Goal: Task Accomplishment & Management: Use online tool/utility

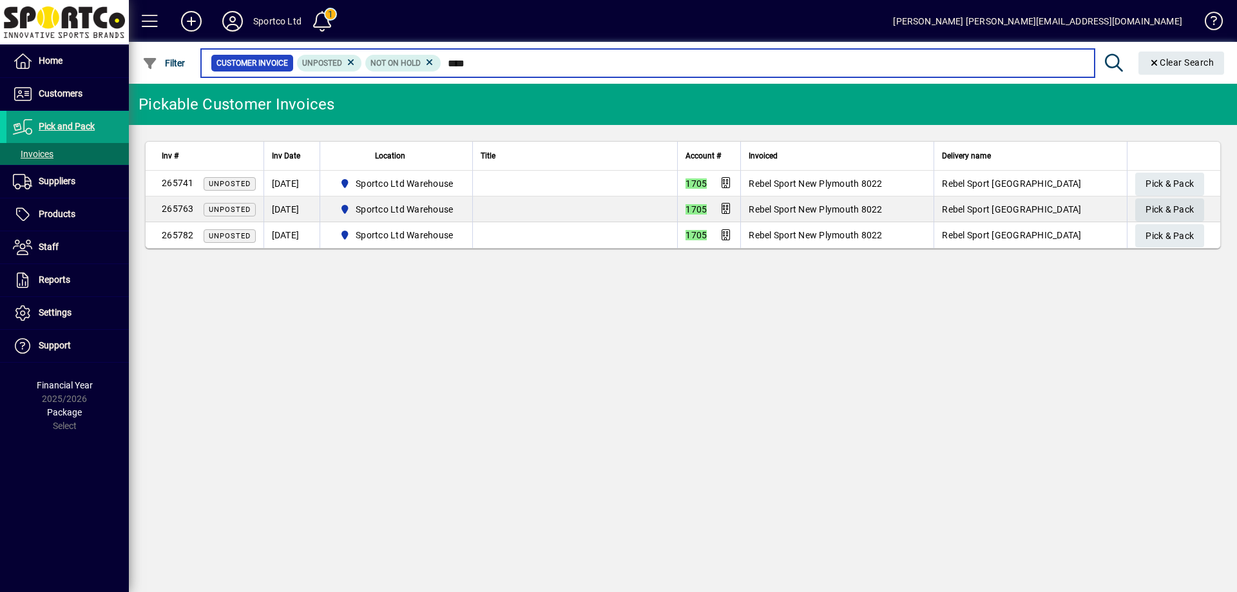
type input "****"
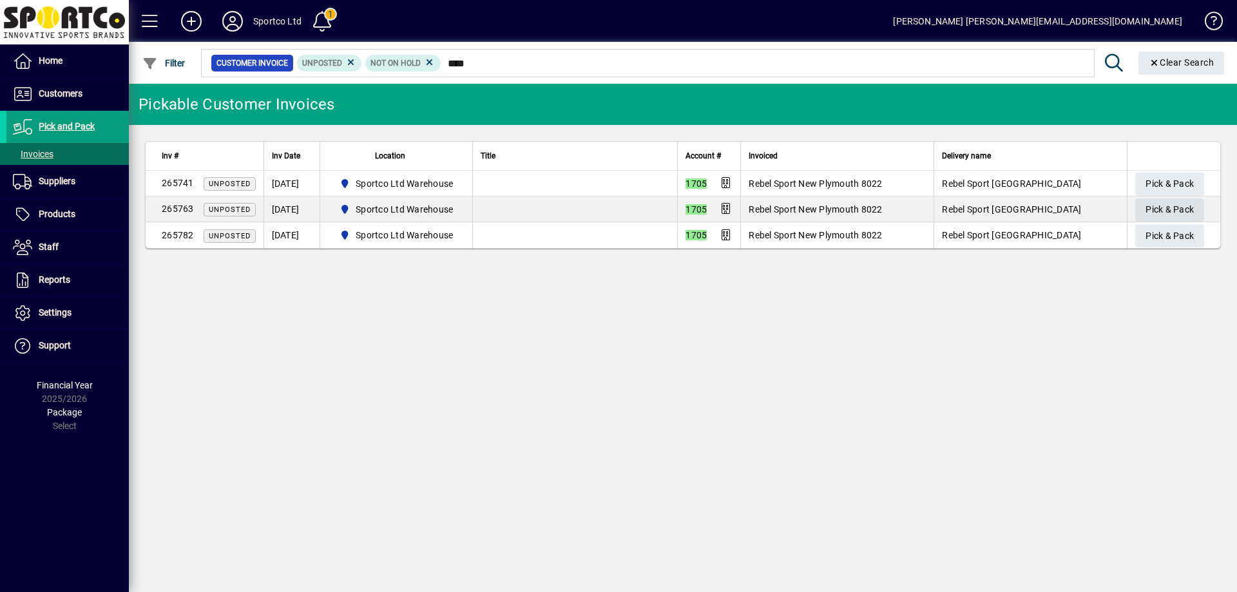
click at [1185, 211] on span "Pick & Pack" at bounding box center [1170, 209] width 48 height 21
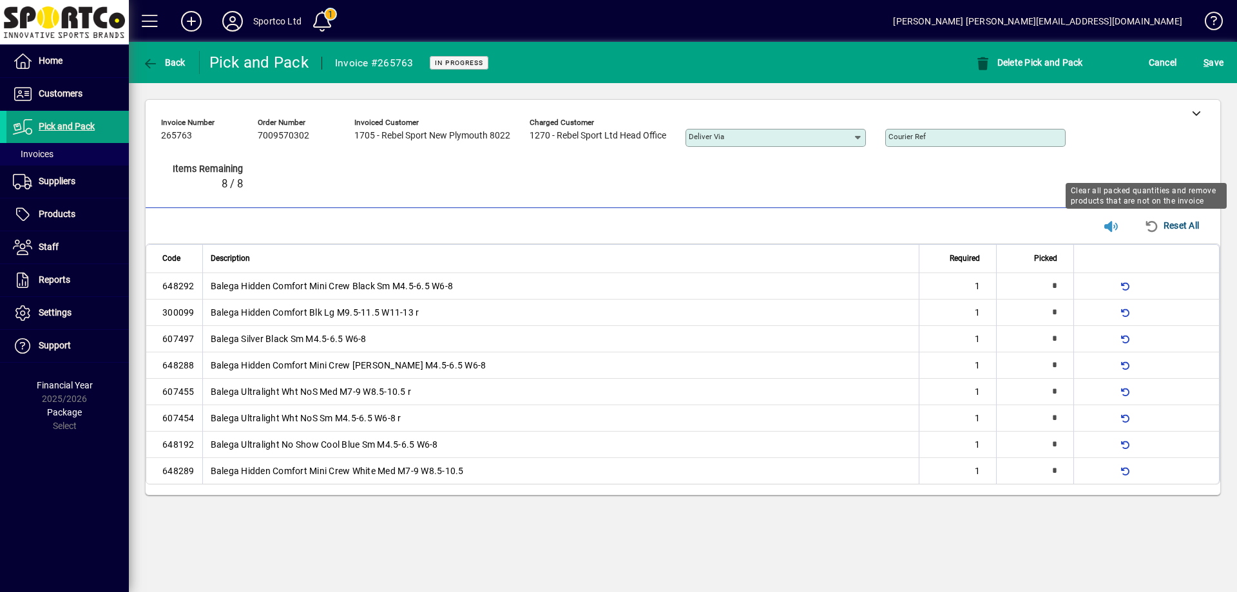
type input "*"
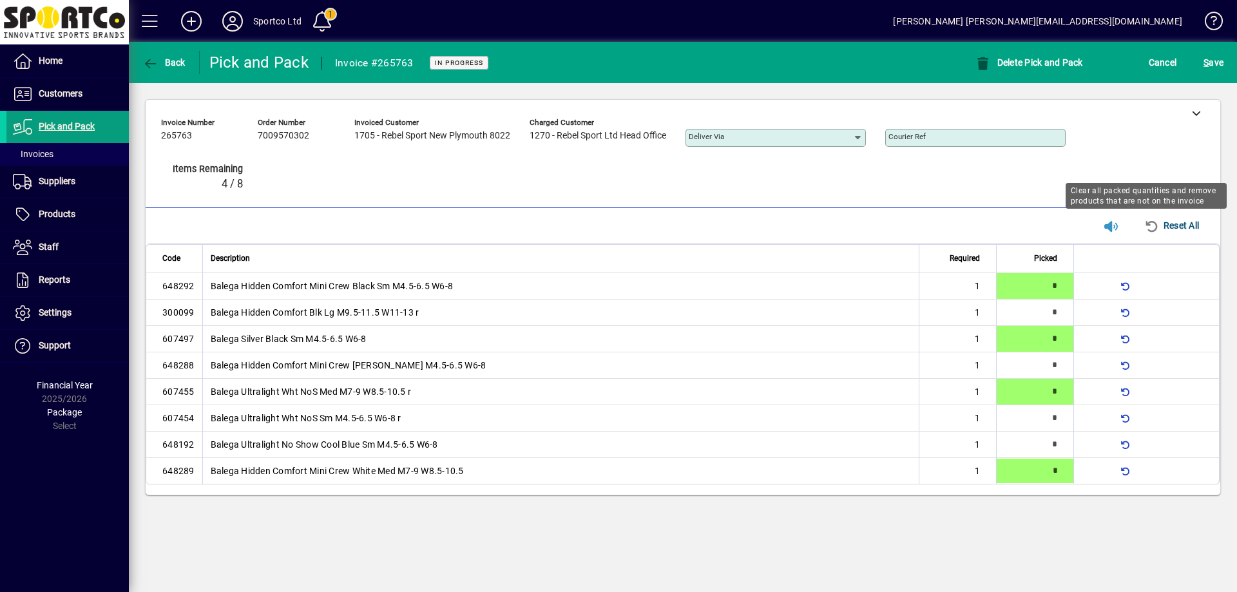
type input "*"
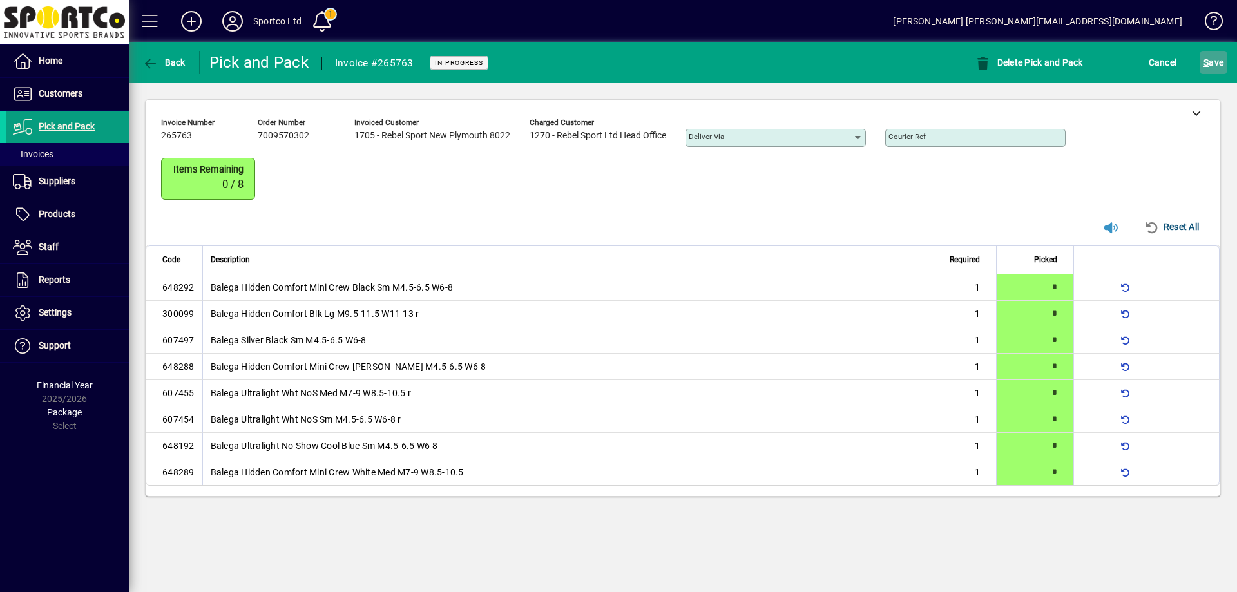
click at [1222, 58] on span "S ave" at bounding box center [1214, 62] width 20 height 21
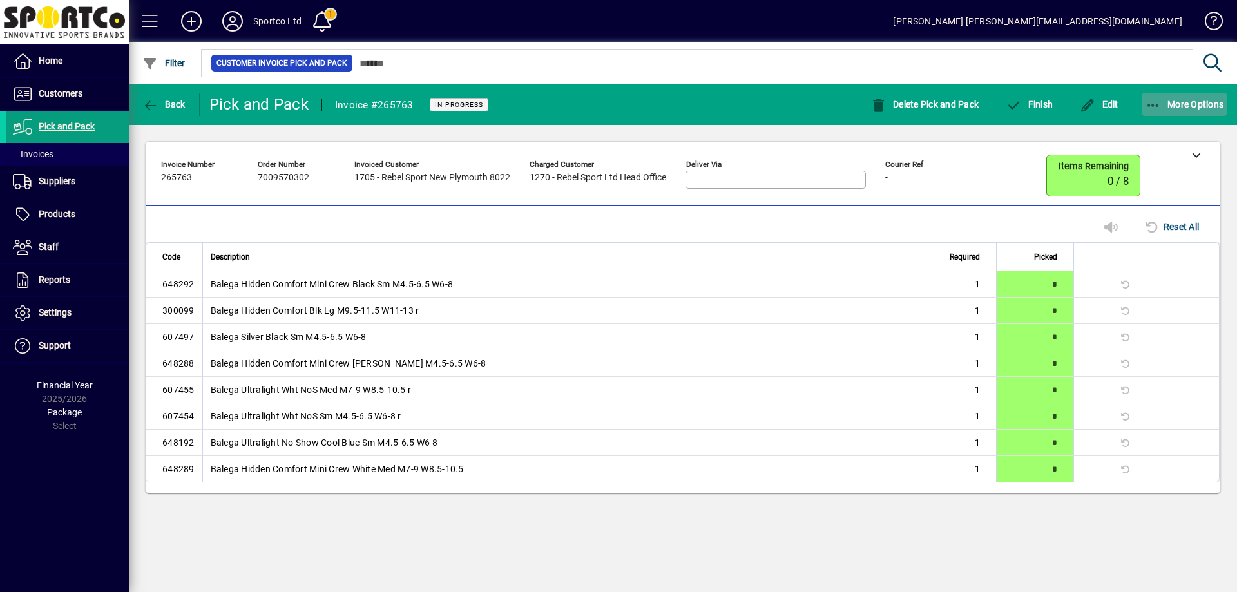
click at [1152, 99] on icon "button" at bounding box center [1154, 105] width 16 height 13
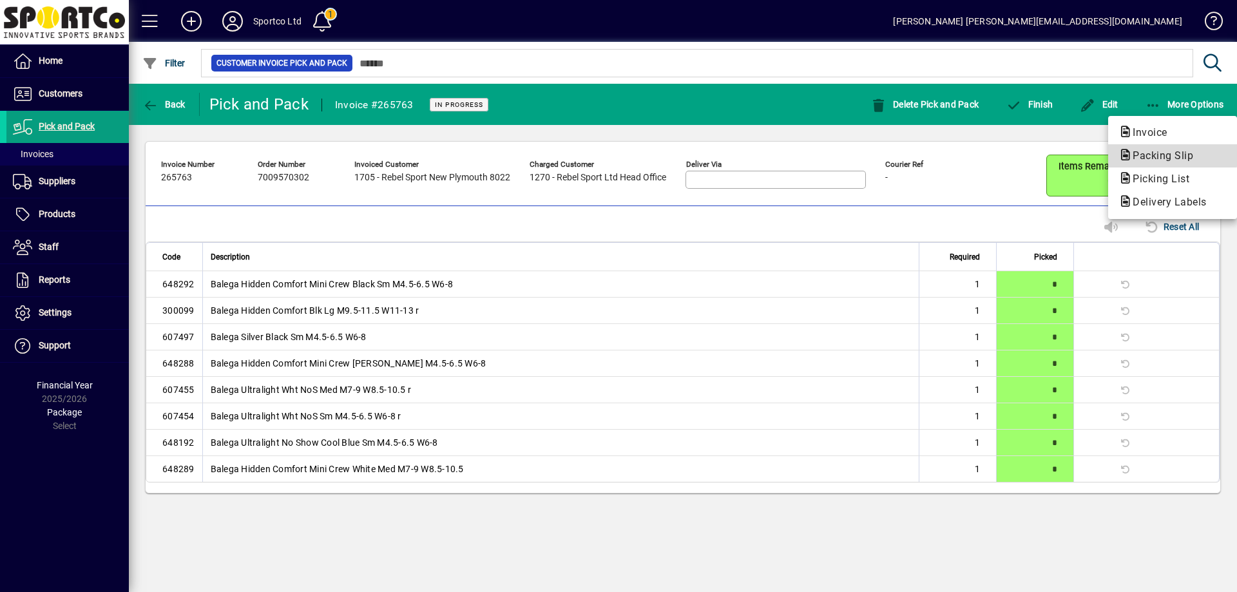
click at [1166, 152] on span "Packing Slip" at bounding box center [1159, 155] width 81 height 12
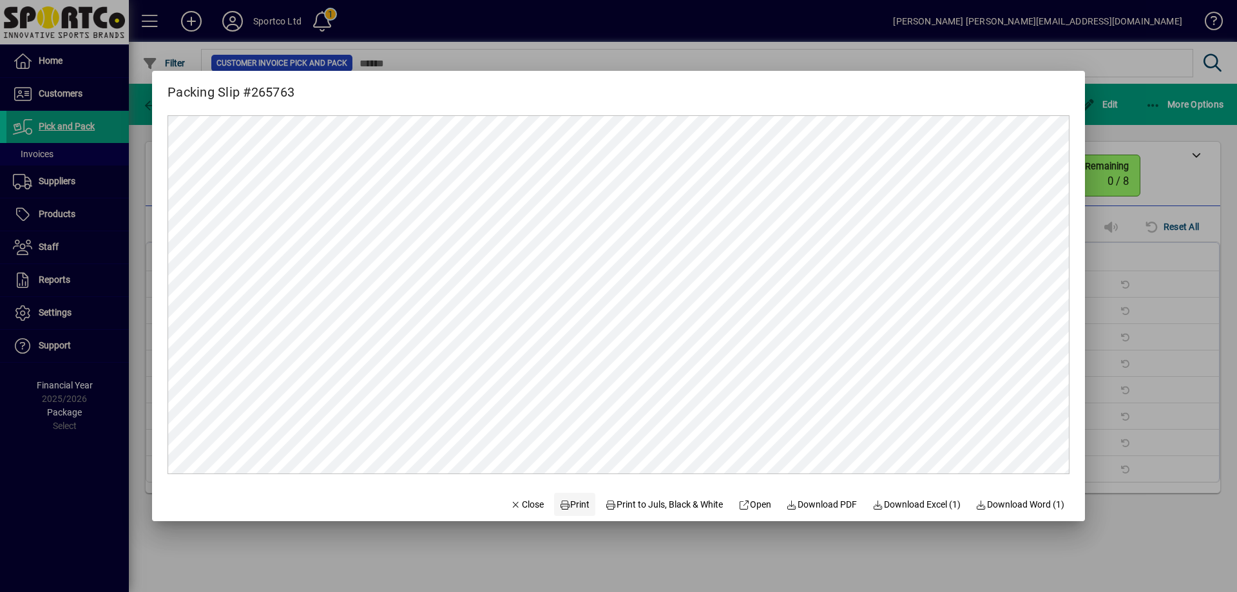
click at [568, 503] on span "Print" at bounding box center [574, 505] width 31 height 14
click at [521, 498] on span "Close" at bounding box center [527, 505] width 34 height 14
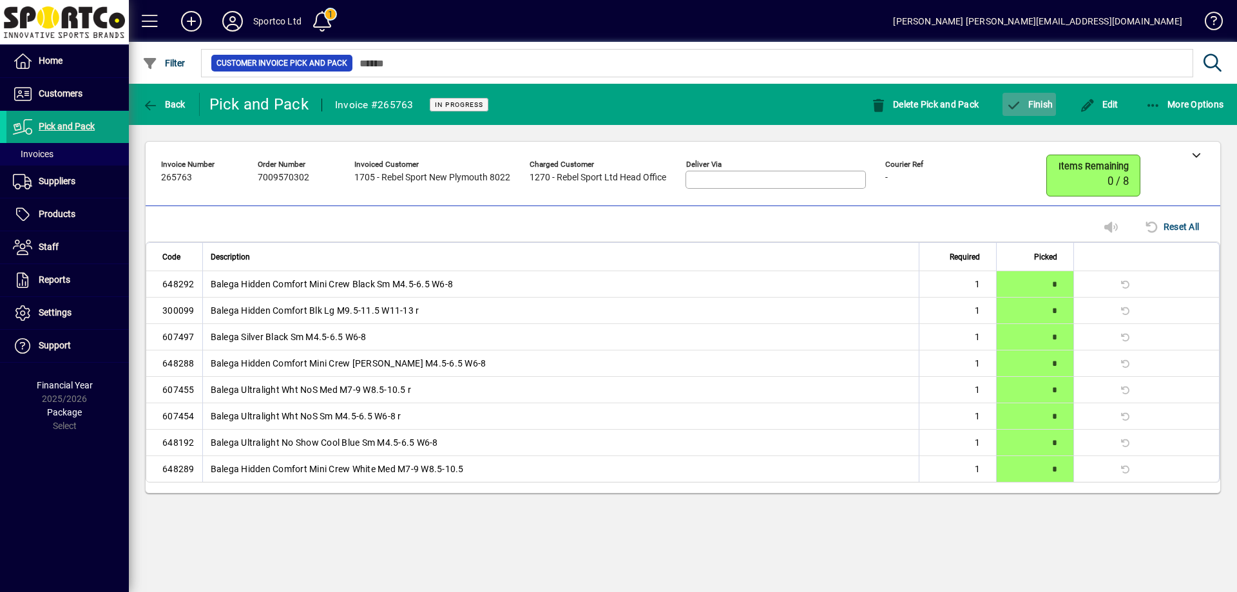
click at [1039, 103] on span "Finish" at bounding box center [1029, 104] width 47 height 10
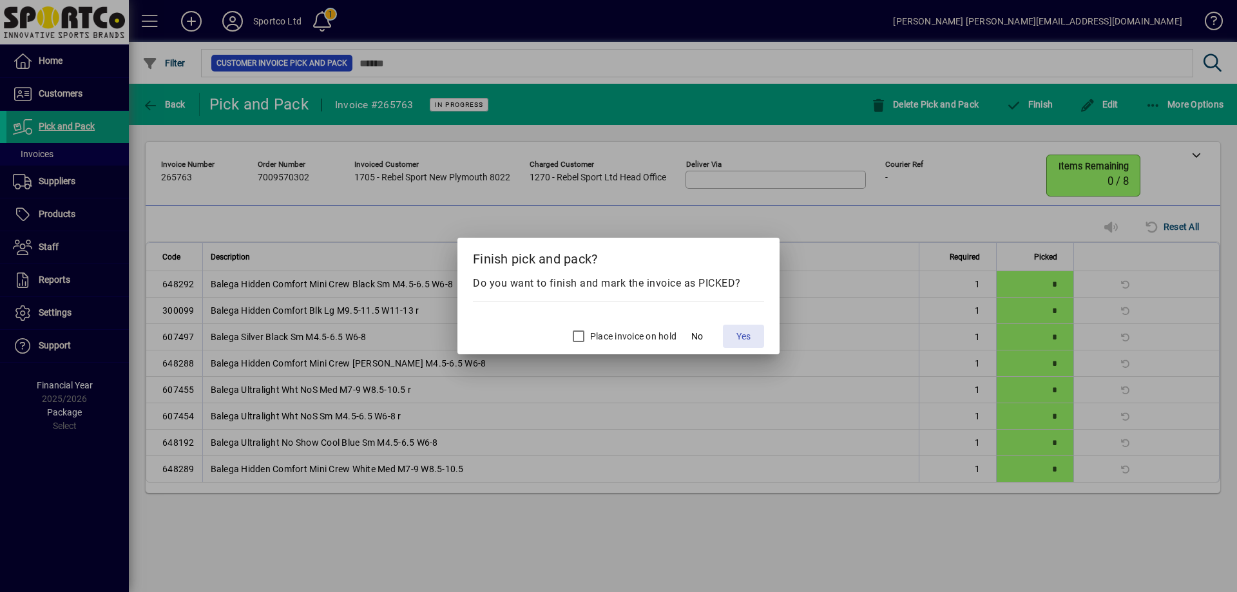
click at [745, 326] on span at bounding box center [743, 336] width 41 height 31
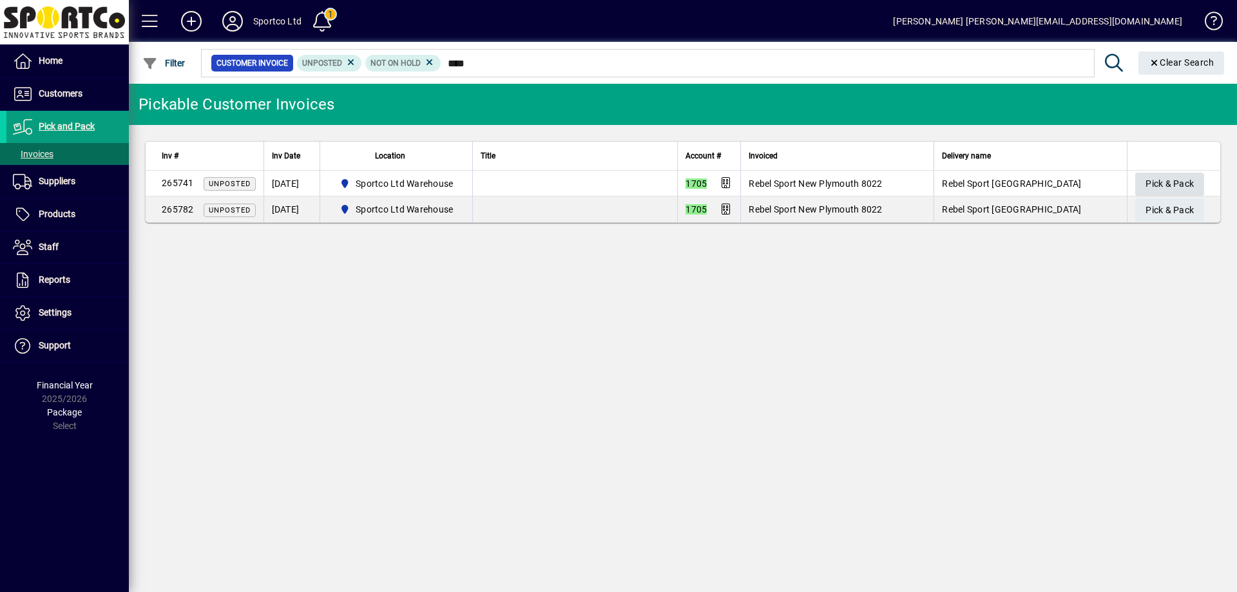
type input "****"
click at [1166, 182] on span "Pick & Pack" at bounding box center [1170, 183] width 48 height 21
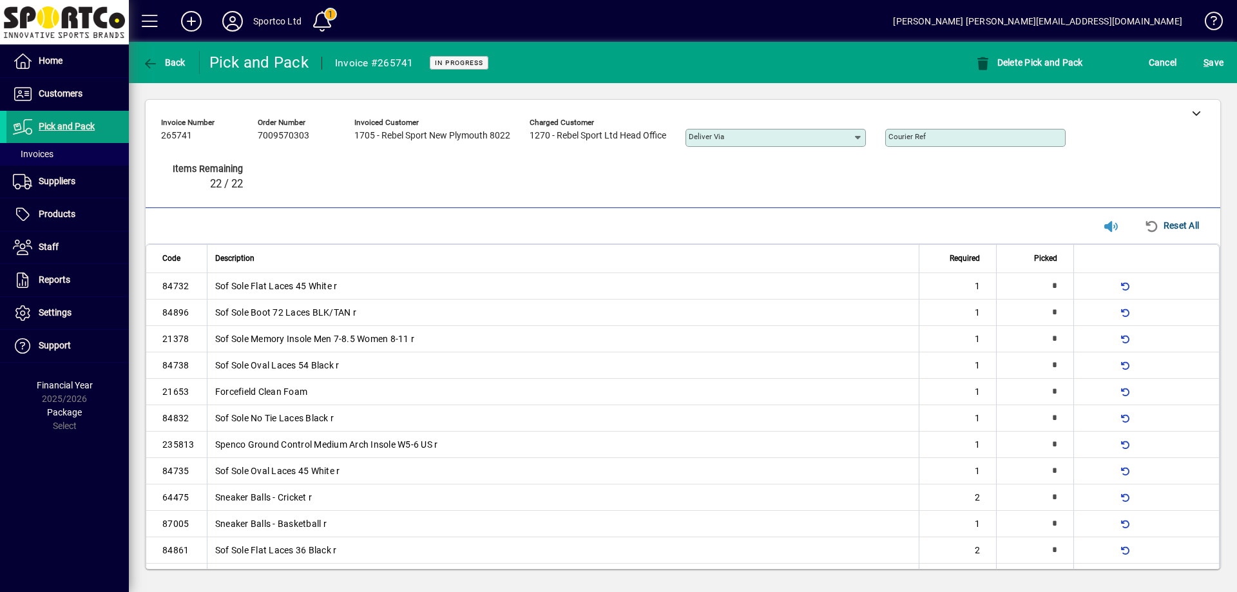
type input "*"
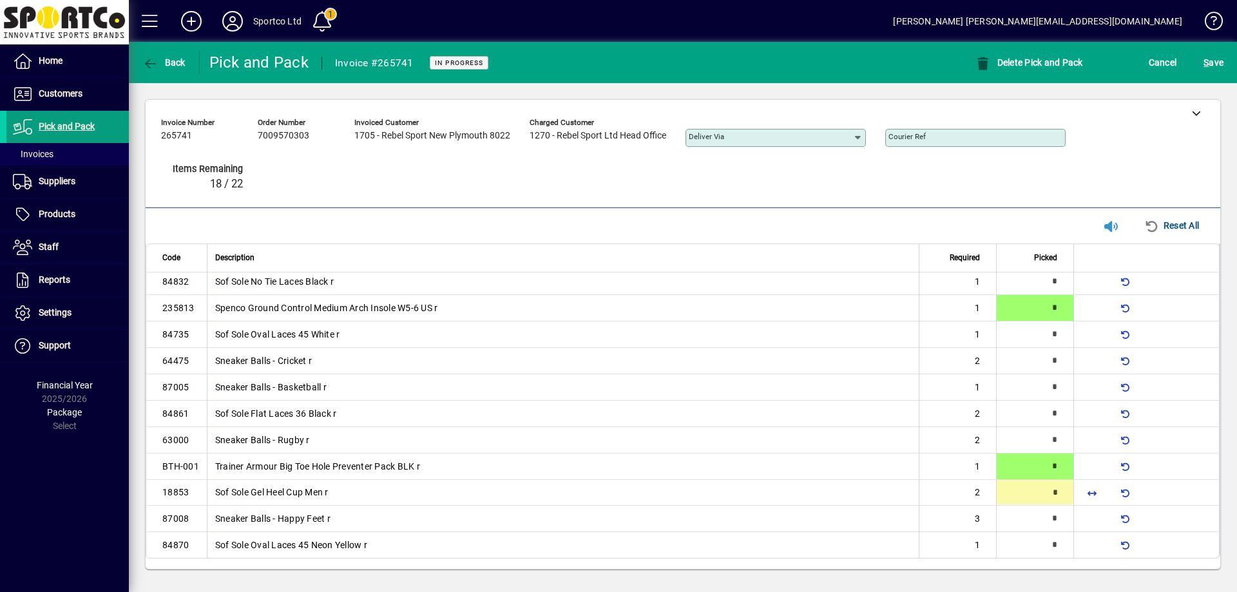
type input "*"
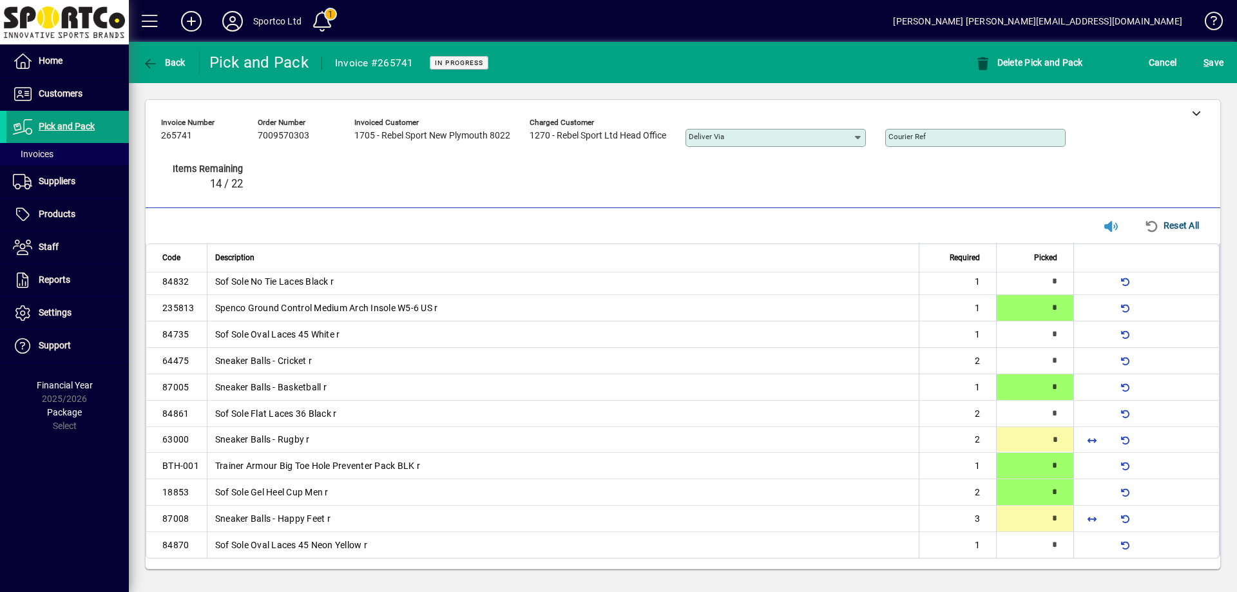
type input "*"
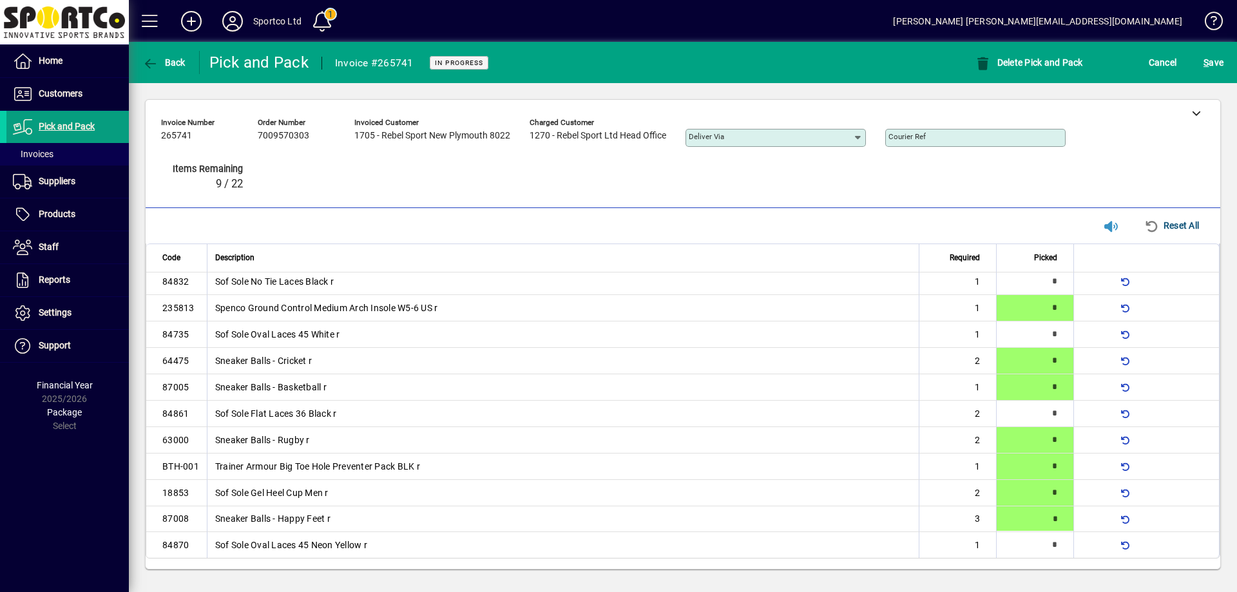
type input "*"
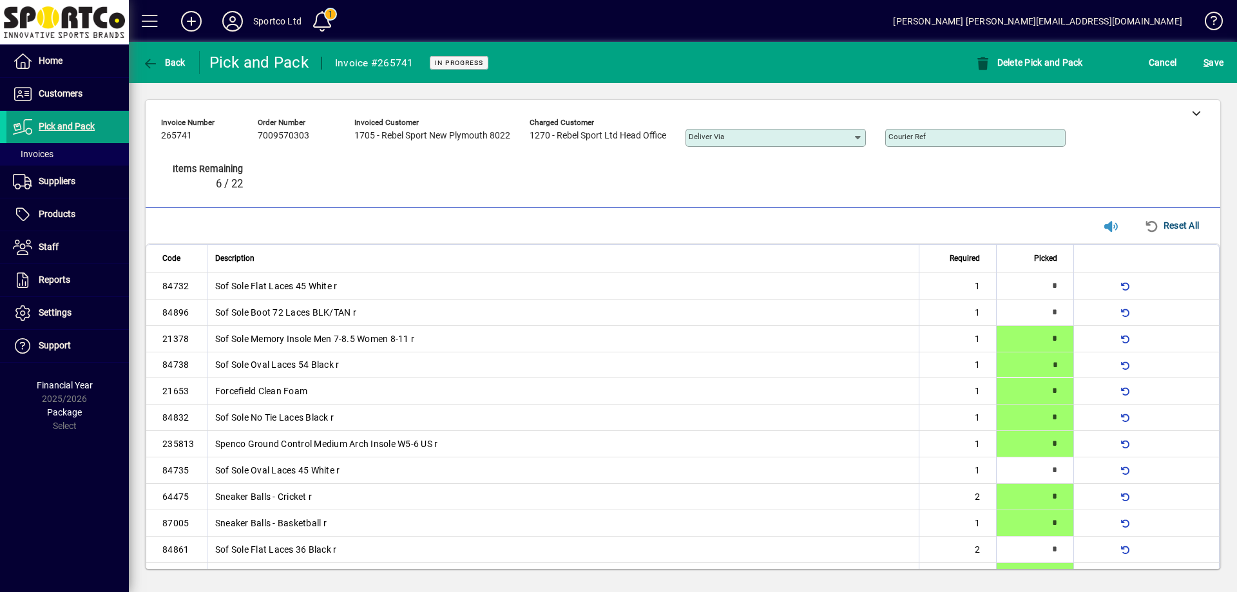
type input "*"
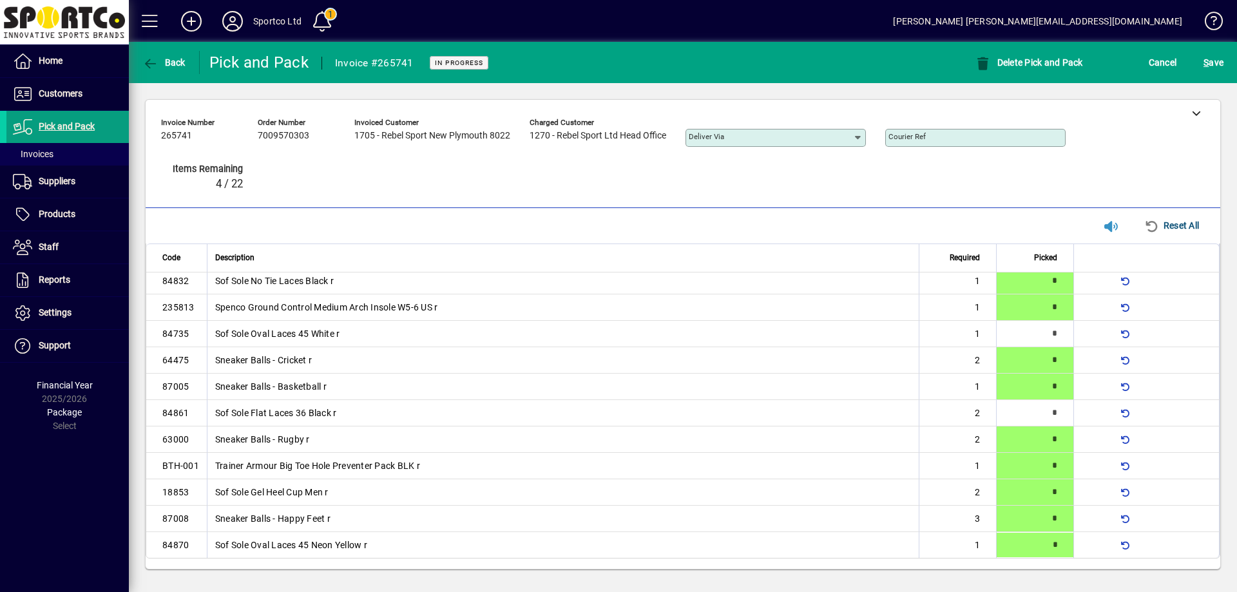
type input "*"
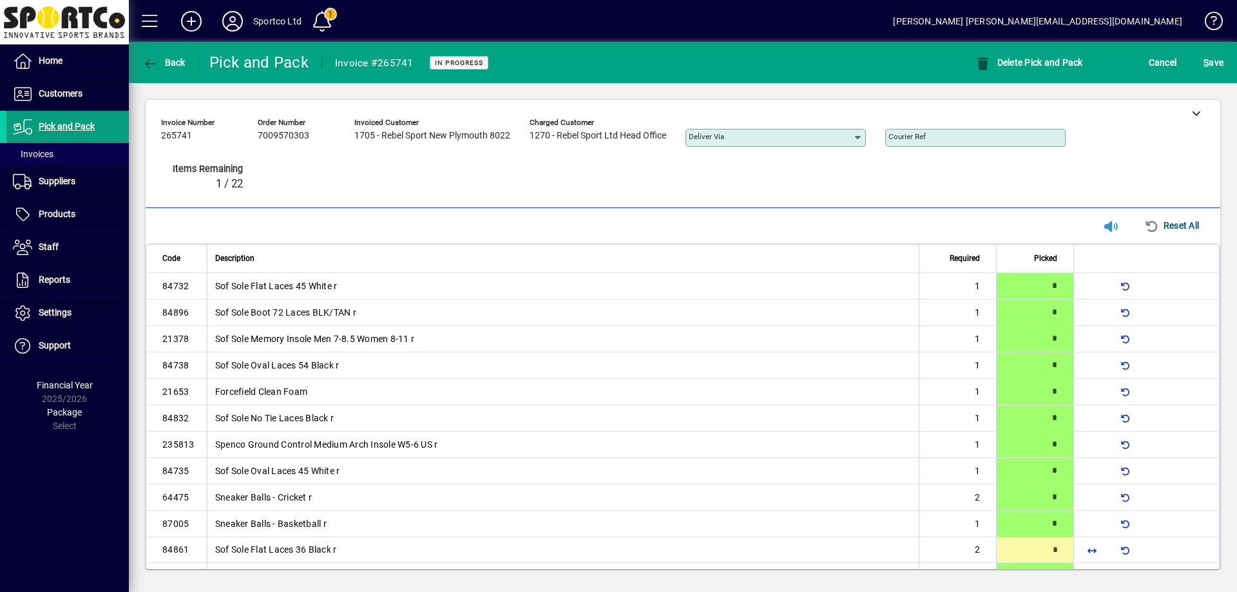
type input "*"
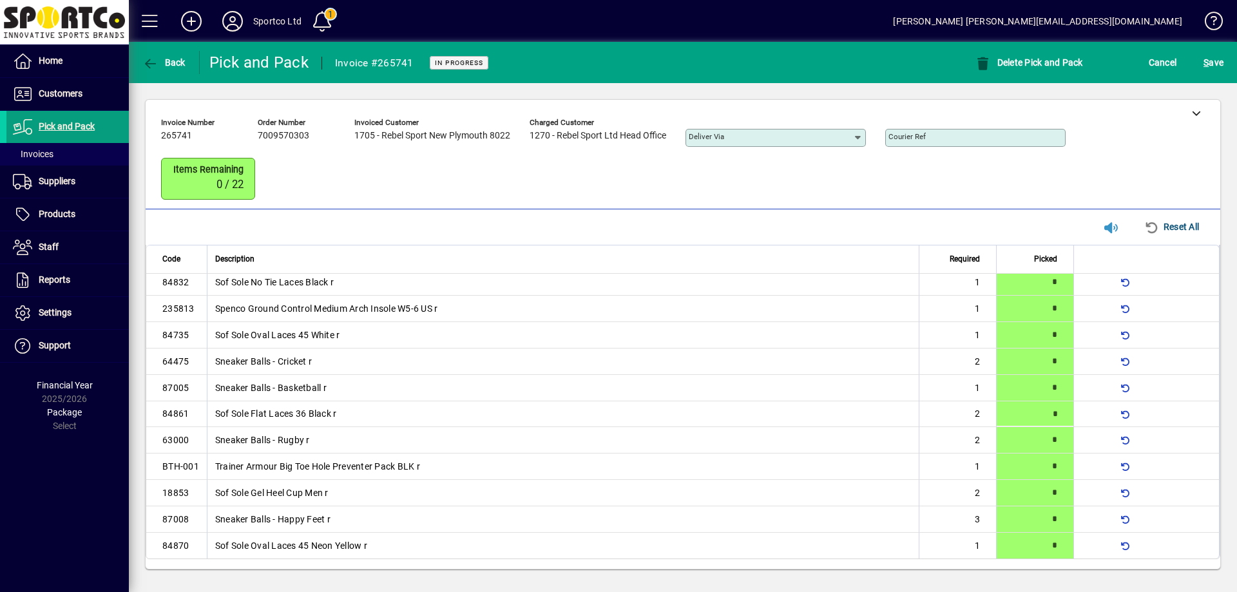
scroll to position [138, 0]
click at [1216, 55] on span "S ave" at bounding box center [1214, 62] width 20 height 21
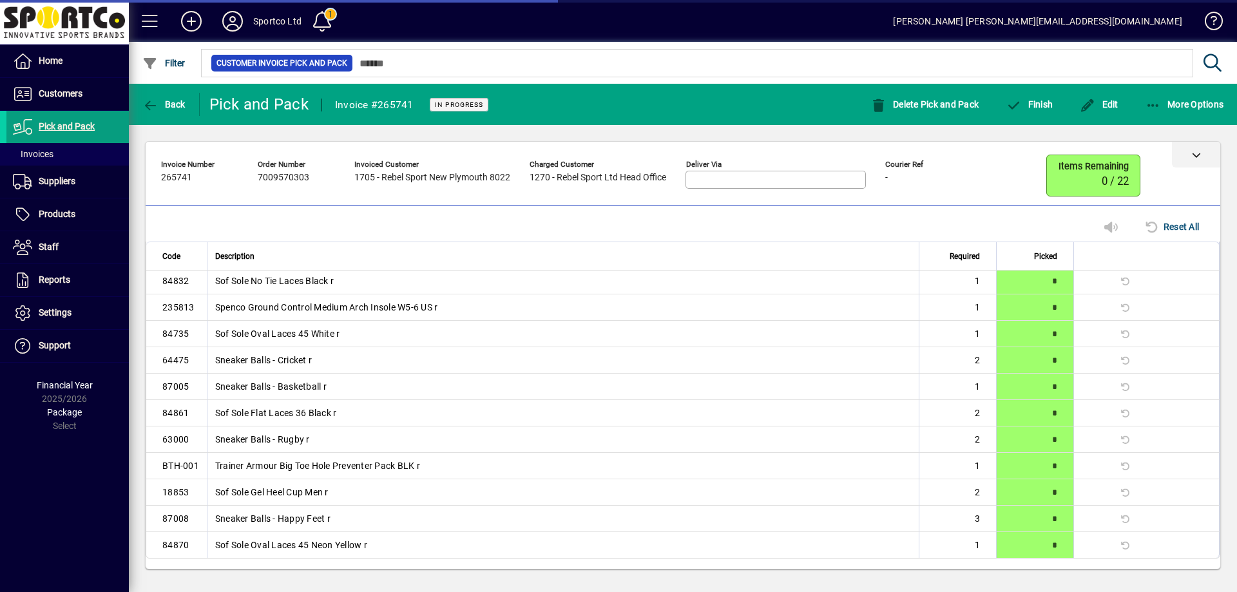
scroll to position [100, 0]
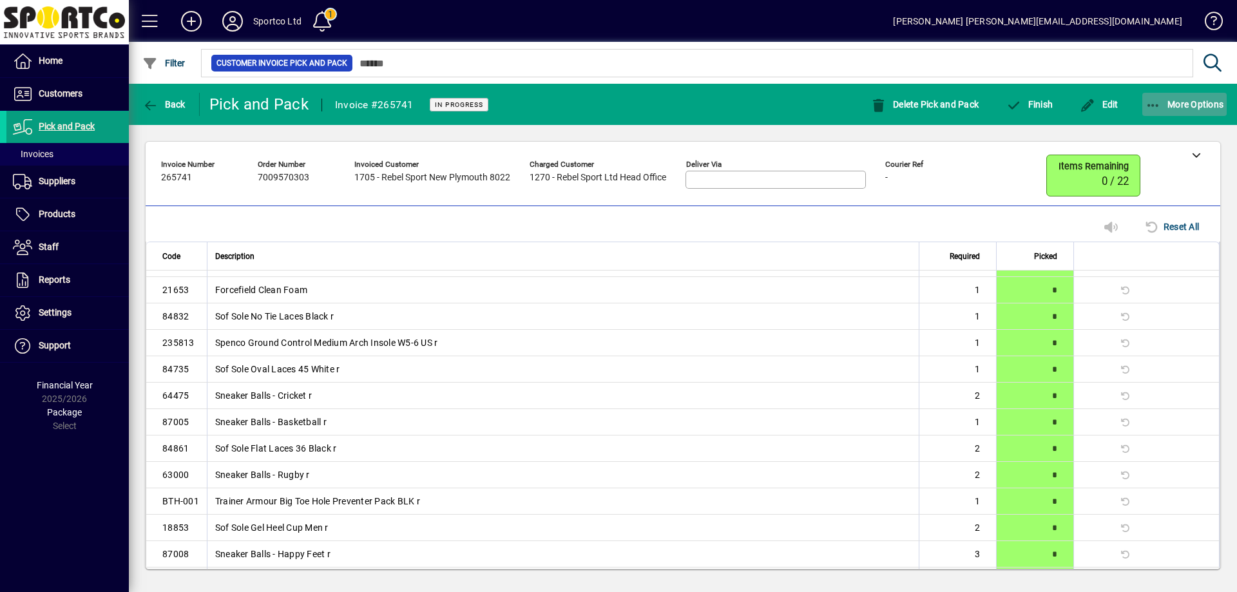
click at [1154, 105] on icon "button" at bounding box center [1154, 105] width 16 height 13
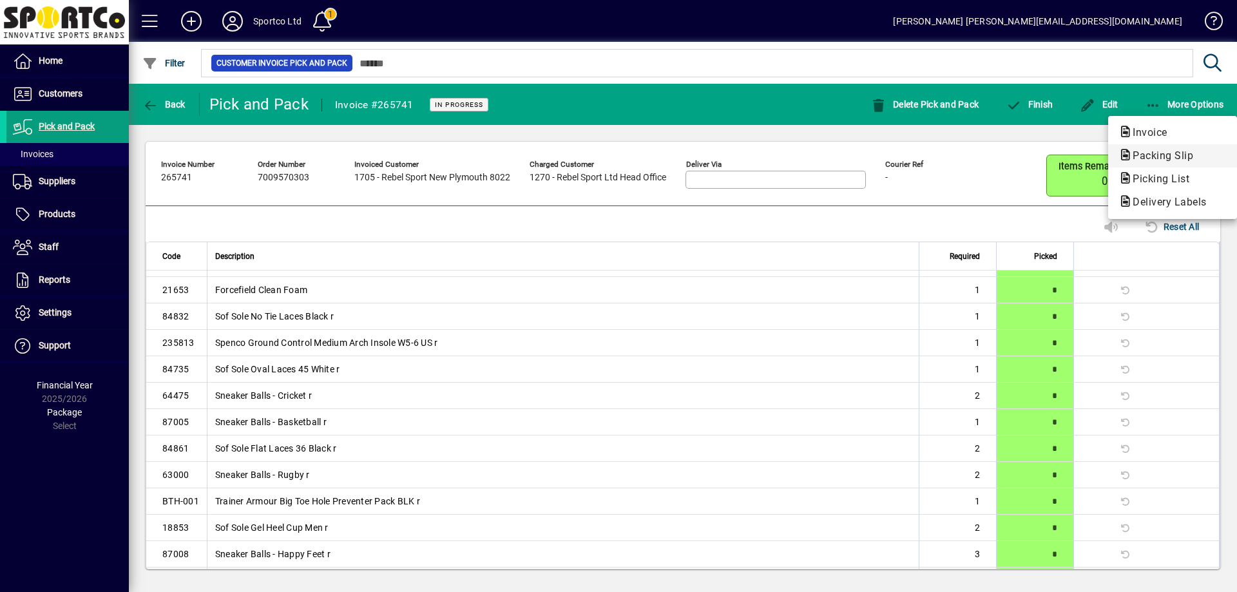
click at [1151, 155] on span "Packing Slip" at bounding box center [1159, 155] width 81 height 12
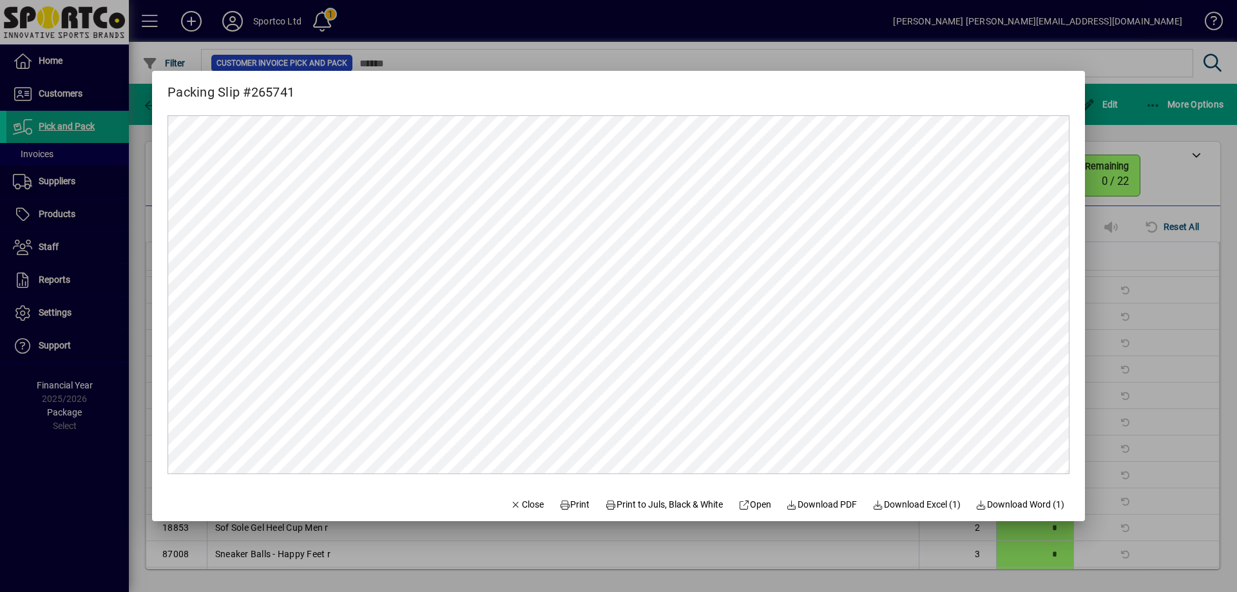
scroll to position [0, 0]
click at [561, 506] on span "Print" at bounding box center [574, 505] width 31 height 14
click at [511, 501] on span "Close" at bounding box center [527, 505] width 34 height 14
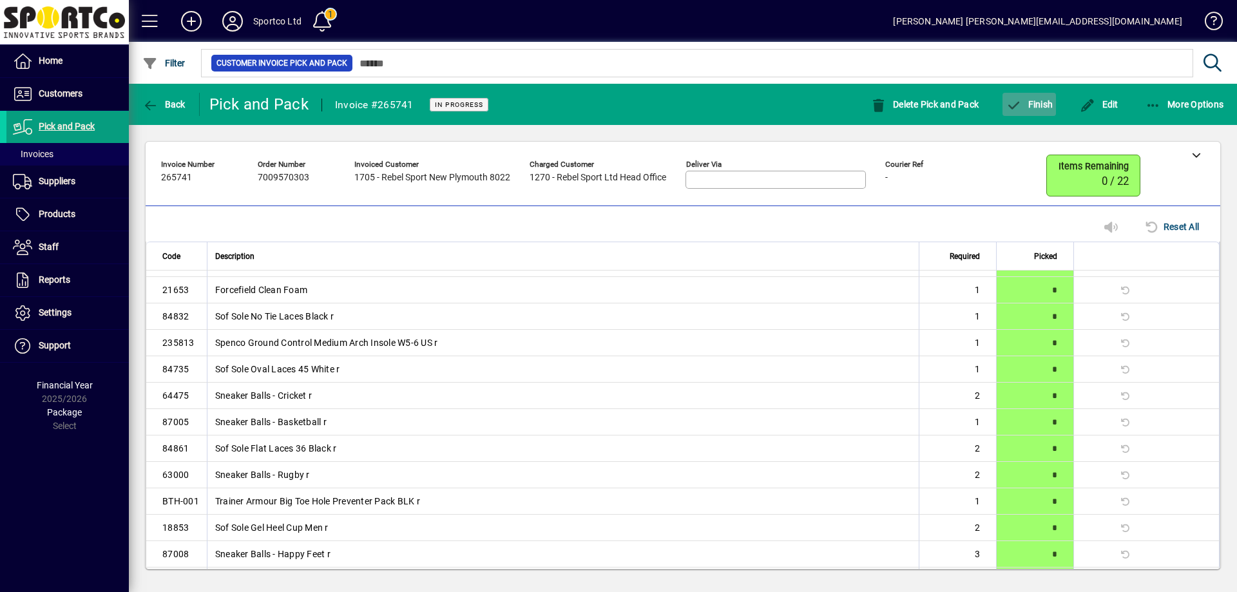
click at [1025, 108] on span "Finish" at bounding box center [1029, 104] width 47 height 10
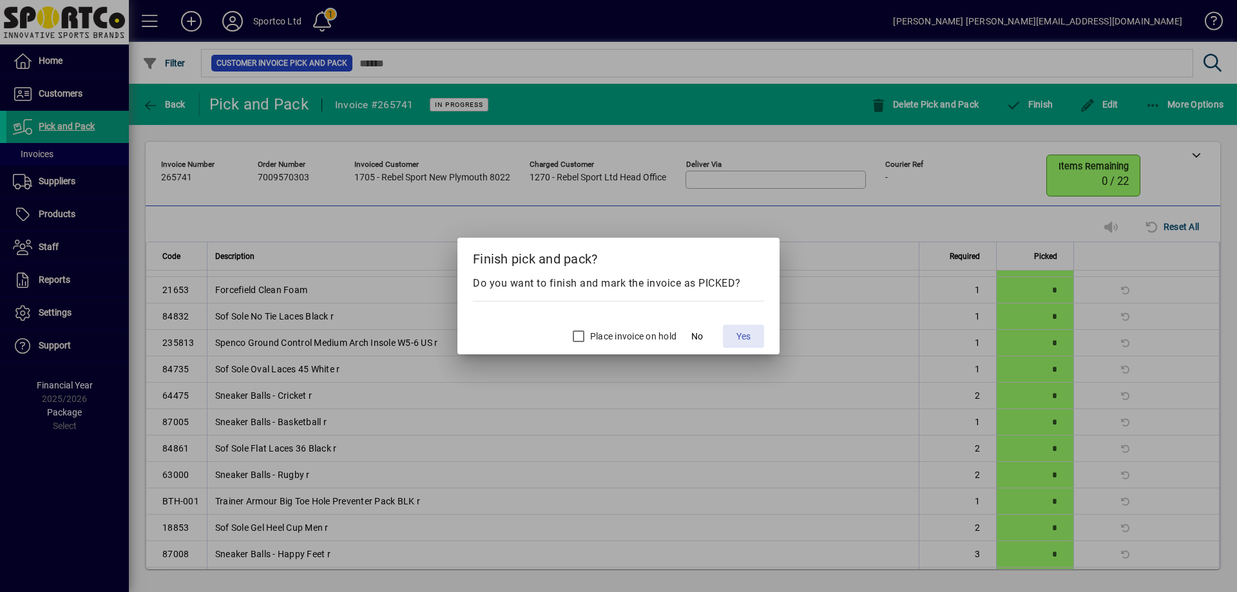
drag, startPoint x: 744, startPoint y: 331, endPoint x: 753, endPoint y: 325, distance: 10.7
click at [753, 325] on button "Yes" at bounding box center [743, 336] width 41 height 23
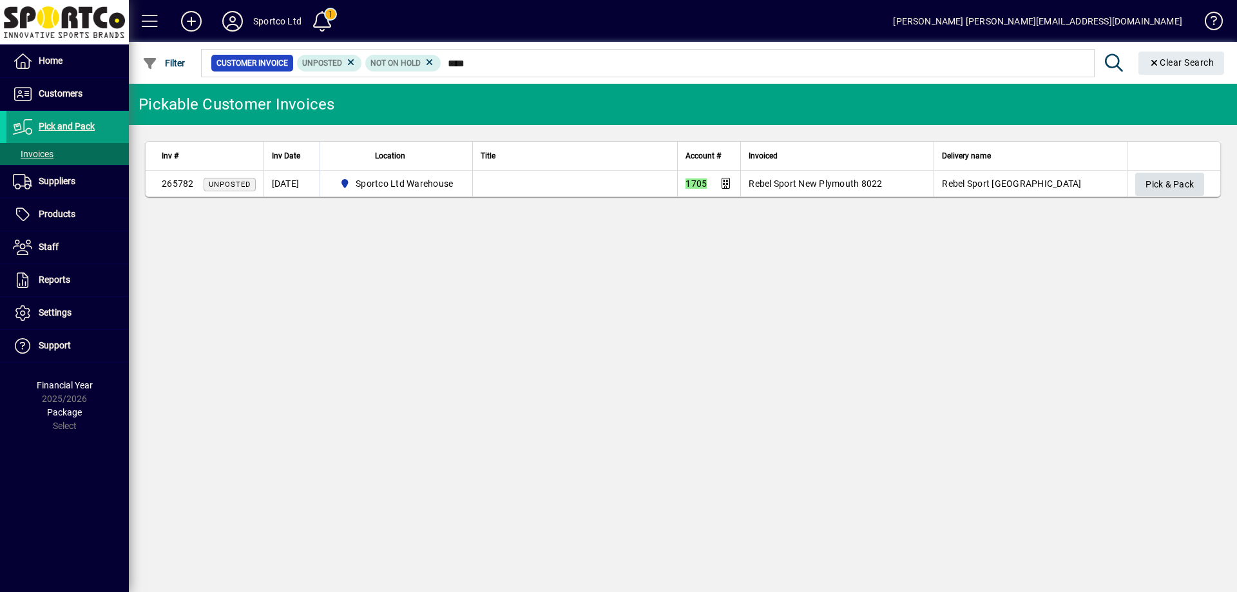
type input "****"
click at [1164, 175] on span "Pick & Pack" at bounding box center [1170, 184] width 48 height 21
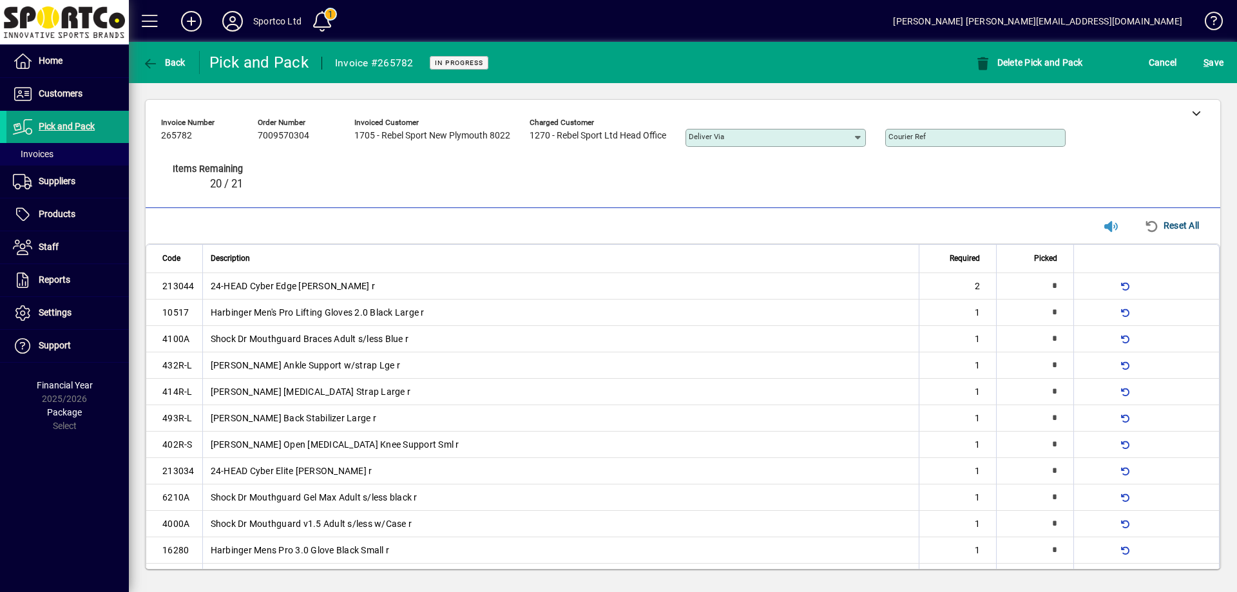
scroll to position [163, 0]
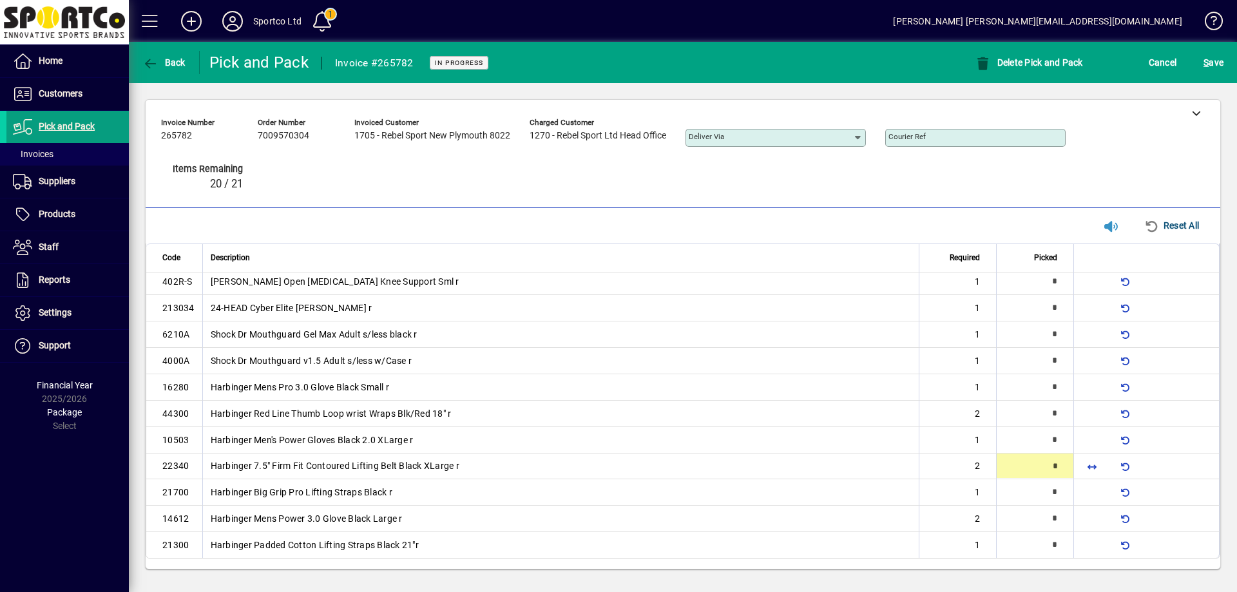
type input "*"
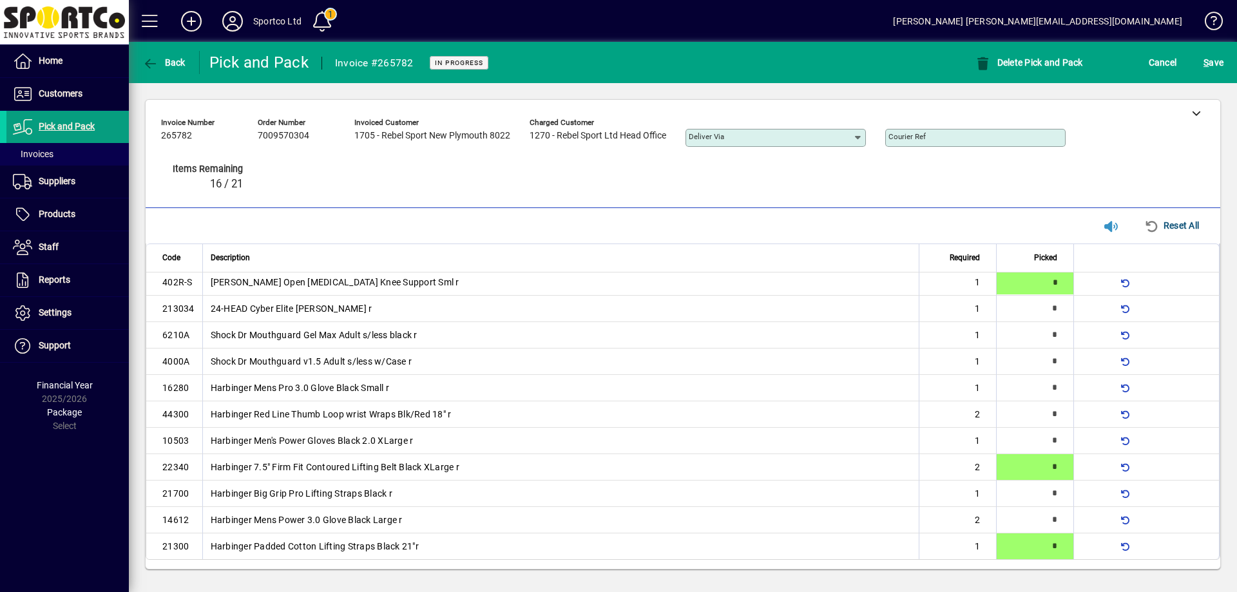
type input "*"
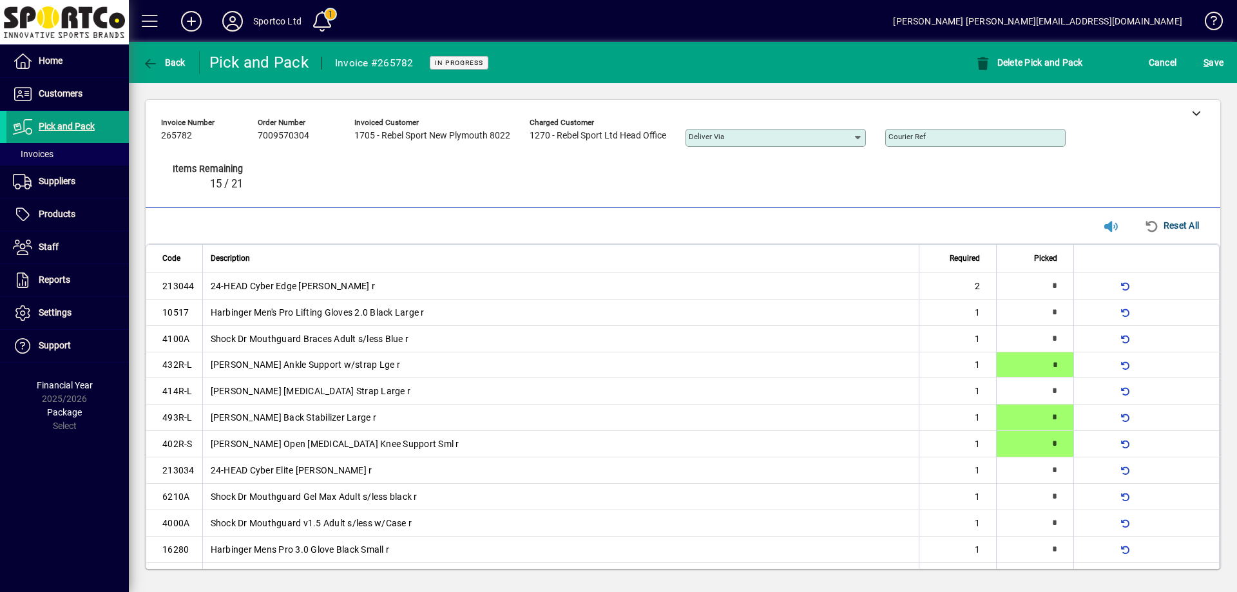
type input "*"
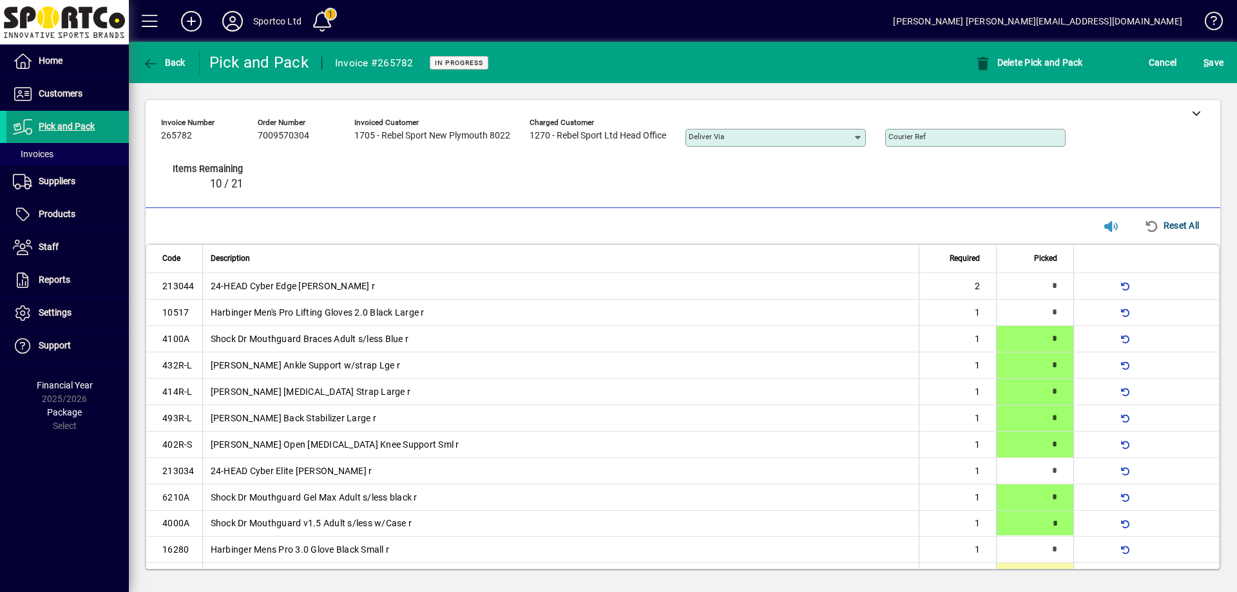
scroll to position [20, 0]
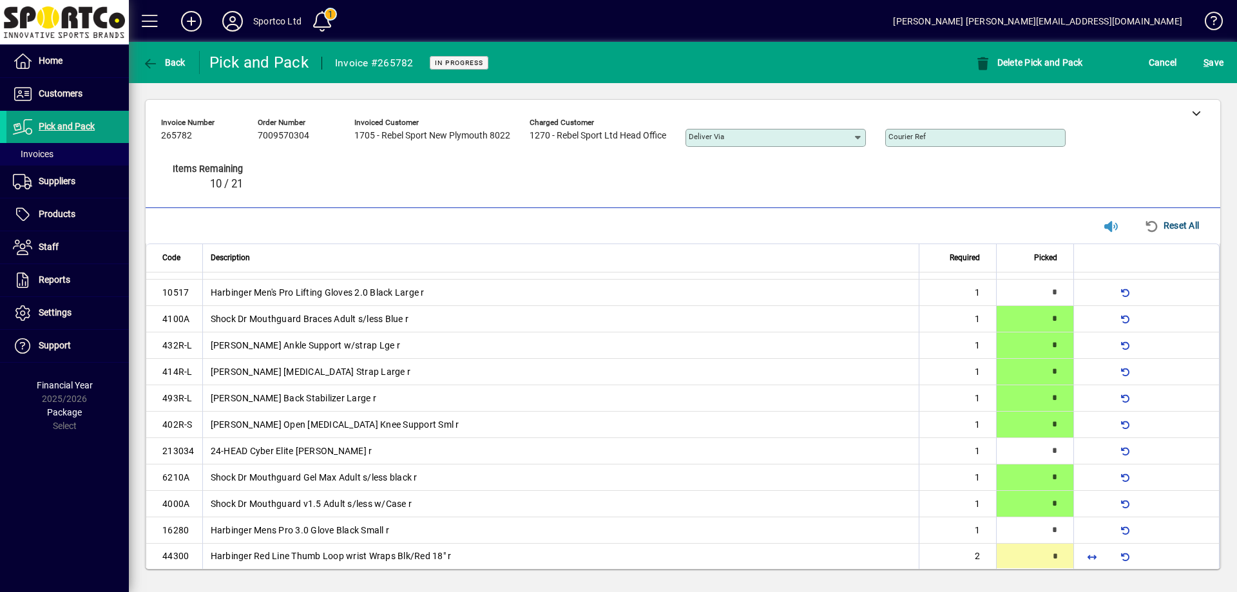
type input "*"
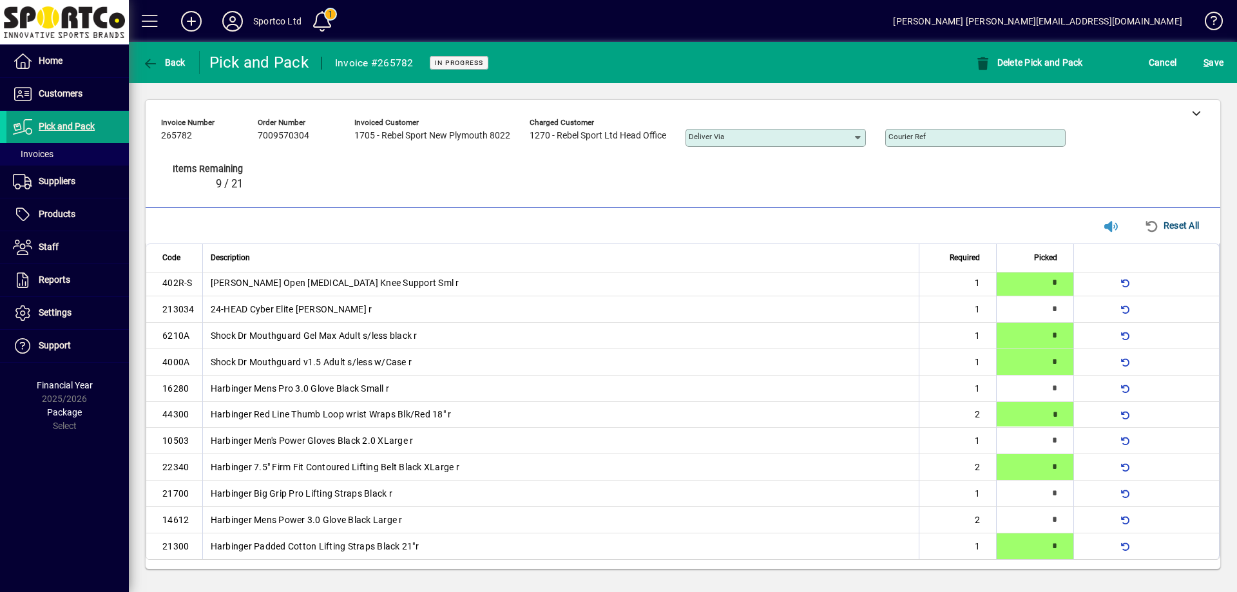
scroll to position [163, 0]
type input "*"
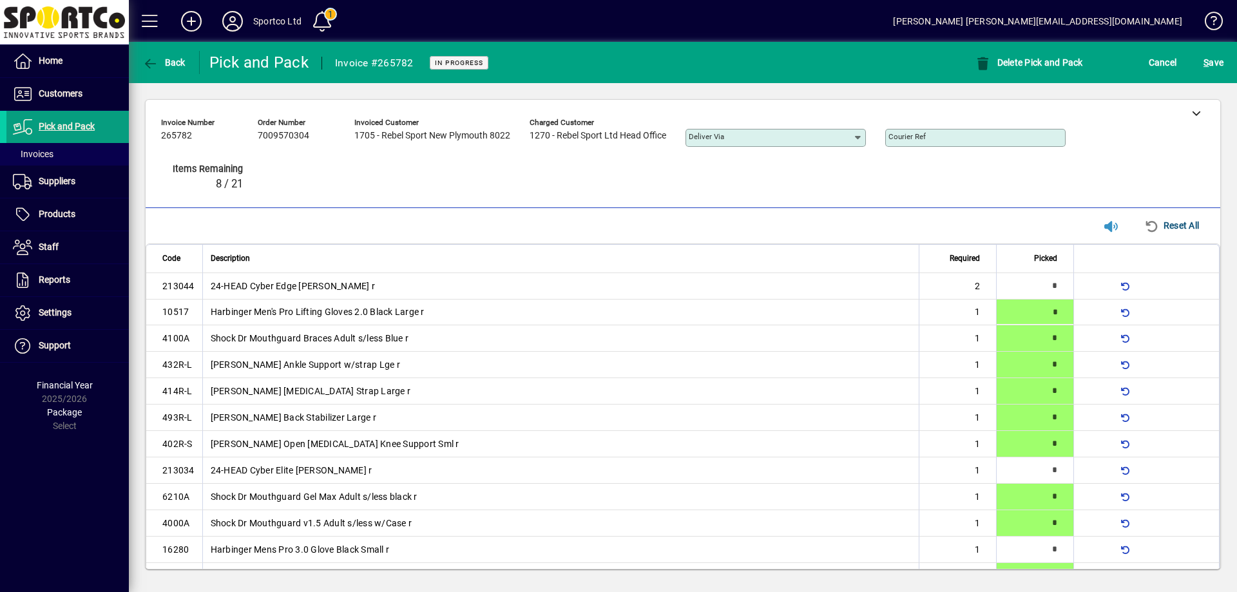
type input "*"
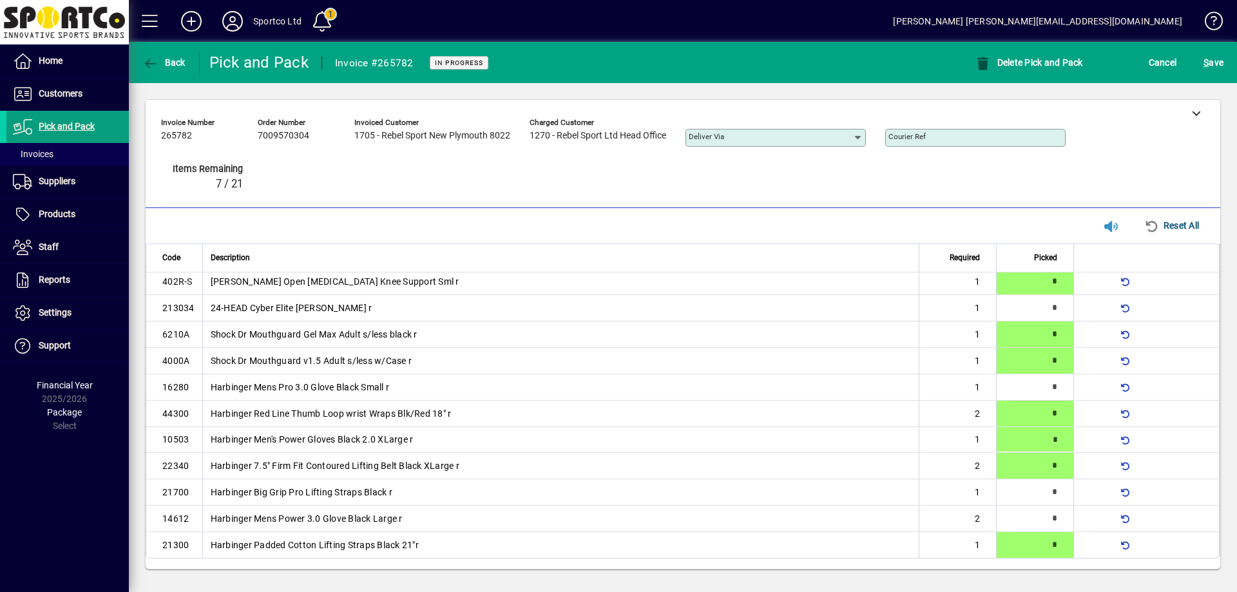
type input "*"
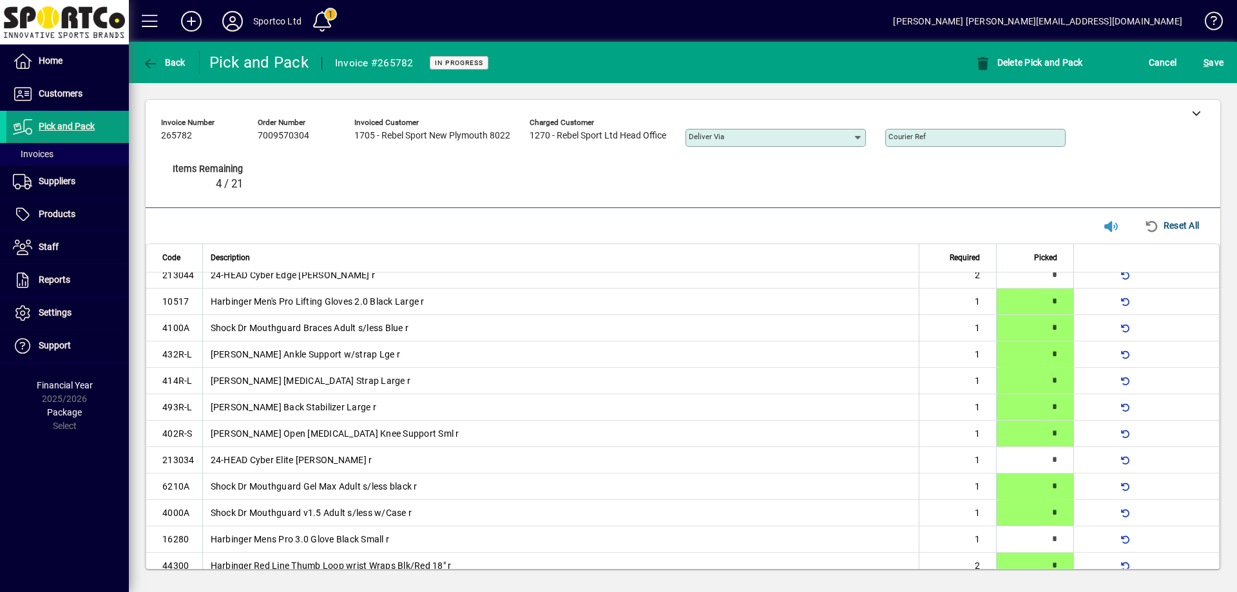
scroll to position [0, 0]
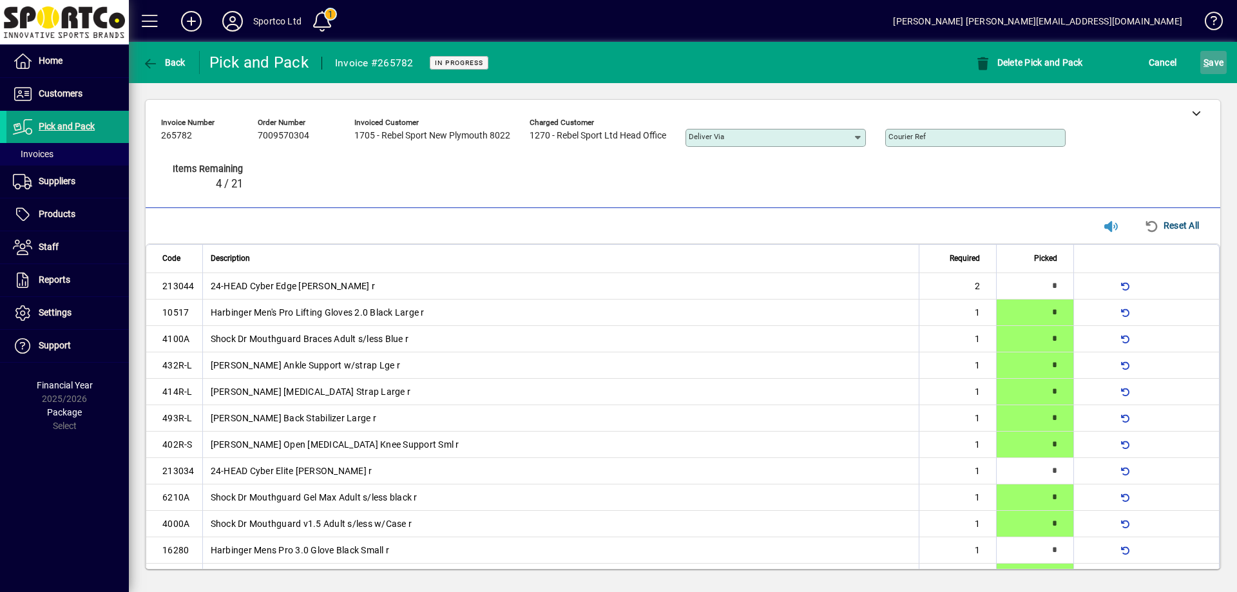
click at [1206, 63] on span "S" at bounding box center [1206, 62] width 5 height 10
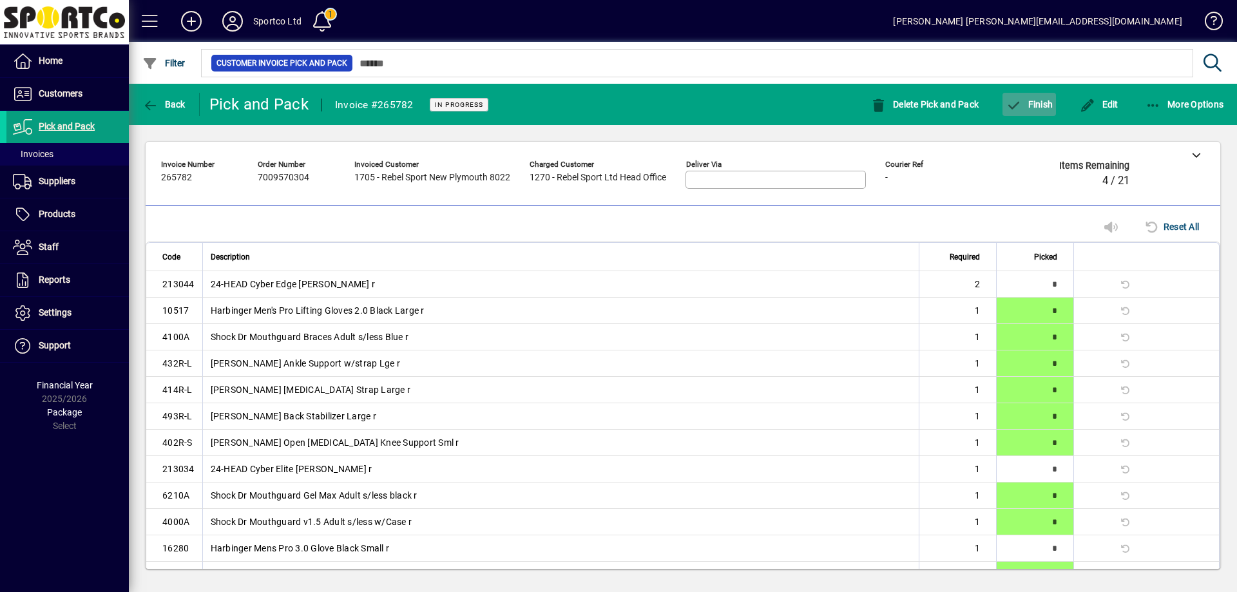
click at [1041, 102] on span "Finish" at bounding box center [1029, 104] width 47 height 10
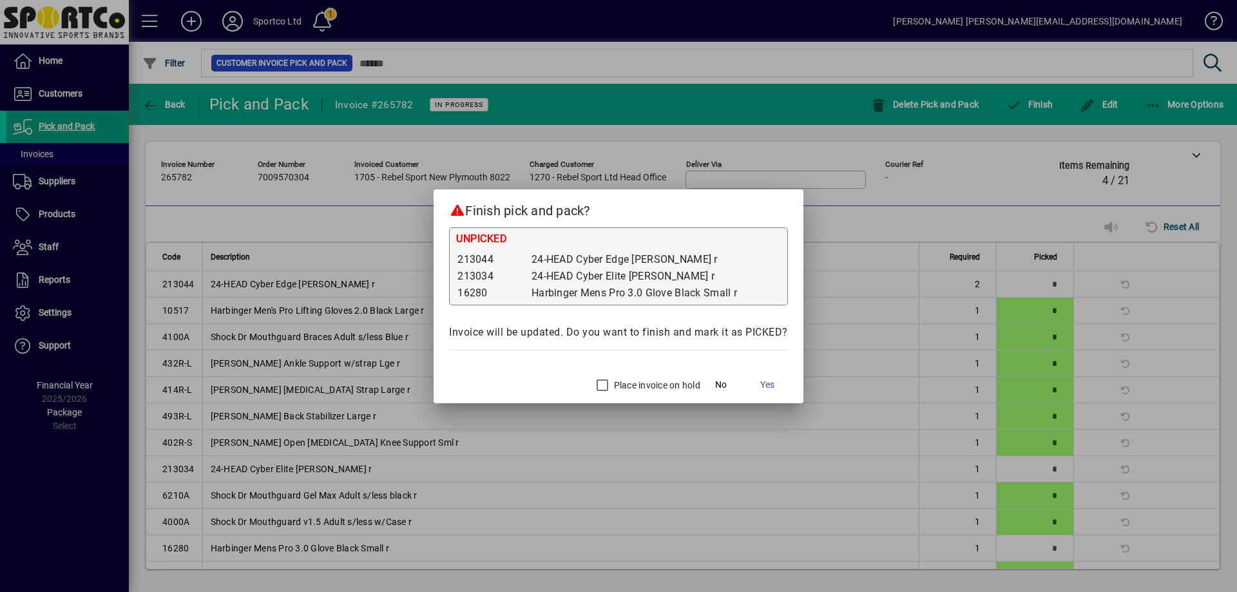
click at [626, 387] on label "Place invoice on hold" at bounding box center [655, 385] width 89 height 13
click at [770, 382] on span "Yes" at bounding box center [767, 385] width 14 height 14
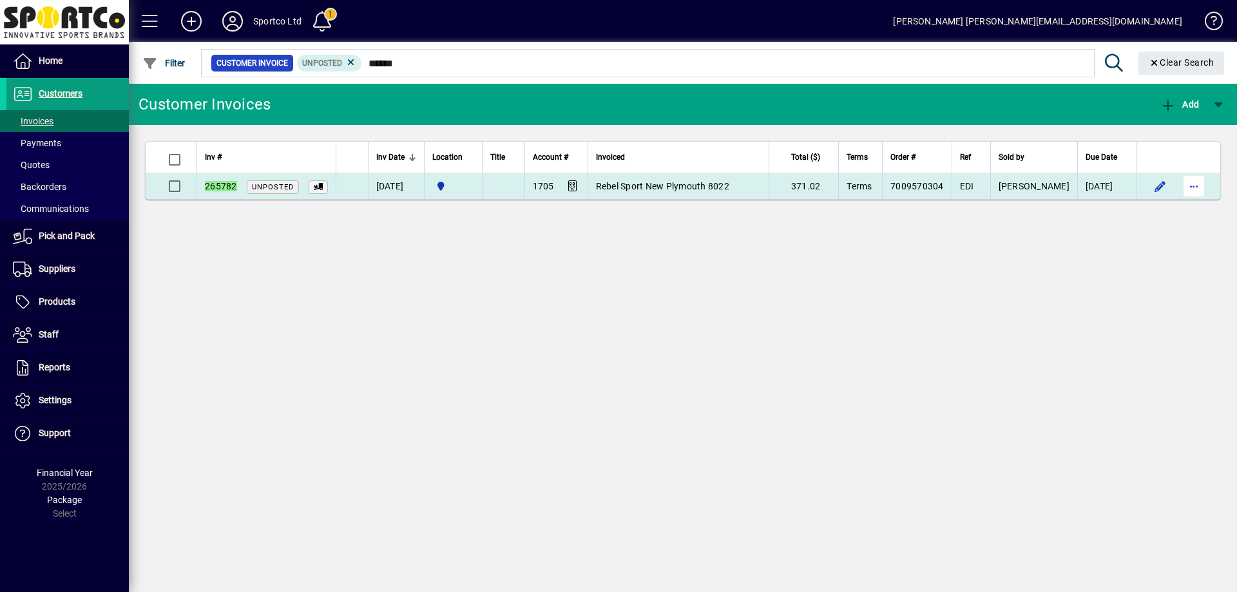
type input "******"
click at [1193, 185] on span "button" at bounding box center [1194, 186] width 31 height 31
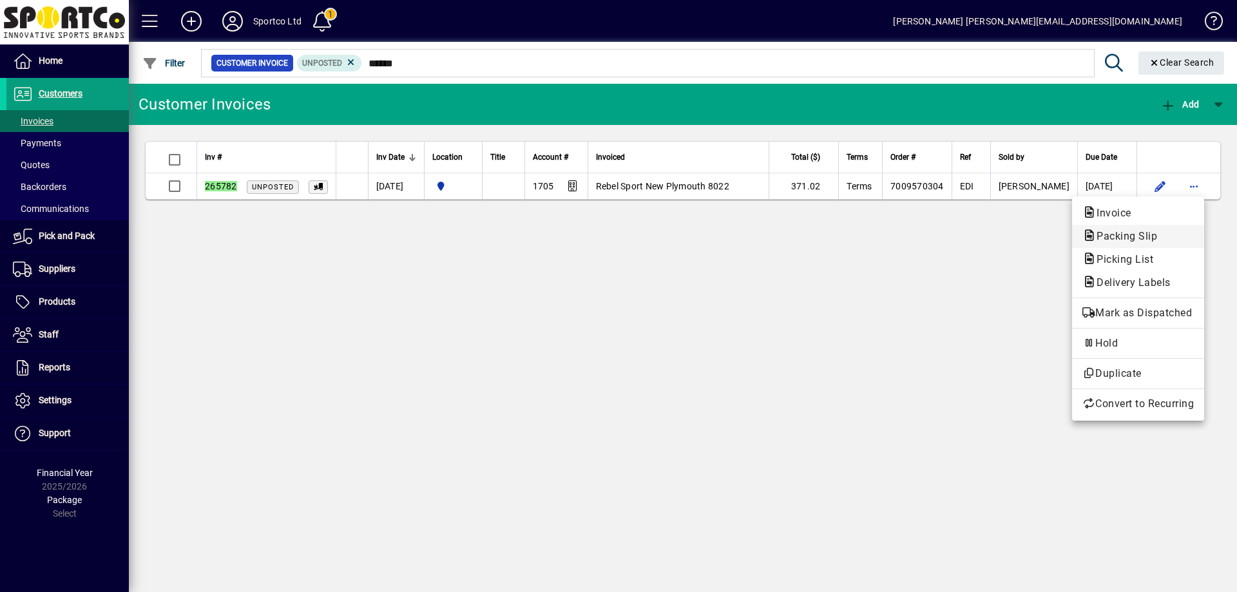
click at [1167, 238] on span "Packing Slip" at bounding box center [1138, 236] width 111 height 15
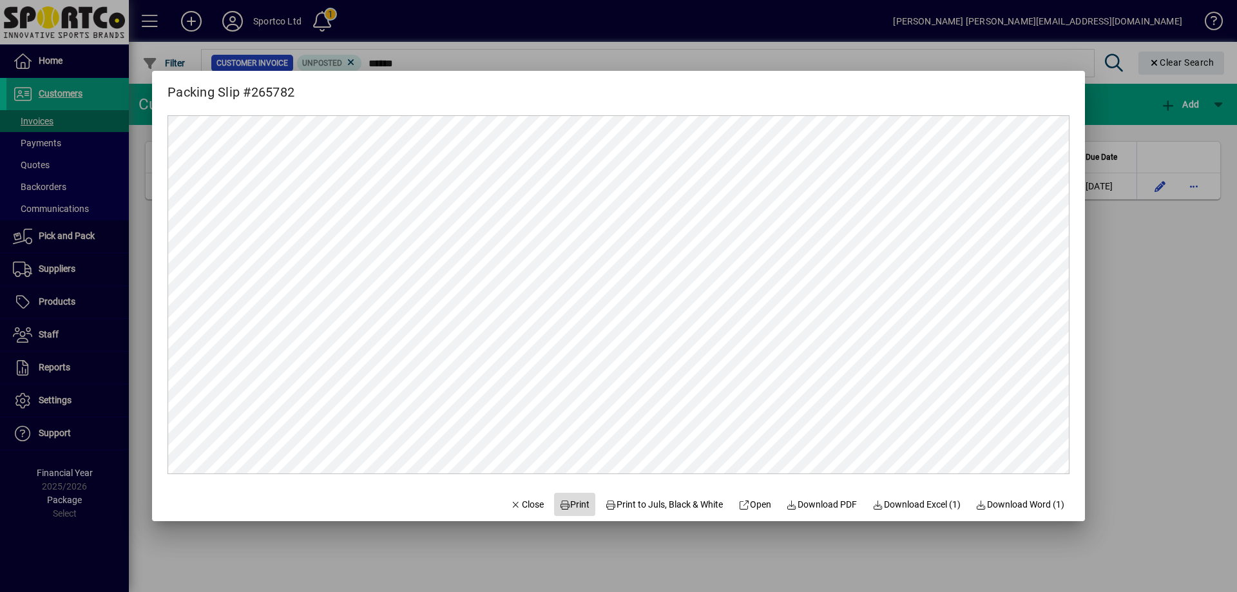
click at [563, 505] on span "Print" at bounding box center [574, 505] width 31 height 14
click at [517, 501] on span "Close" at bounding box center [527, 505] width 34 height 14
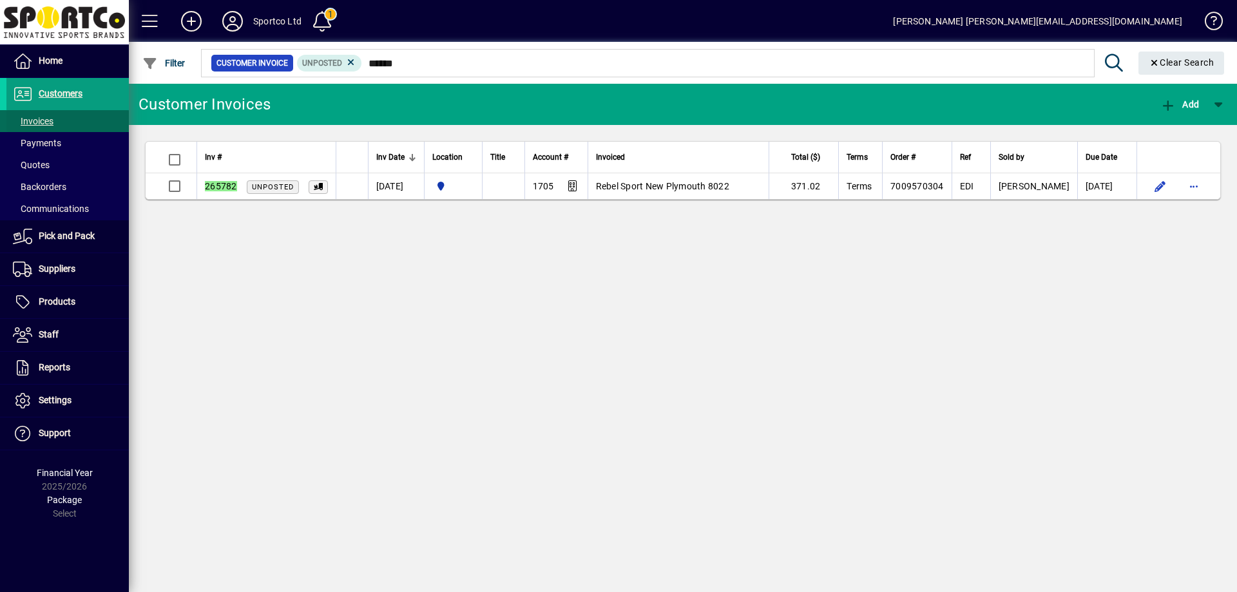
click at [34, 118] on span "Invoices" at bounding box center [33, 121] width 41 height 10
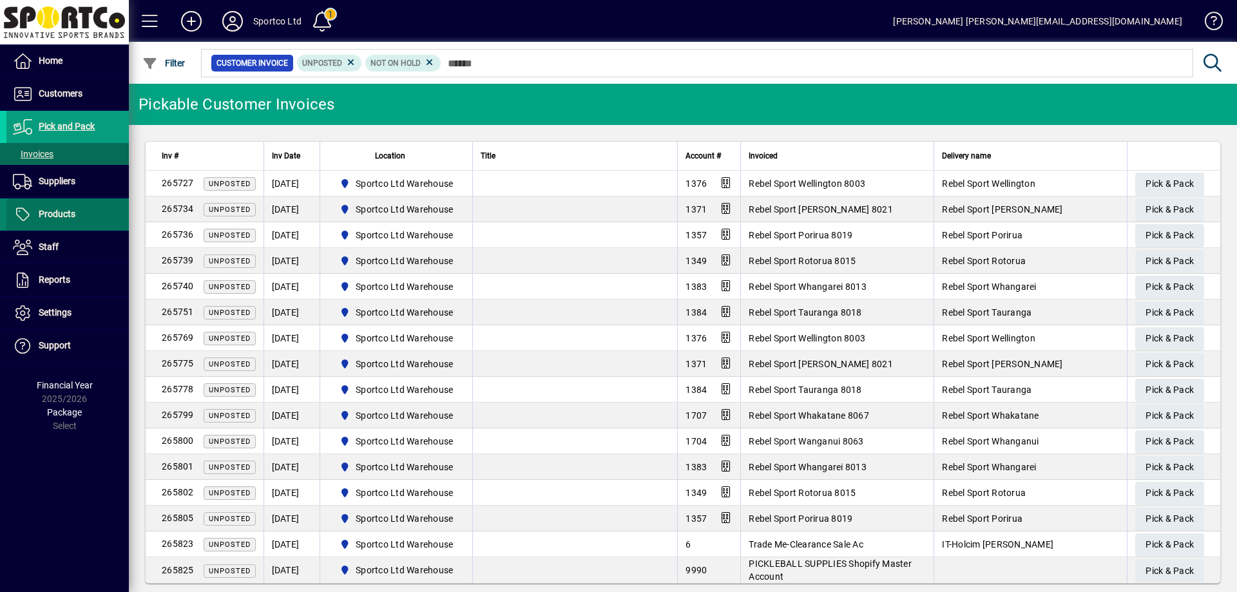
click at [52, 205] on span at bounding box center [67, 214] width 122 height 31
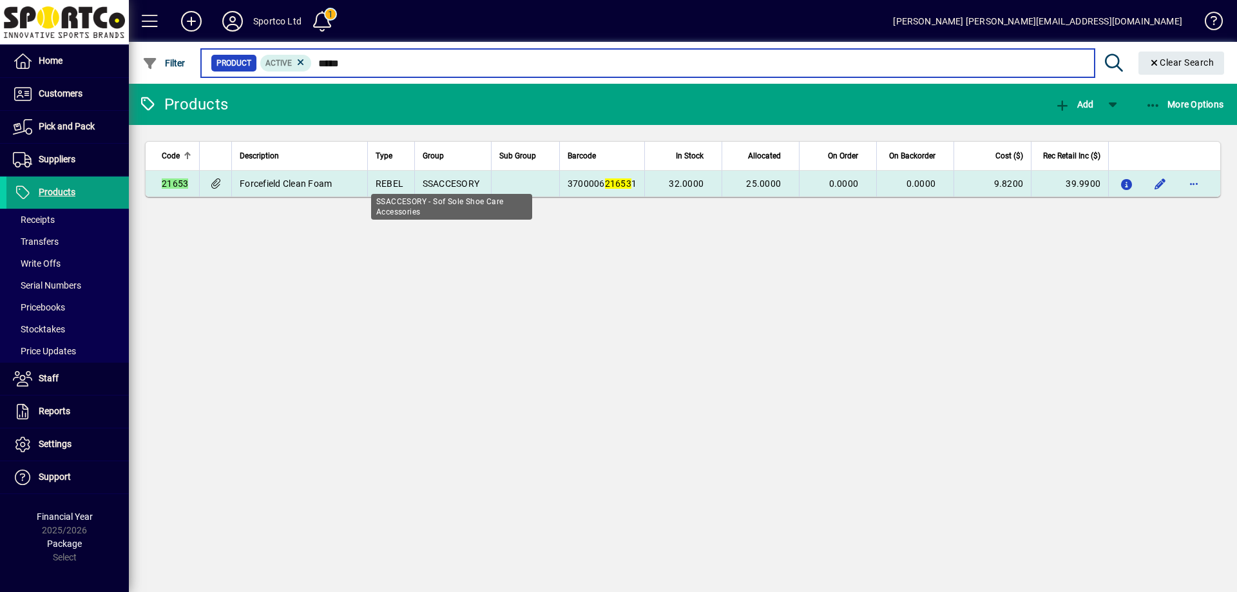
type input "*****"
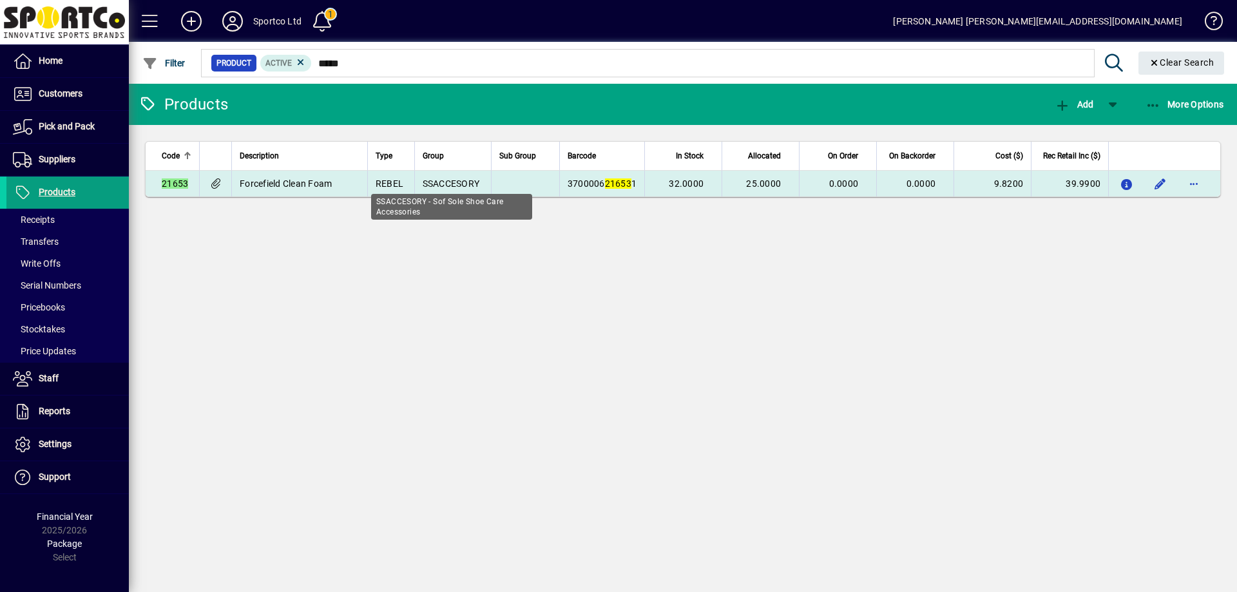
click at [461, 183] on span "SSACCESORY" at bounding box center [451, 183] width 57 height 10
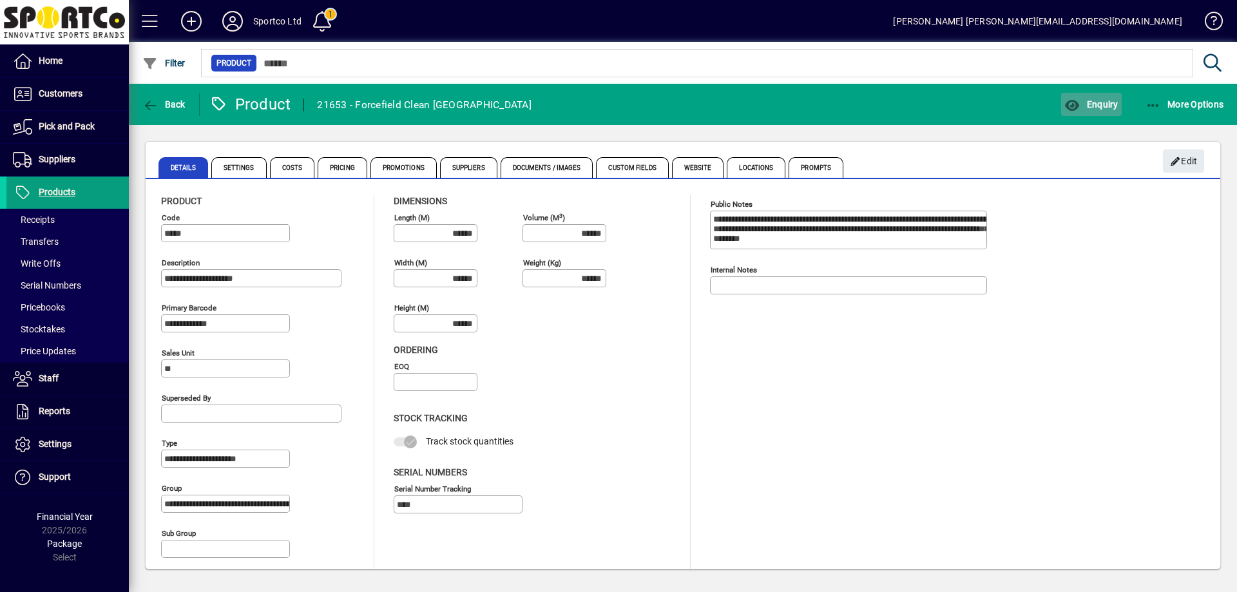
click at [1104, 107] on span "Enquiry" at bounding box center [1090, 104] width 53 height 10
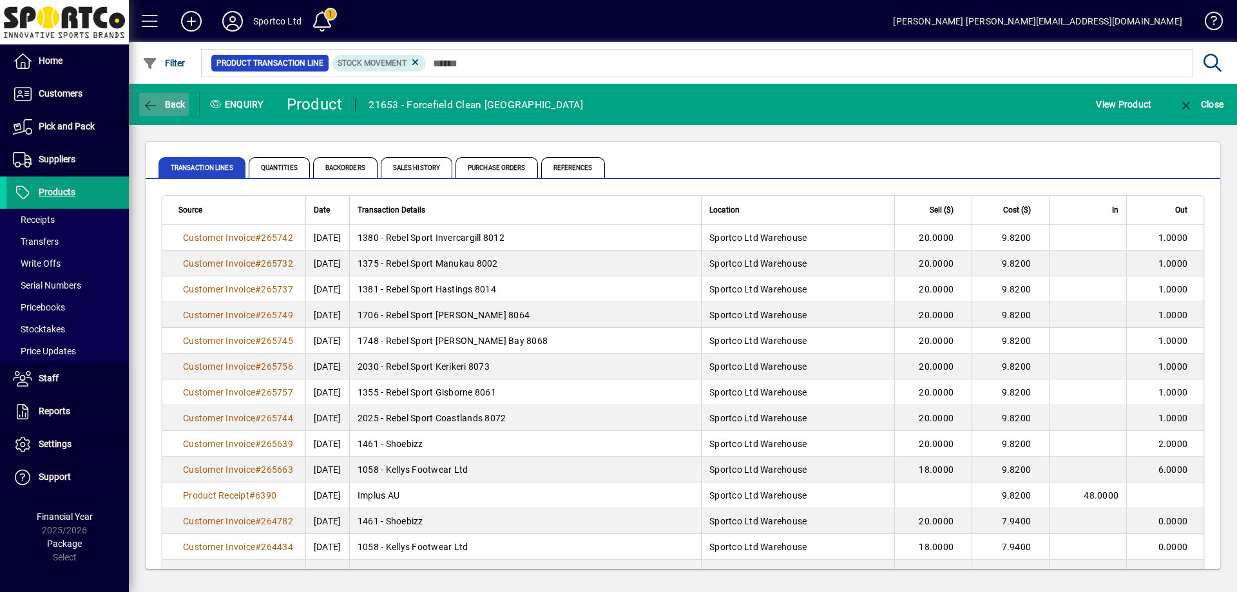
click at [162, 105] on span "Back" at bounding box center [163, 104] width 43 height 10
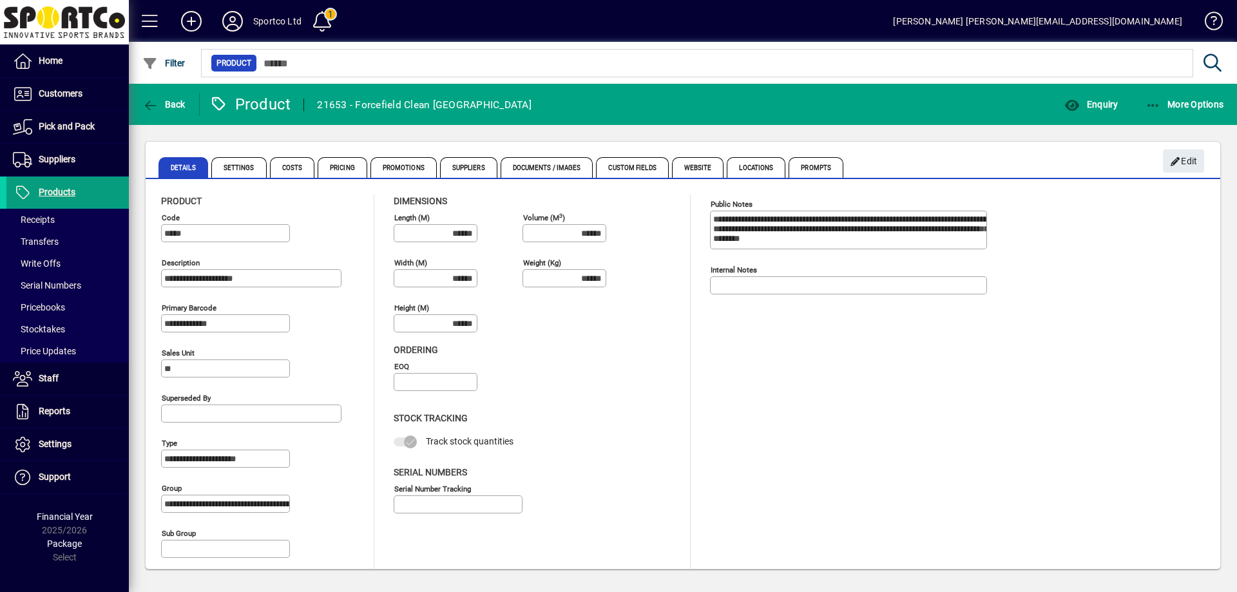
type input "****"
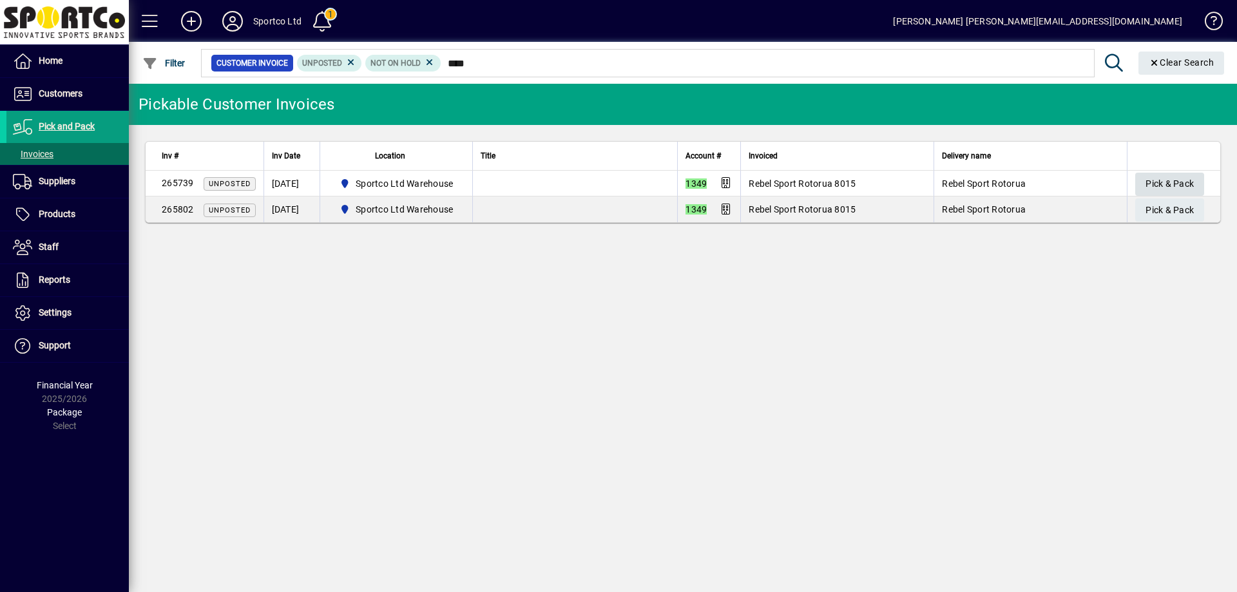
type input "****"
click at [1156, 181] on span "Pick & Pack" at bounding box center [1170, 183] width 48 height 21
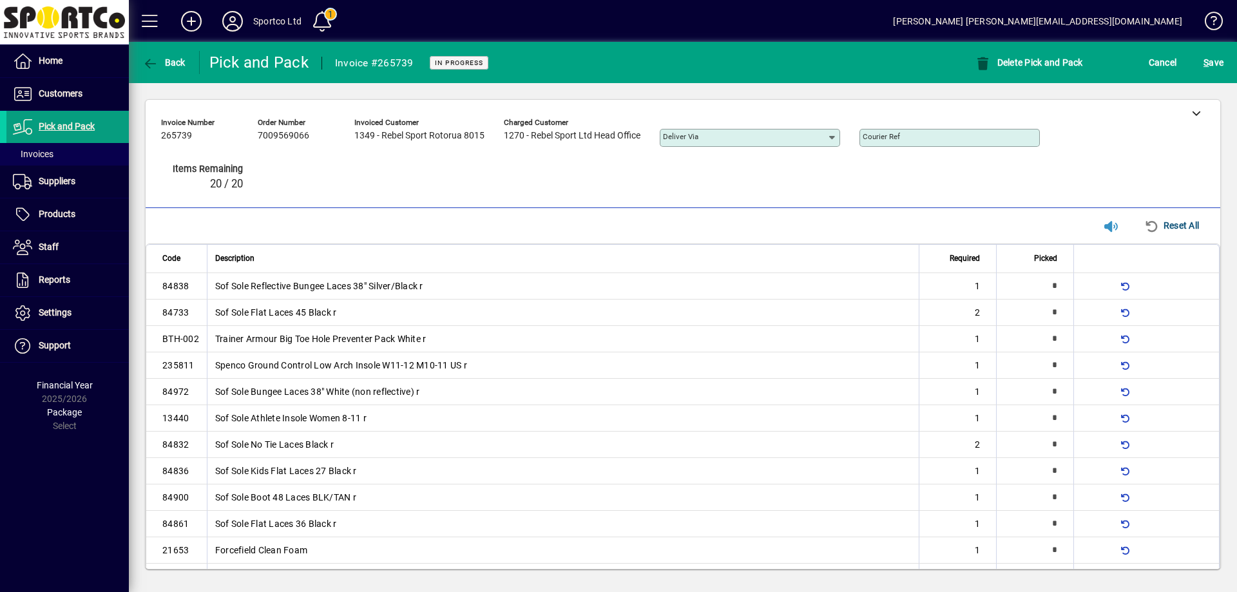
type input "*"
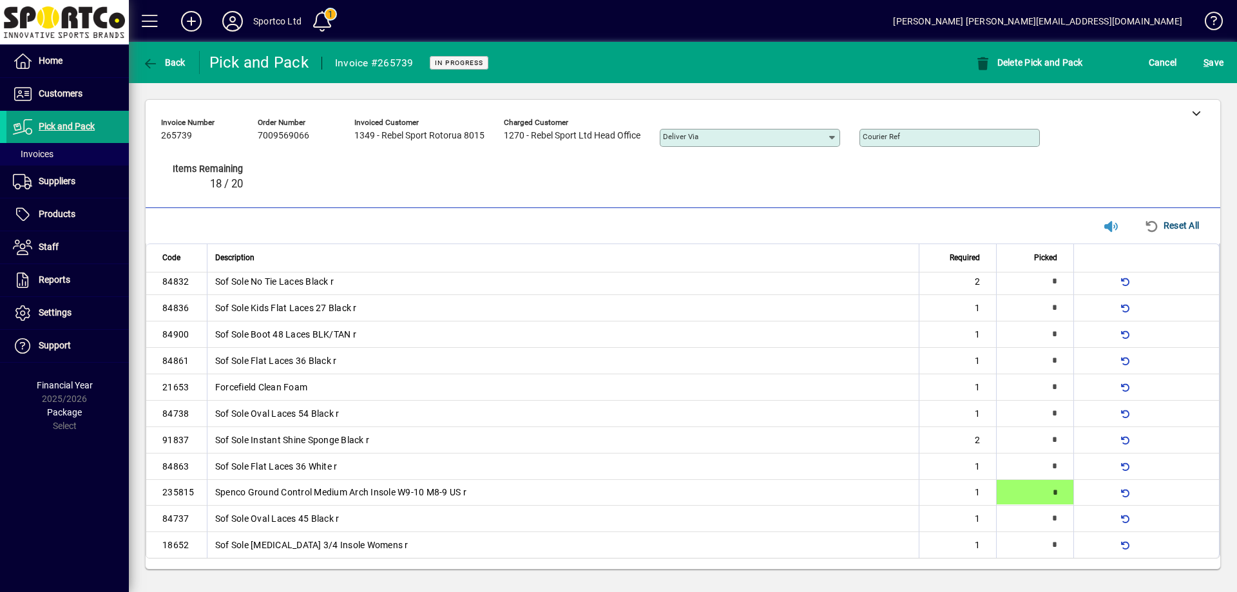
type input "*"
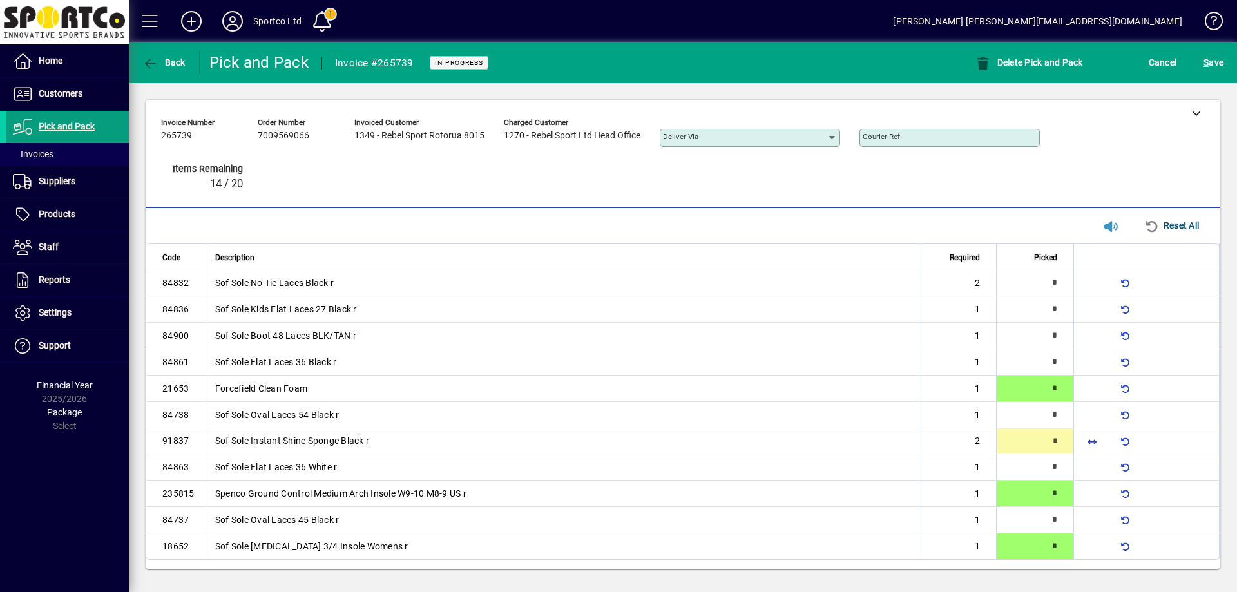
type input "*"
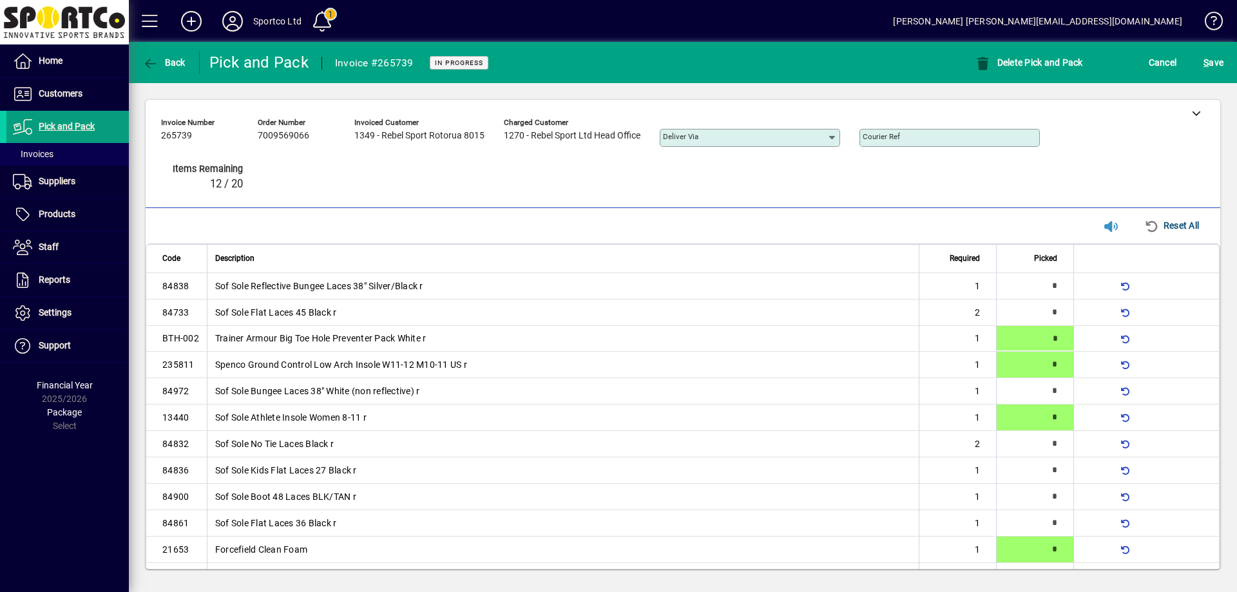
type input "*"
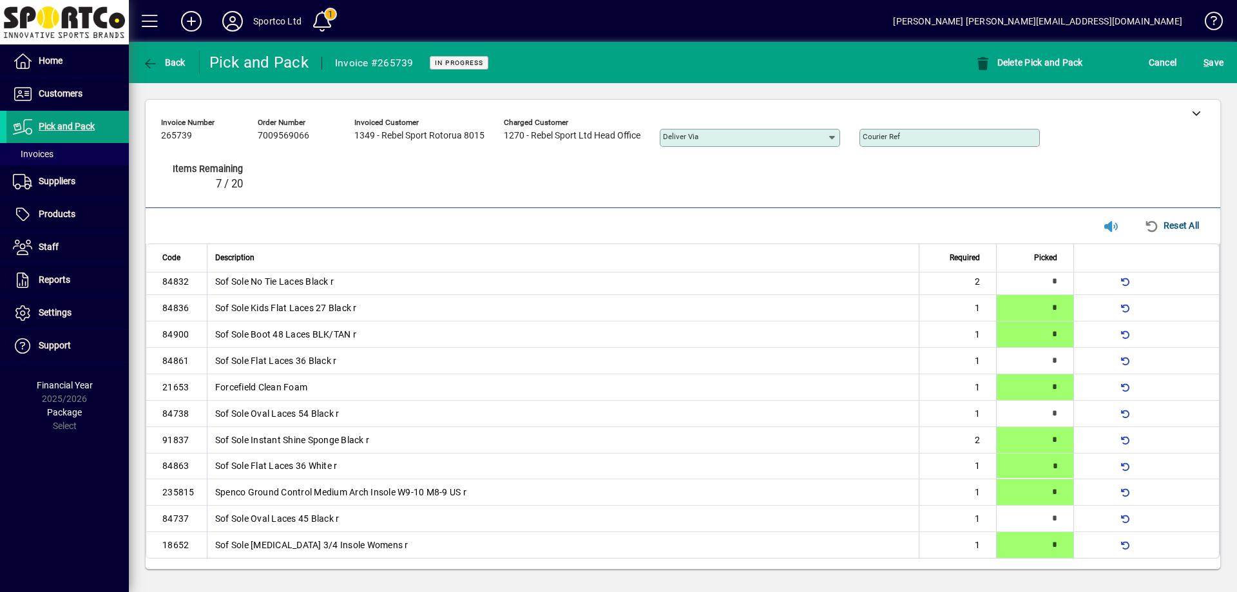
type input "*"
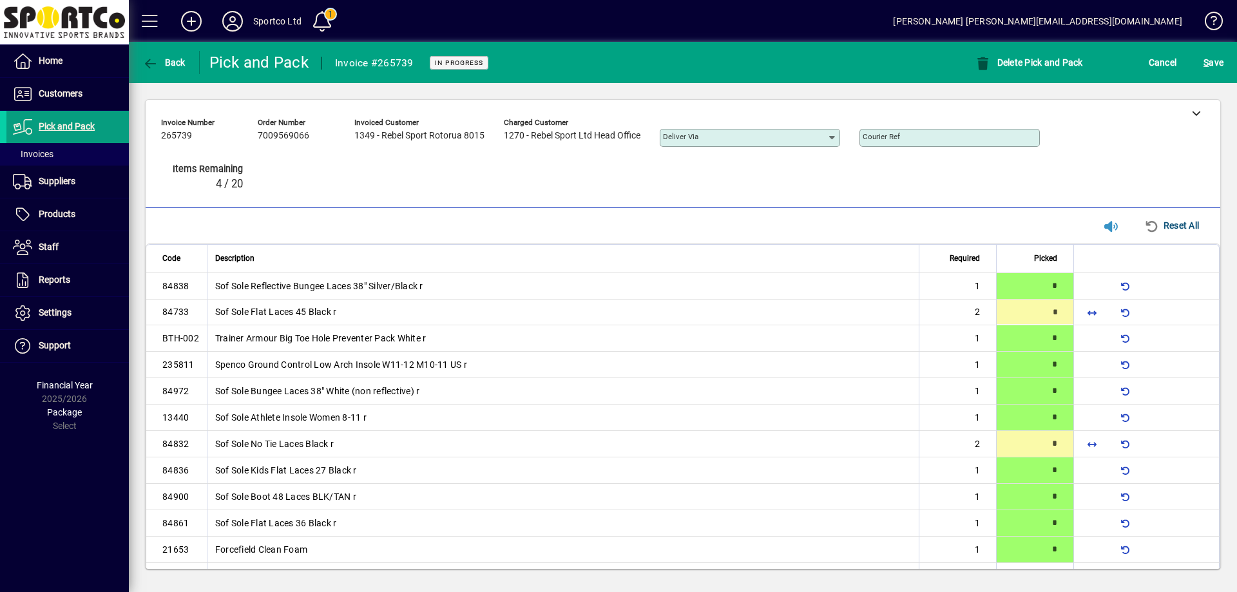
type input "*"
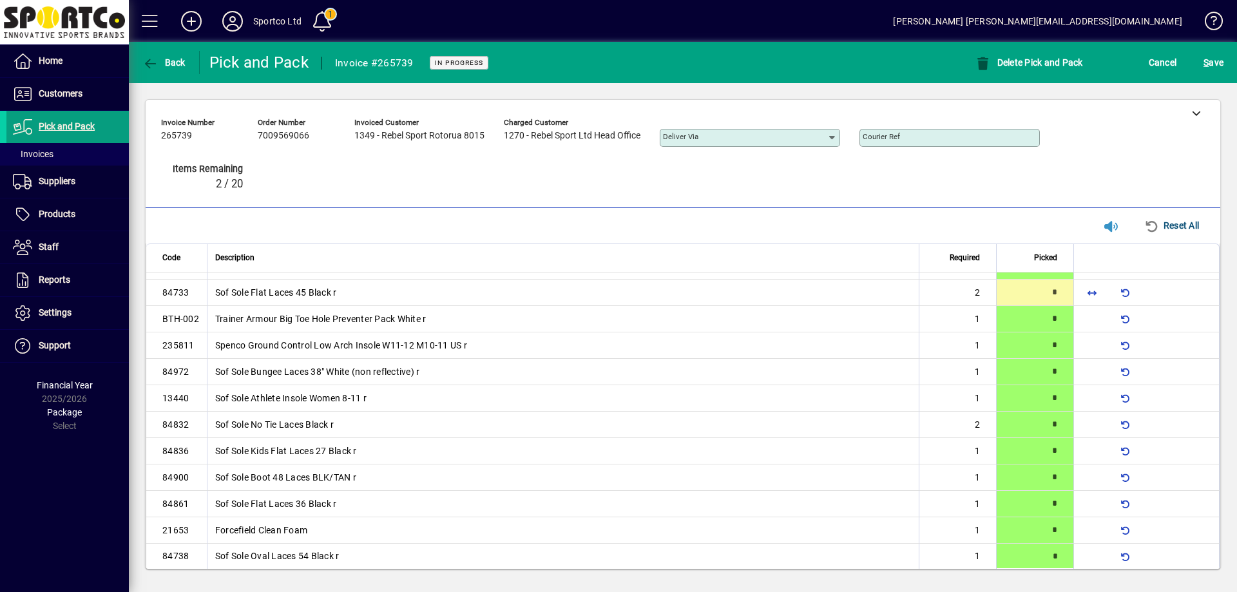
type input "*"
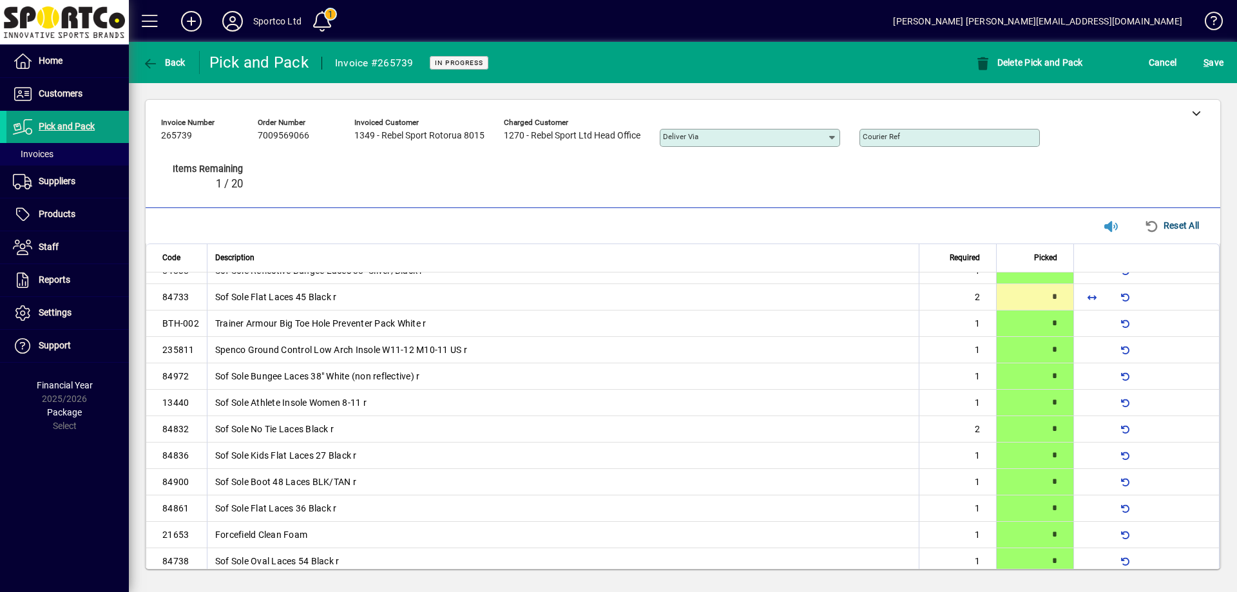
scroll to position [0, 0]
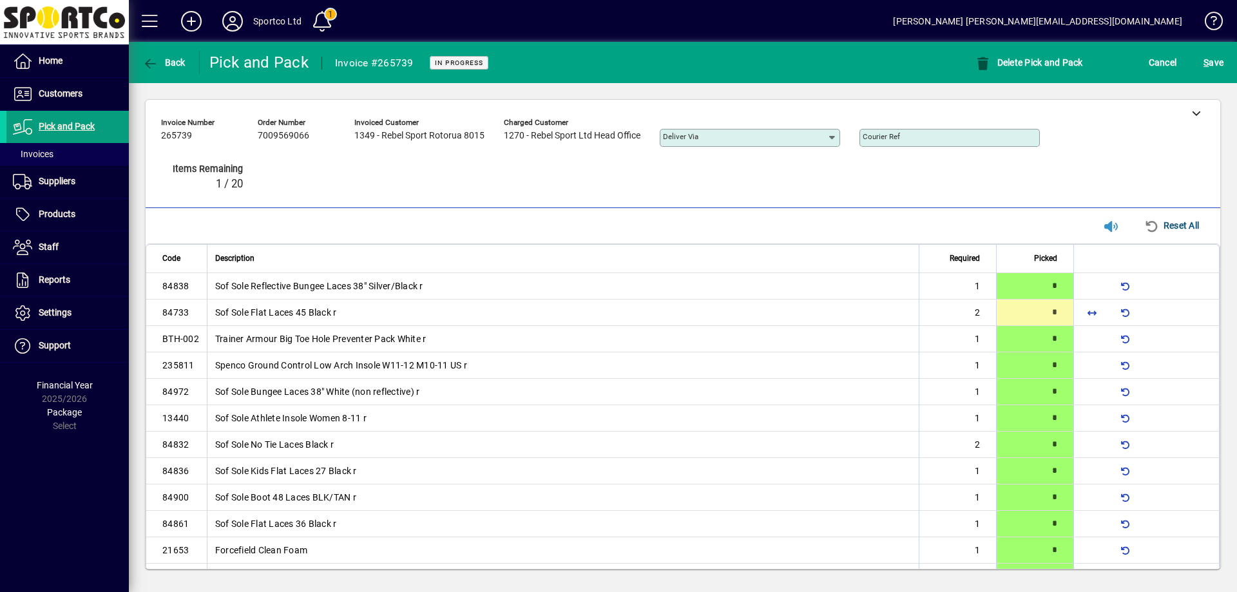
type input "*"
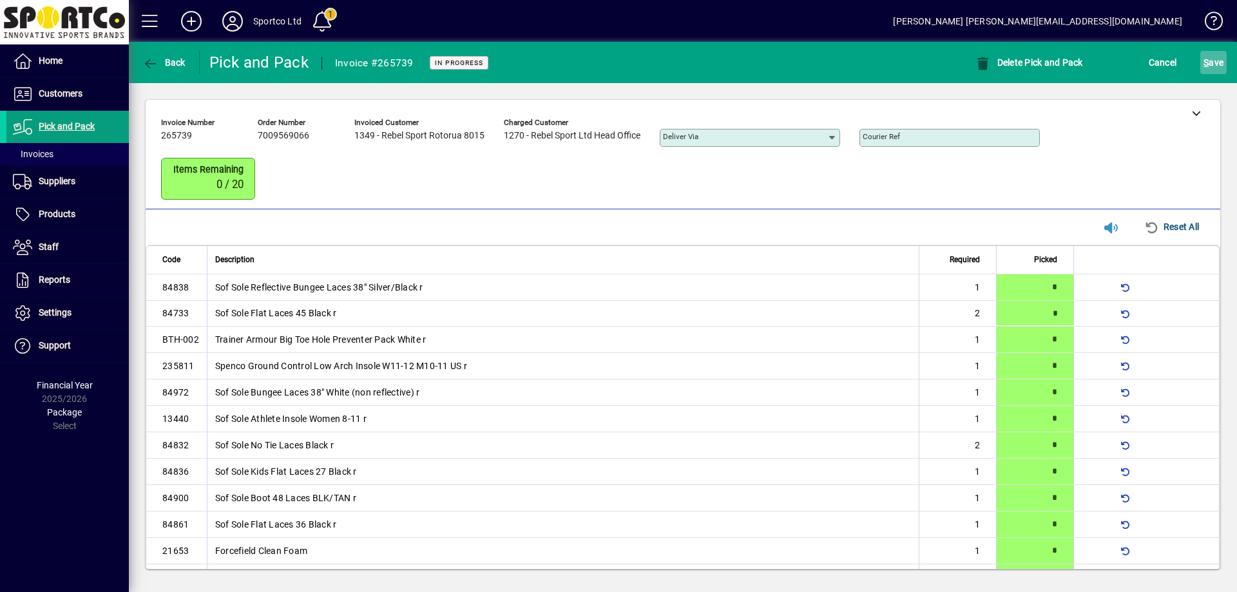
click at [1218, 63] on span "S ave" at bounding box center [1214, 62] width 20 height 21
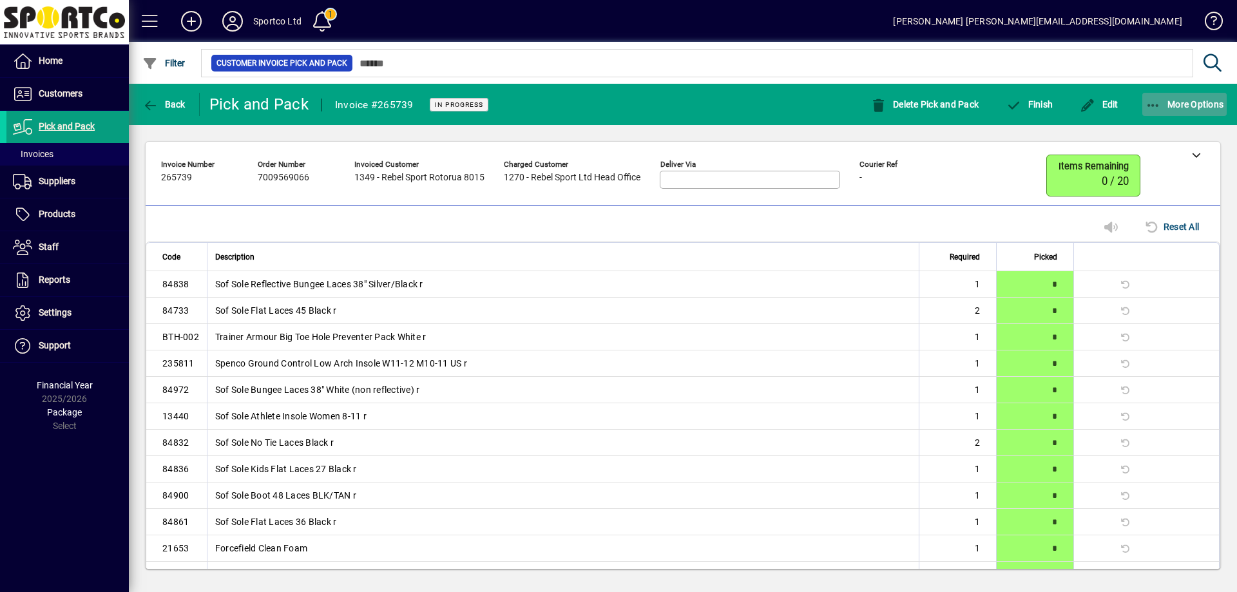
click at [1148, 101] on icon "button" at bounding box center [1154, 105] width 16 height 13
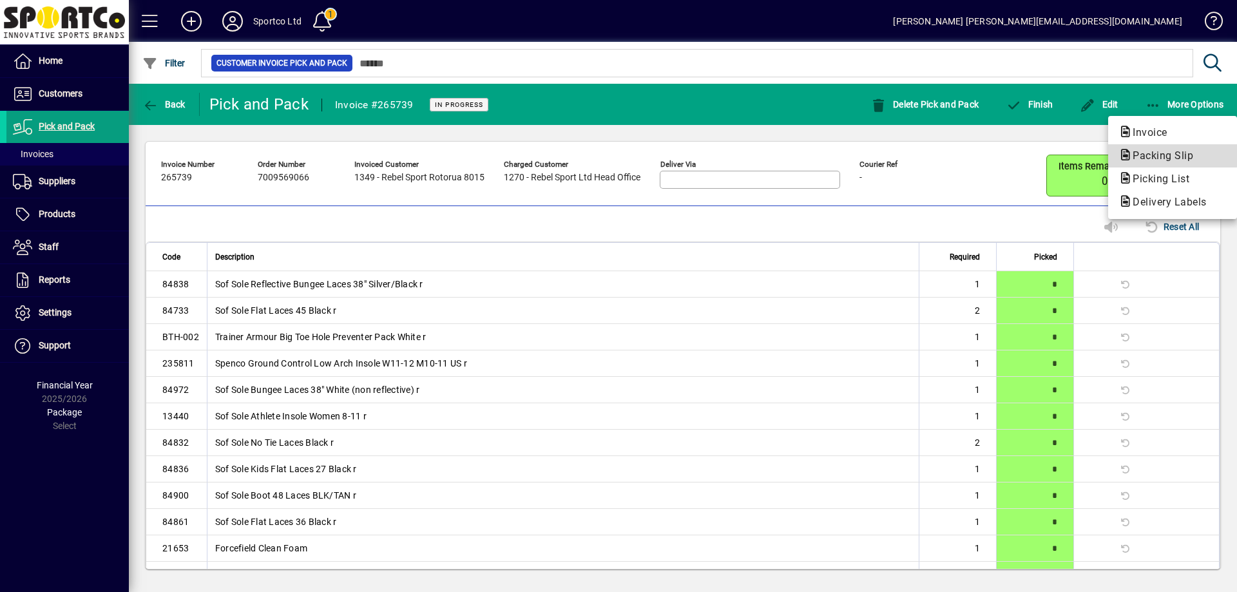
click at [1142, 151] on span "Packing Slip" at bounding box center [1159, 155] width 81 height 12
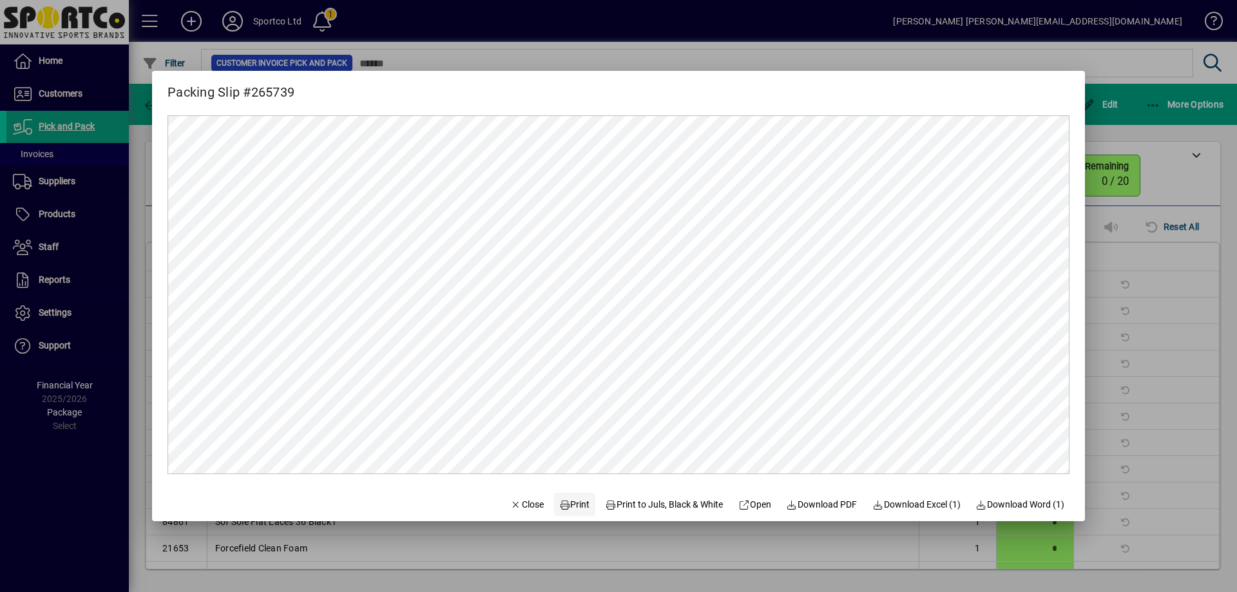
click at [559, 500] on span "Print" at bounding box center [574, 505] width 31 height 14
click at [530, 506] on span "Close" at bounding box center [527, 505] width 34 height 14
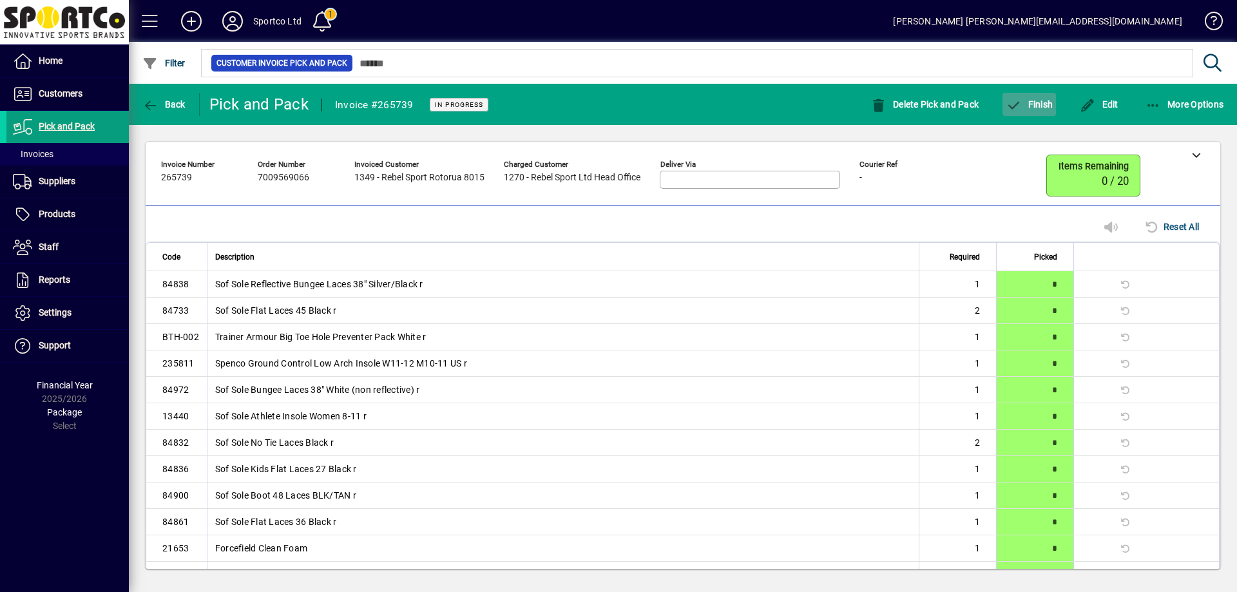
click at [1032, 95] on span "button" at bounding box center [1029, 104] width 53 height 31
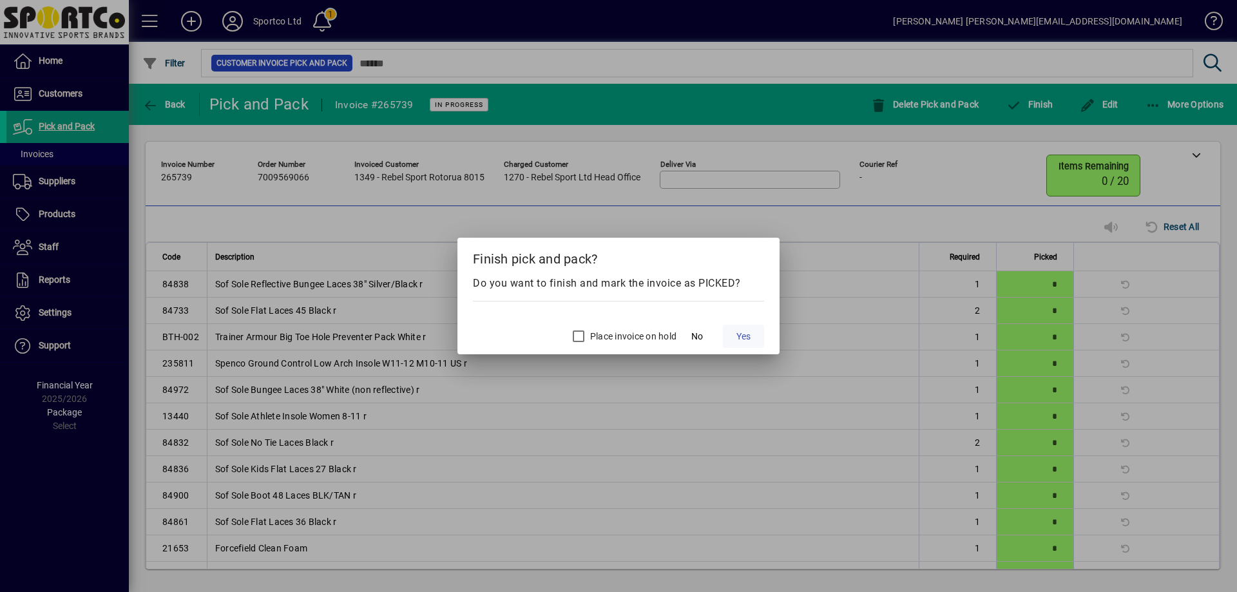
click at [743, 335] on span "Yes" at bounding box center [744, 337] width 14 height 14
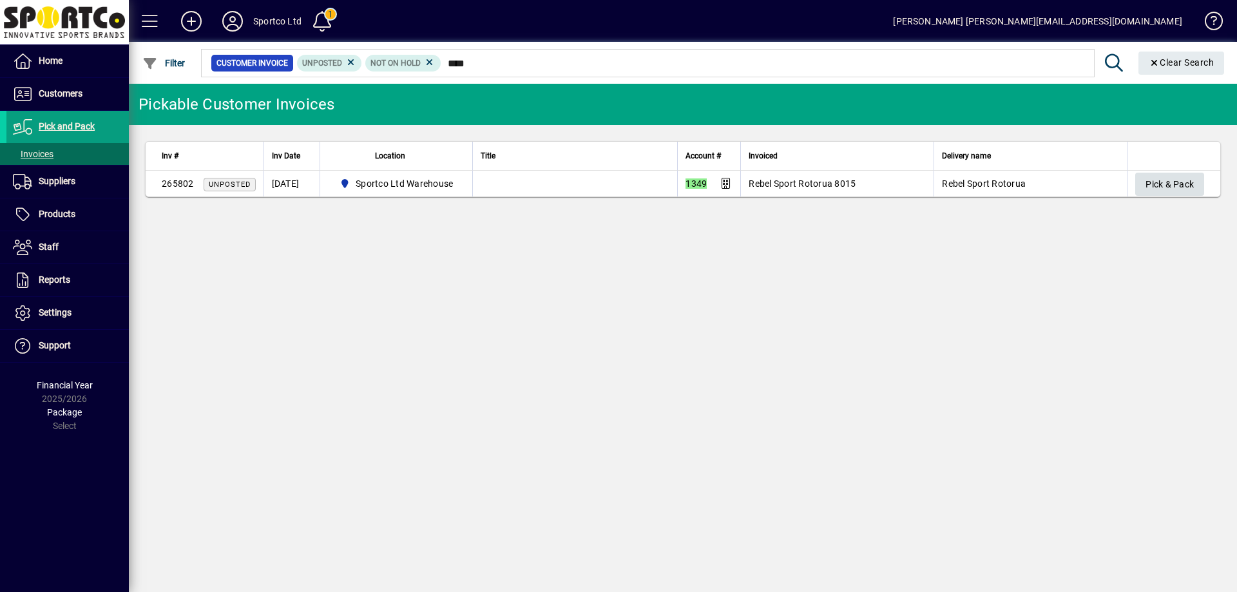
type input "****"
click at [1153, 177] on span "Pick & Pack" at bounding box center [1170, 184] width 48 height 21
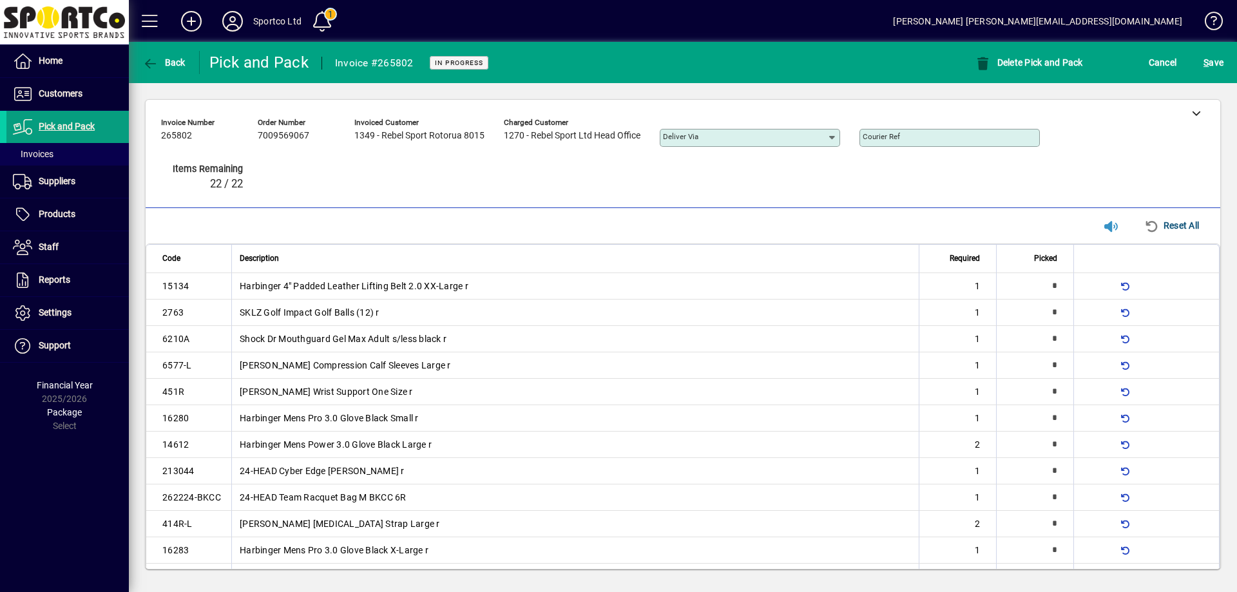
type input "*"
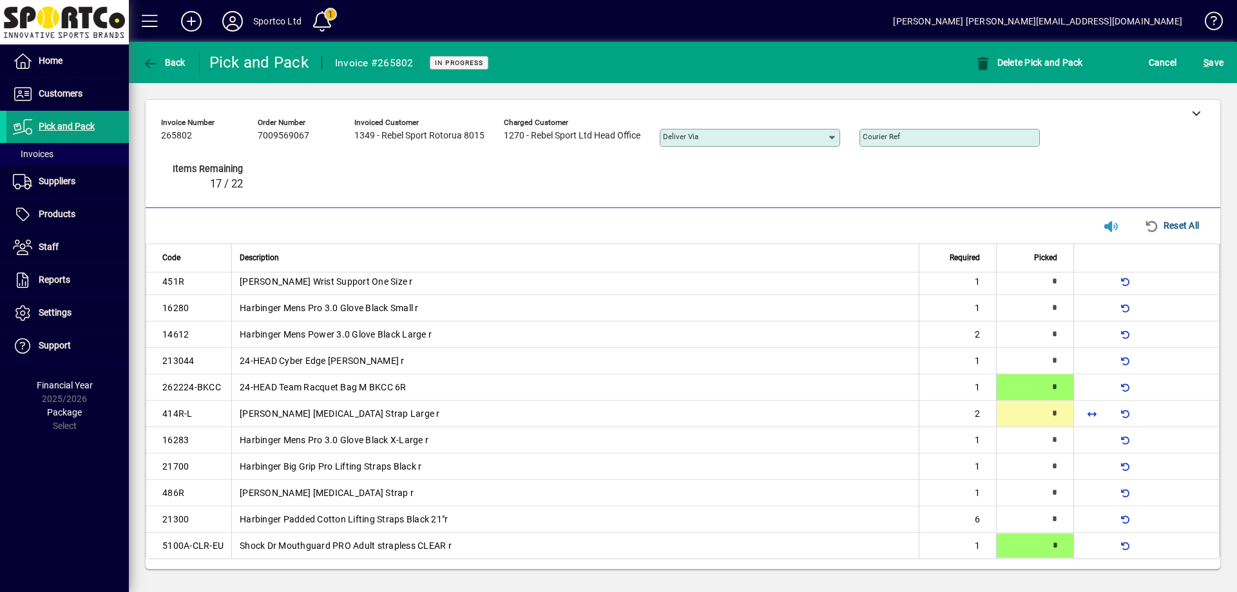
type input "*"
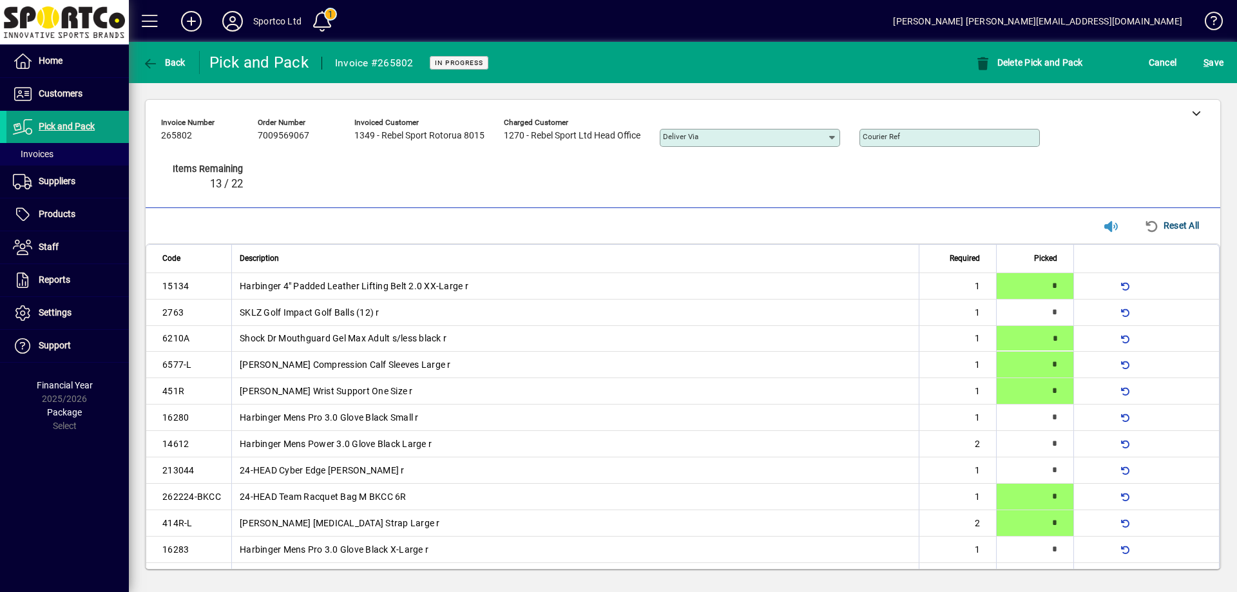
type input "*"
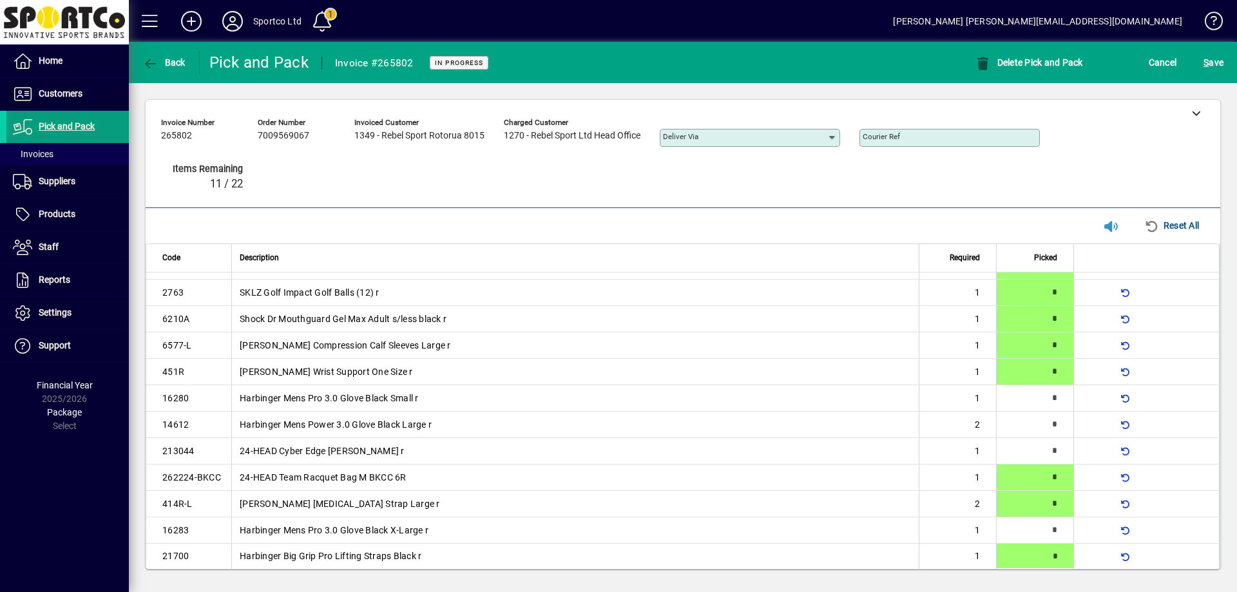
type input "*"
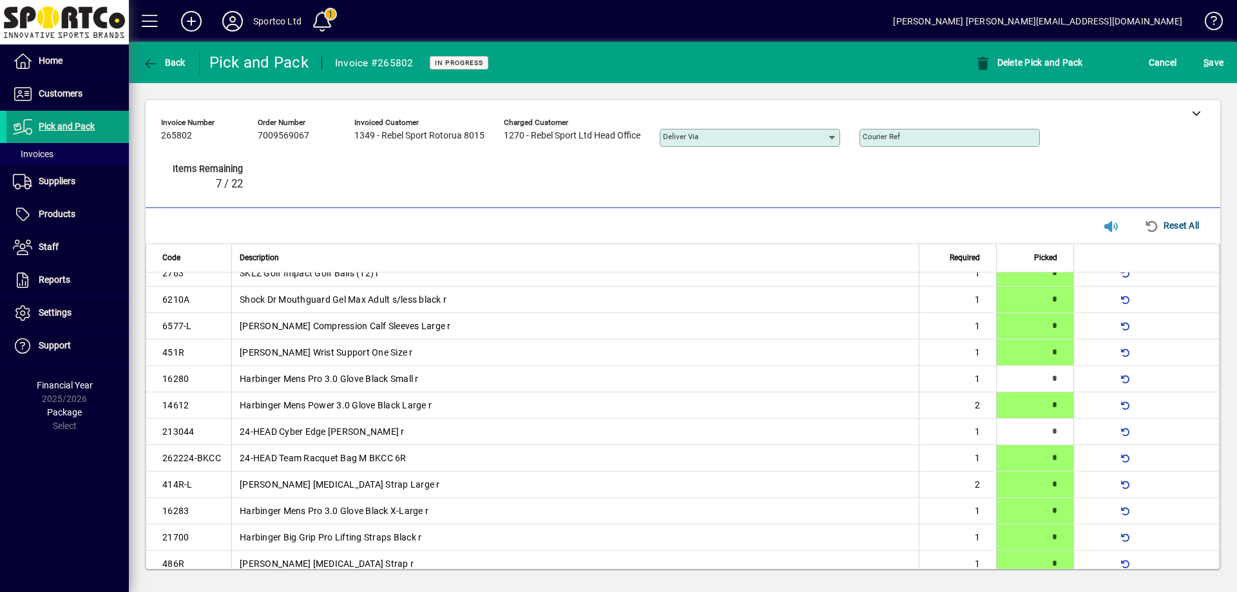
scroll to position [110, 0]
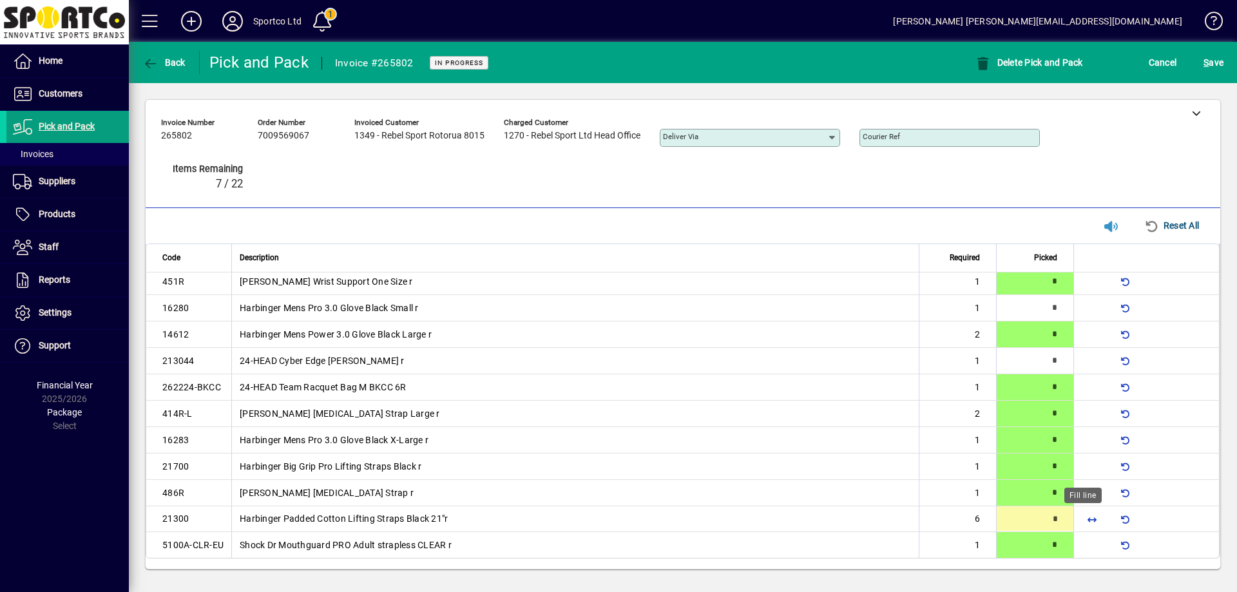
click at [1087, 521] on span "button" at bounding box center [1092, 518] width 31 height 31
type input "*"
click at [1214, 55] on span "S ave" at bounding box center [1214, 62] width 20 height 21
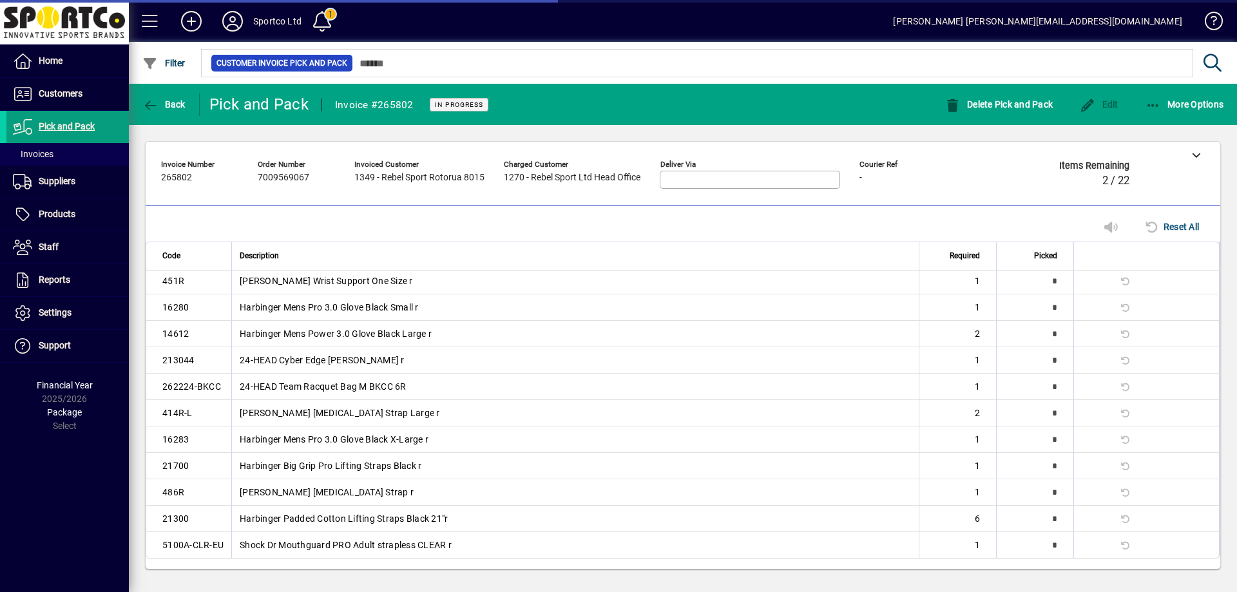
scroll to position [109, 0]
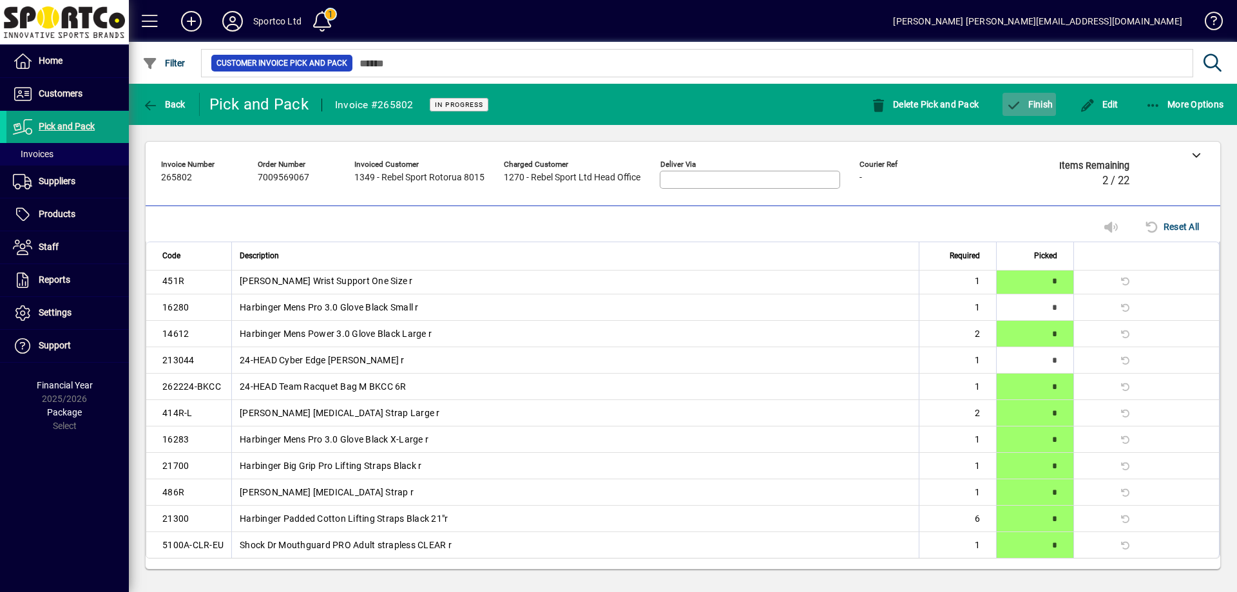
click at [1034, 105] on span "Finish" at bounding box center [1029, 104] width 47 height 10
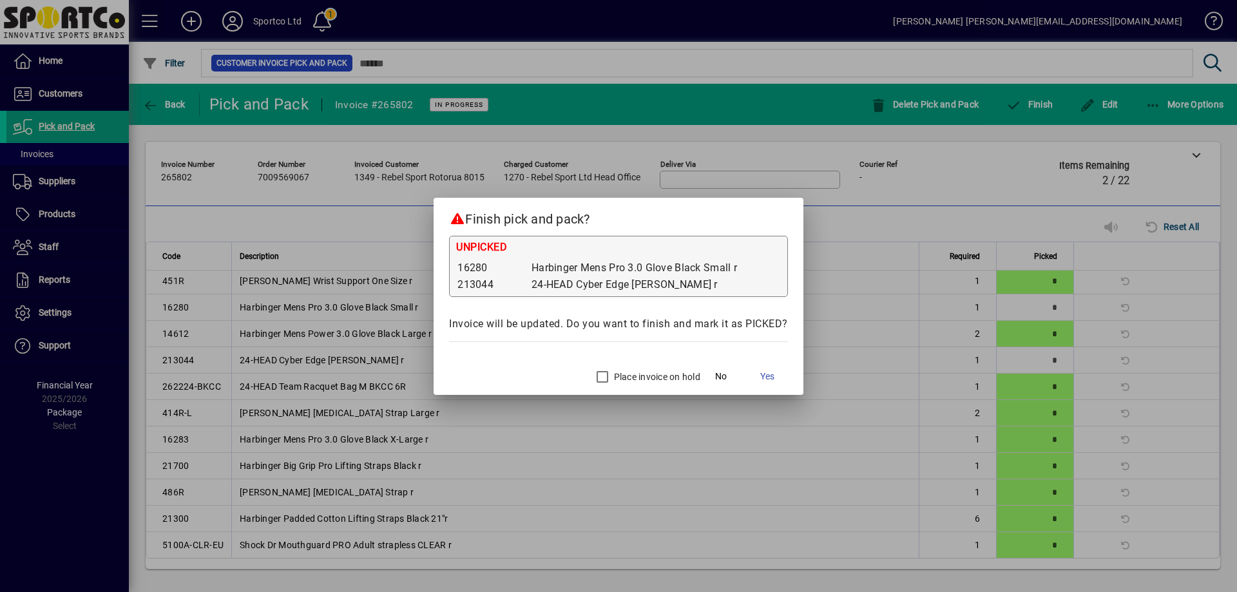
click at [644, 376] on label "Place invoice on hold" at bounding box center [655, 377] width 89 height 13
drag, startPoint x: 770, startPoint y: 378, endPoint x: 762, endPoint y: 365, distance: 14.8
click at [769, 378] on span "Yes" at bounding box center [767, 377] width 14 height 14
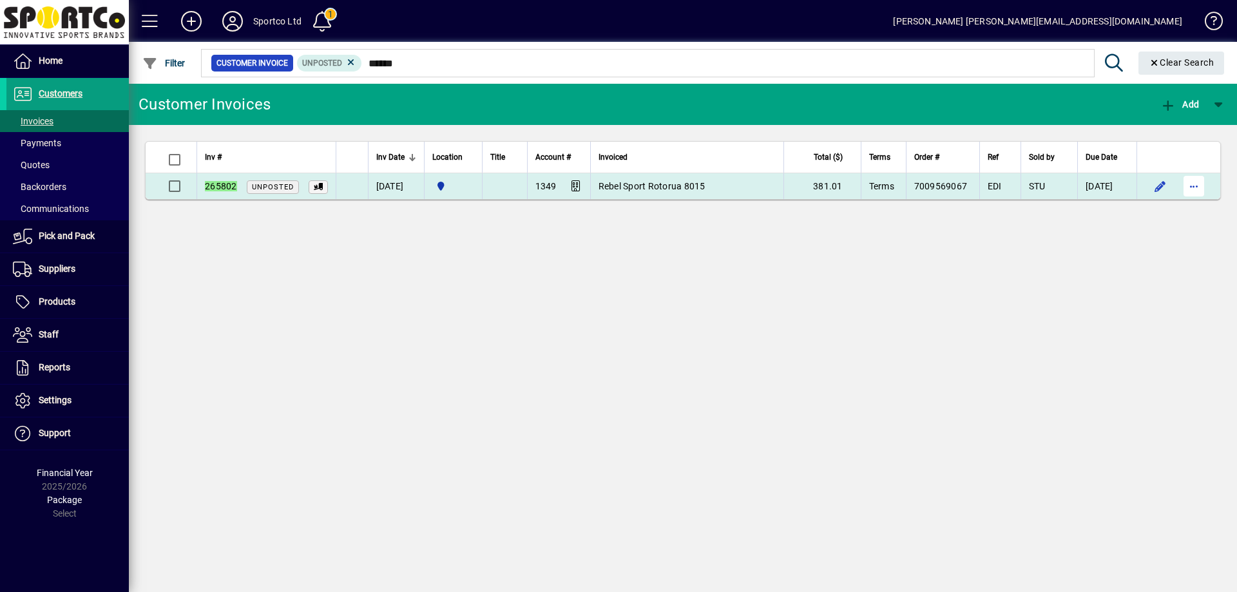
type input "******"
click at [1186, 184] on span "button" at bounding box center [1194, 186] width 31 height 31
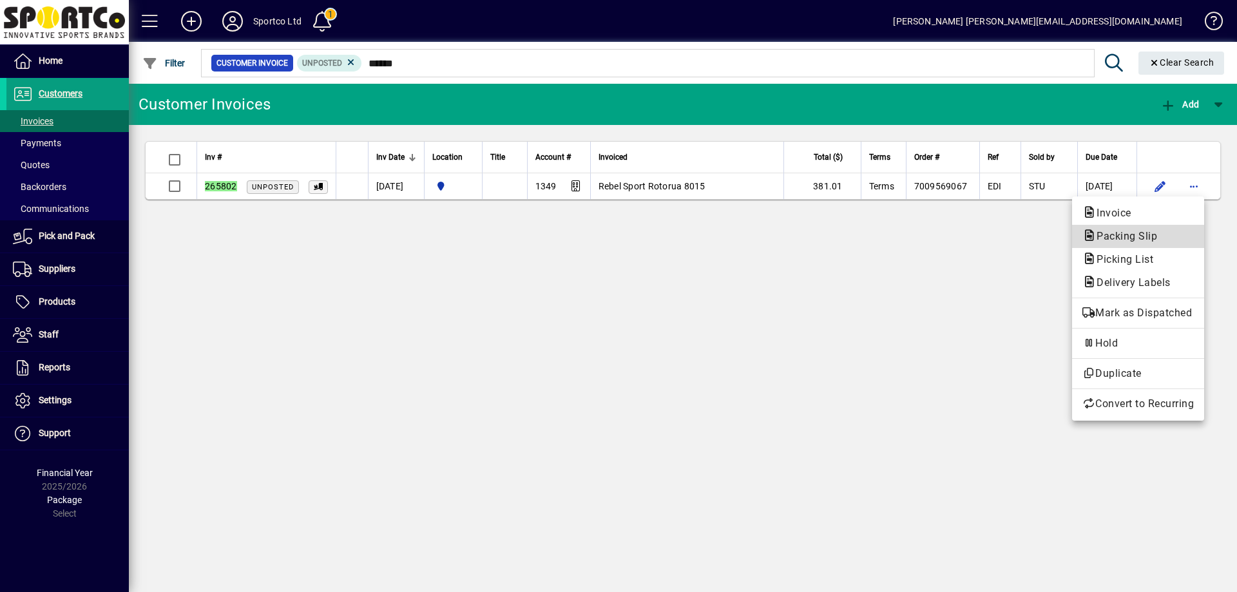
click at [1191, 237] on span "Packing Slip" at bounding box center [1138, 236] width 111 height 15
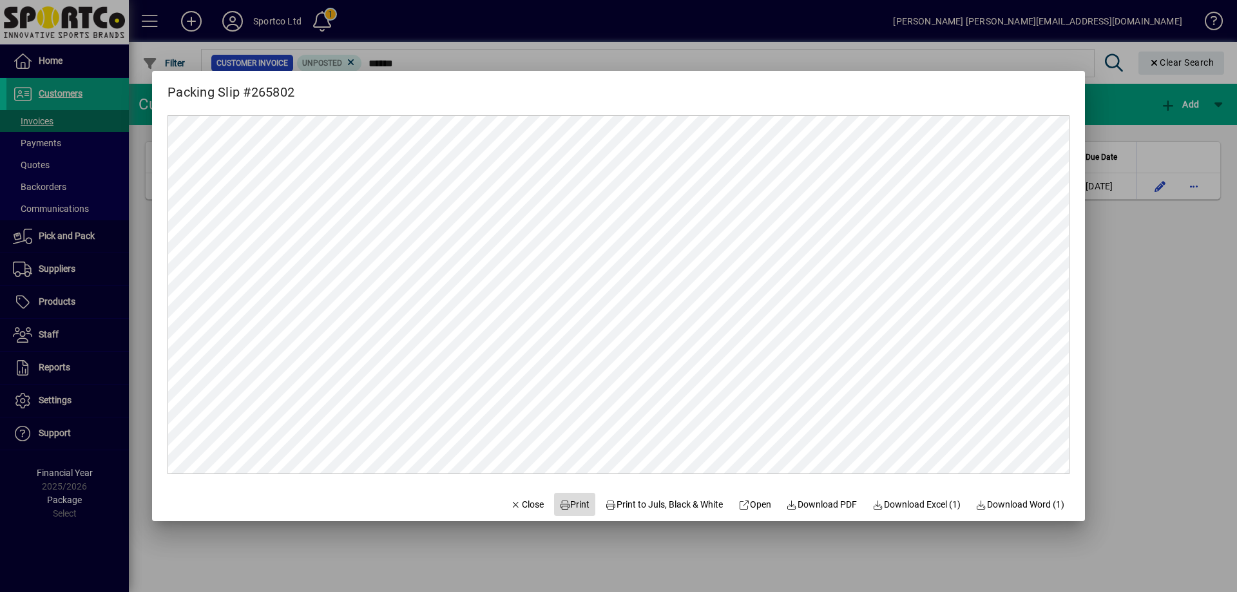
click at [570, 504] on span "Print" at bounding box center [574, 505] width 31 height 14
click at [510, 501] on span "Close" at bounding box center [527, 505] width 34 height 14
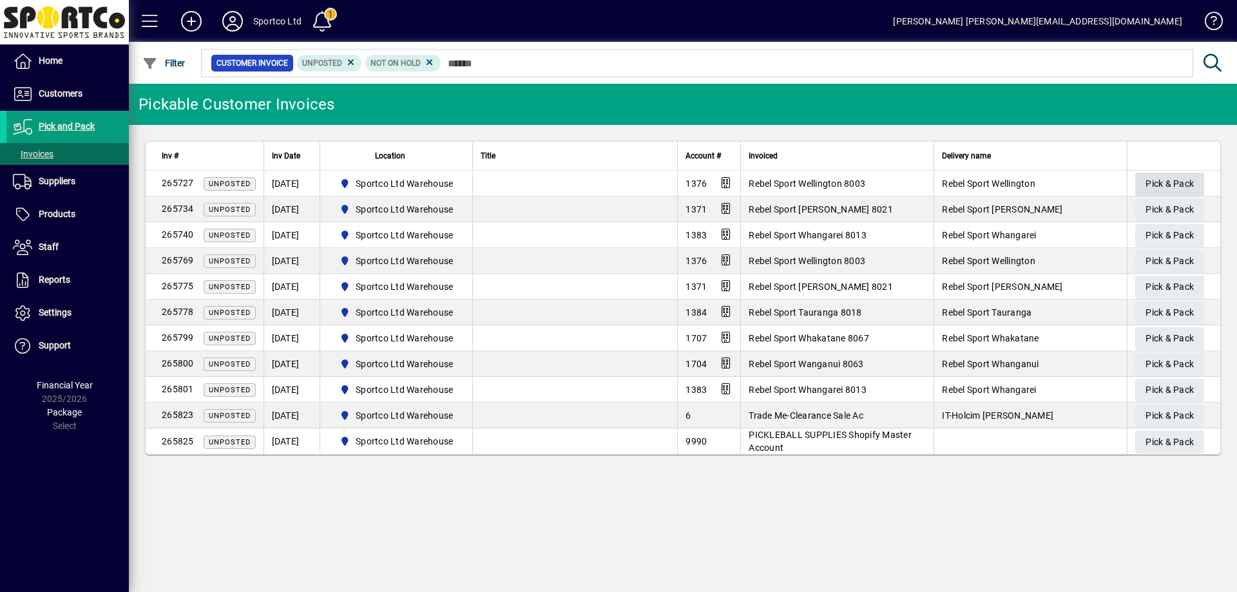
click at [1162, 181] on span "Pick & Pack" at bounding box center [1170, 183] width 48 height 21
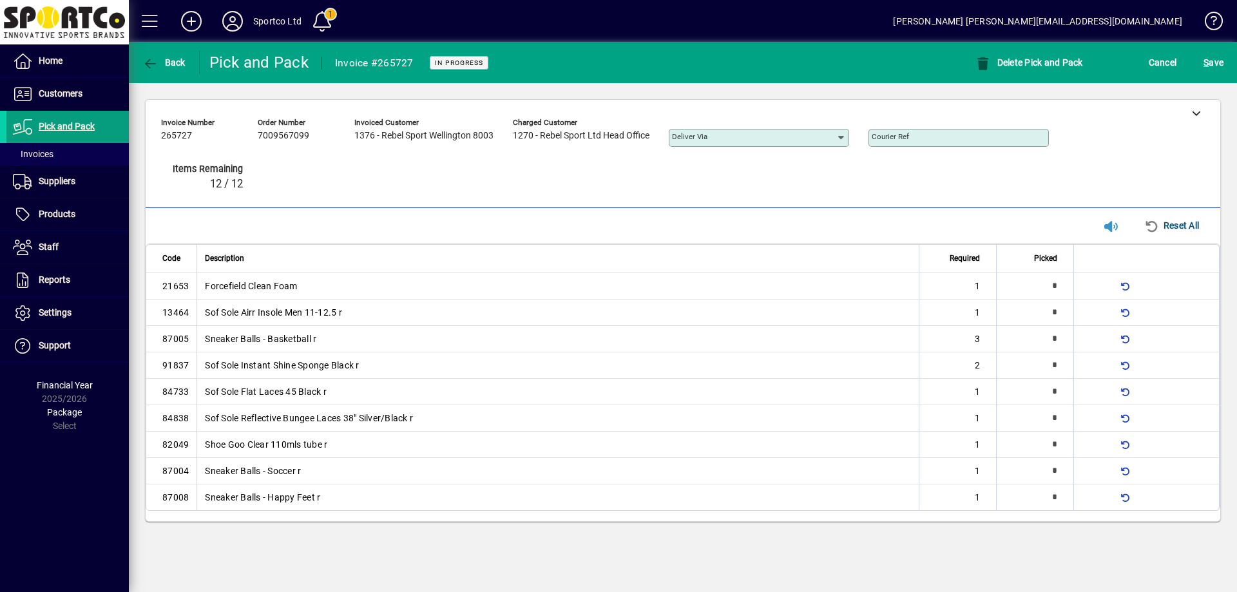
type input "*"
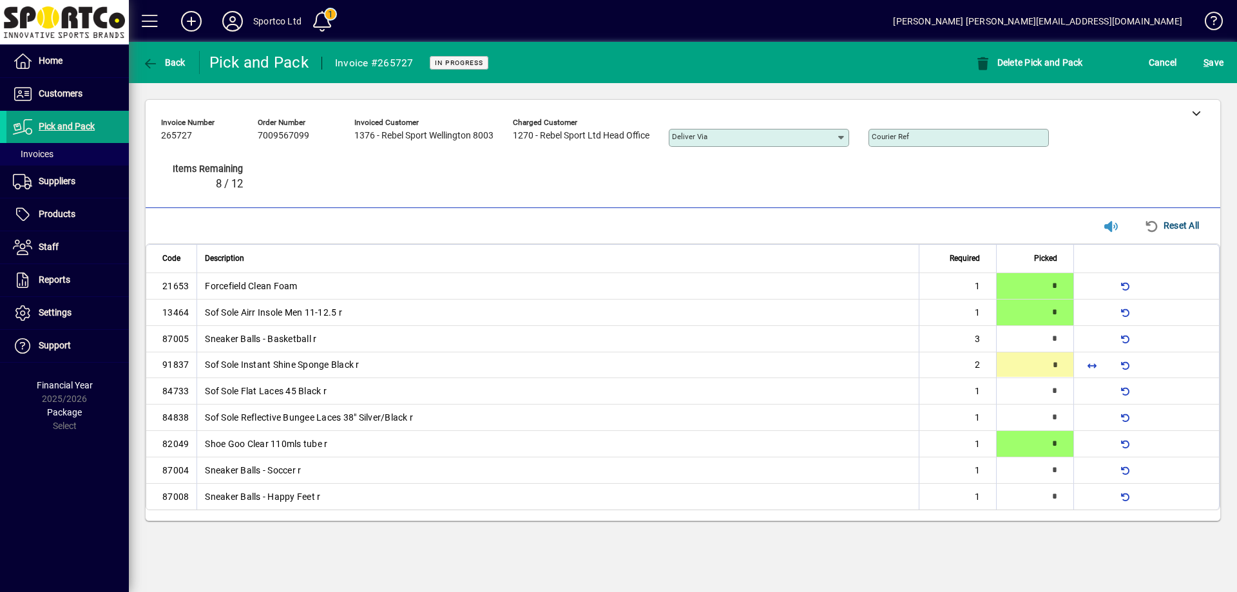
type input "*"
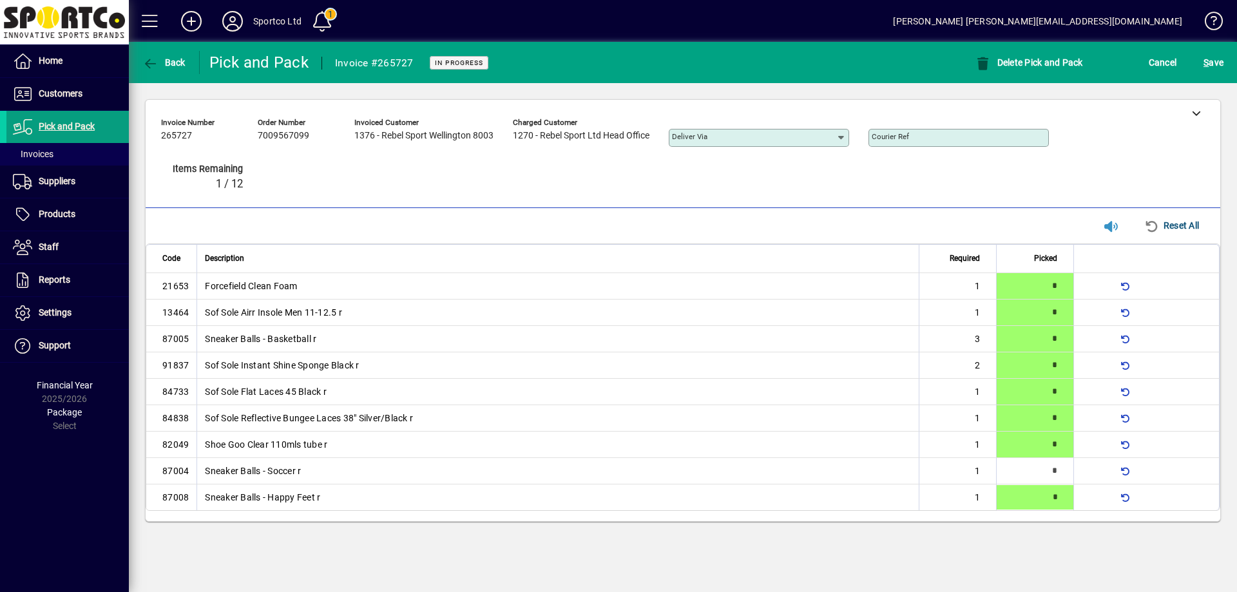
type input "*"
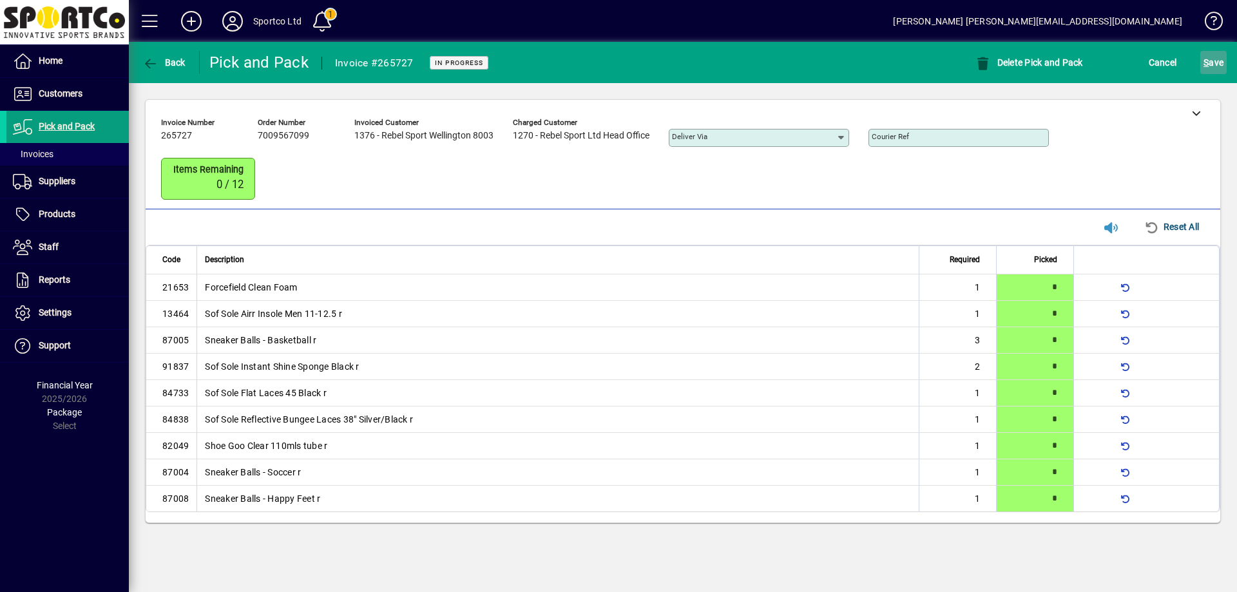
click at [1223, 62] on span "S ave" at bounding box center [1214, 62] width 20 height 21
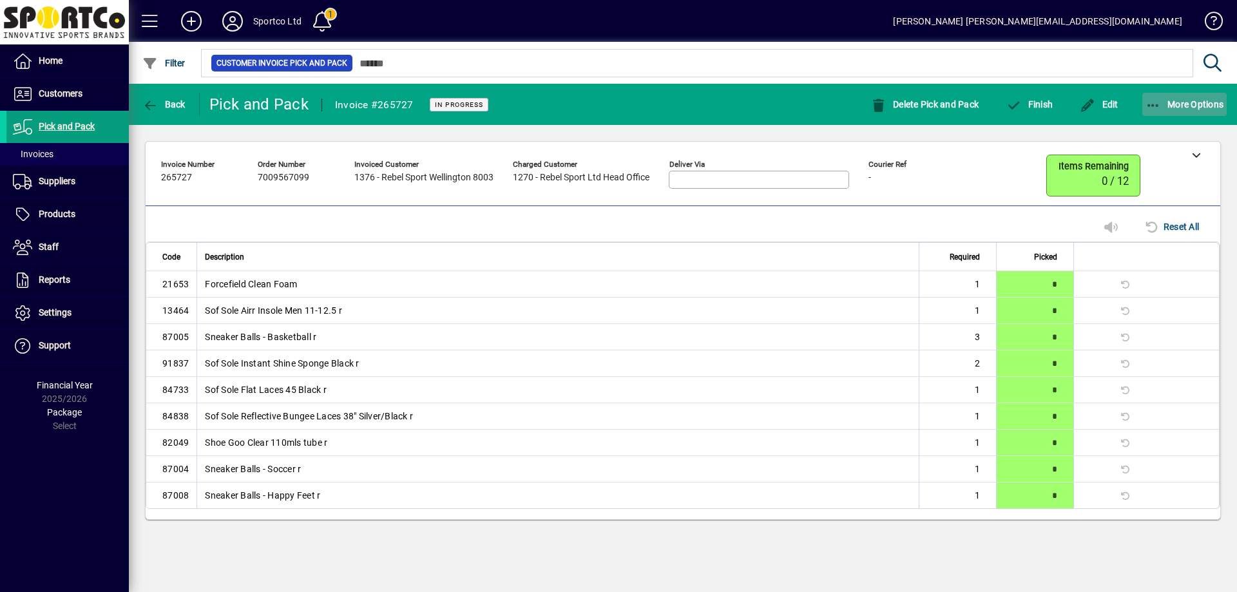
click at [1153, 106] on icon "button" at bounding box center [1154, 105] width 16 height 13
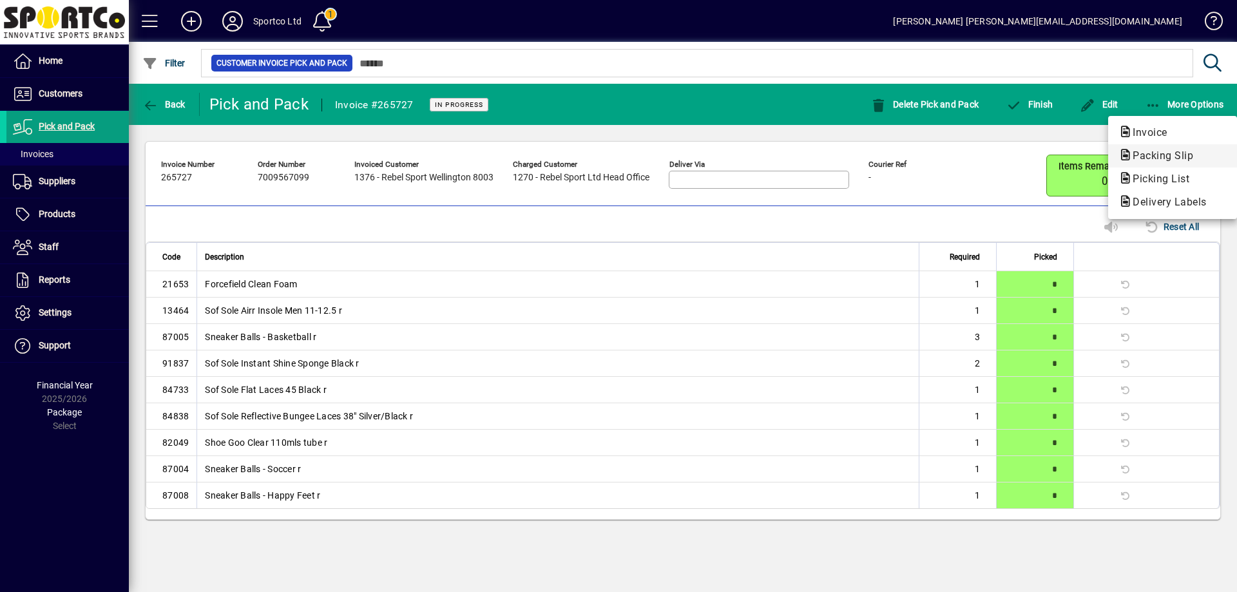
click at [1157, 159] on span "Packing Slip" at bounding box center [1159, 155] width 81 height 12
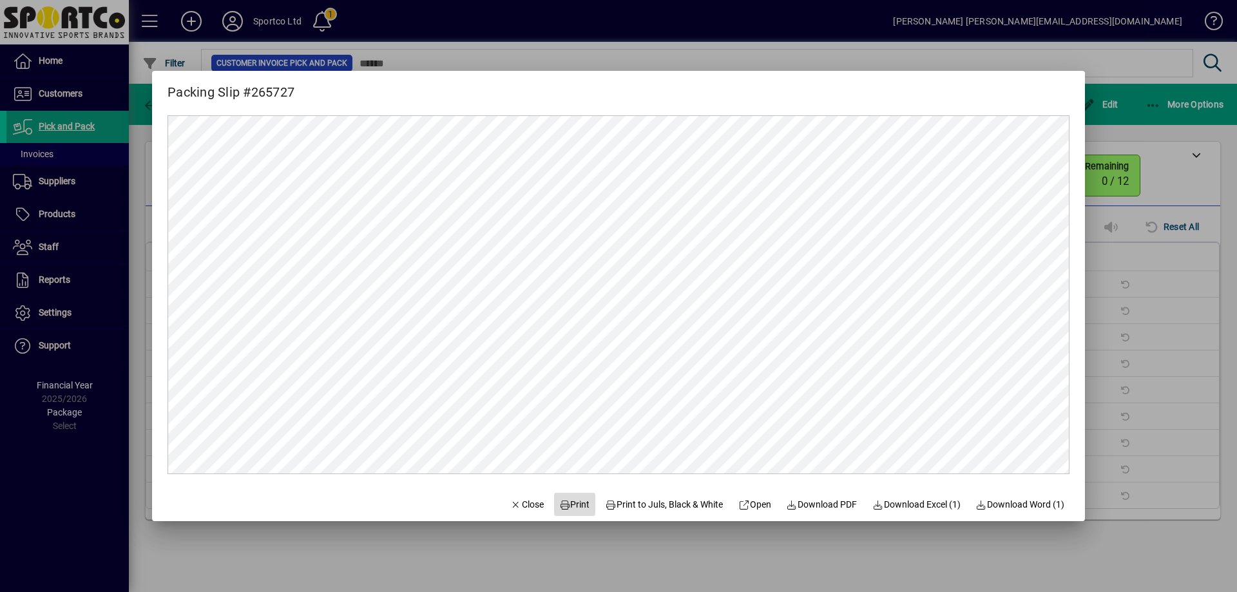
click at [568, 508] on span "Print" at bounding box center [574, 505] width 31 height 14
click at [512, 499] on span "Close" at bounding box center [527, 505] width 34 height 14
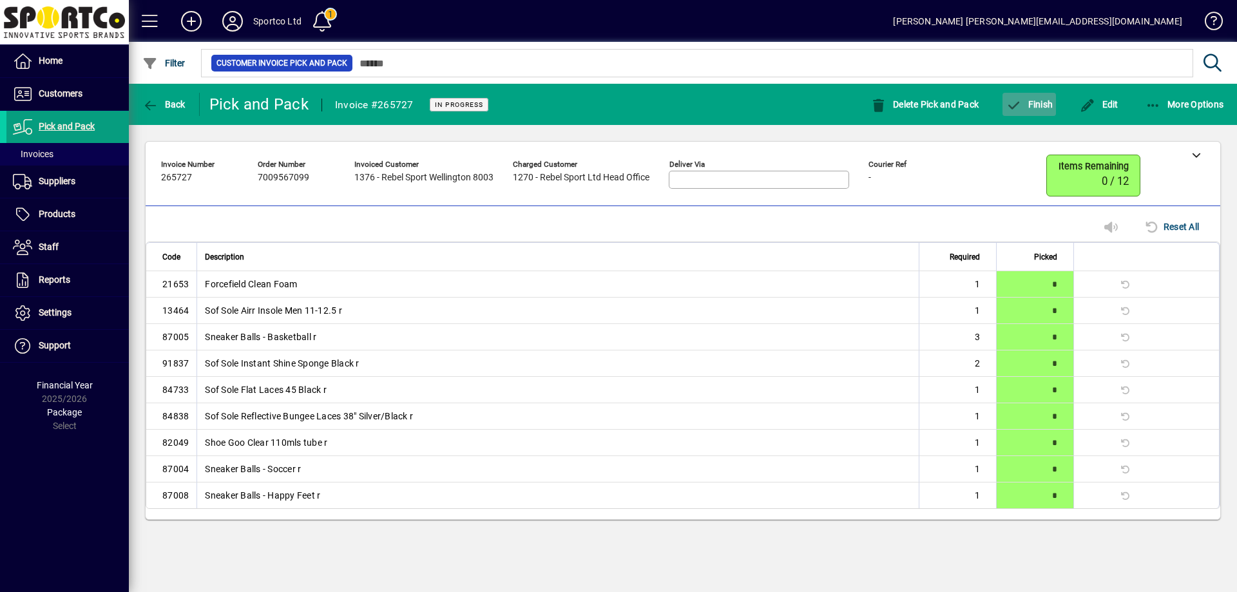
click at [1035, 106] on span "Finish" at bounding box center [1029, 104] width 47 height 10
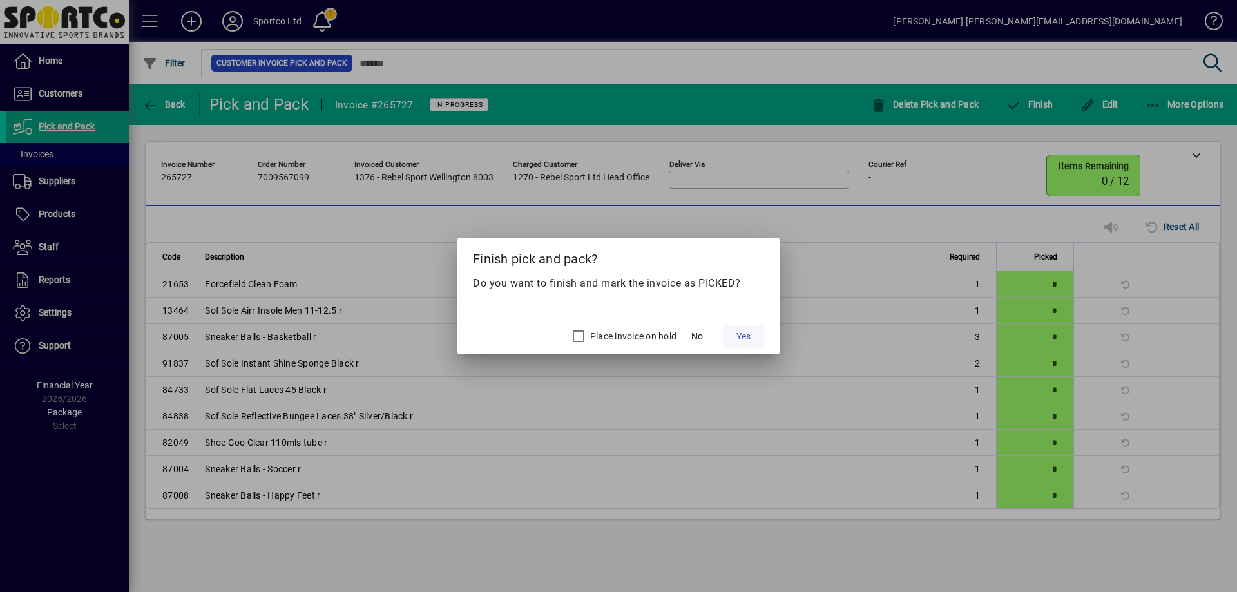
click at [747, 336] on span "Yes" at bounding box center [744, 337] width 14 height 14
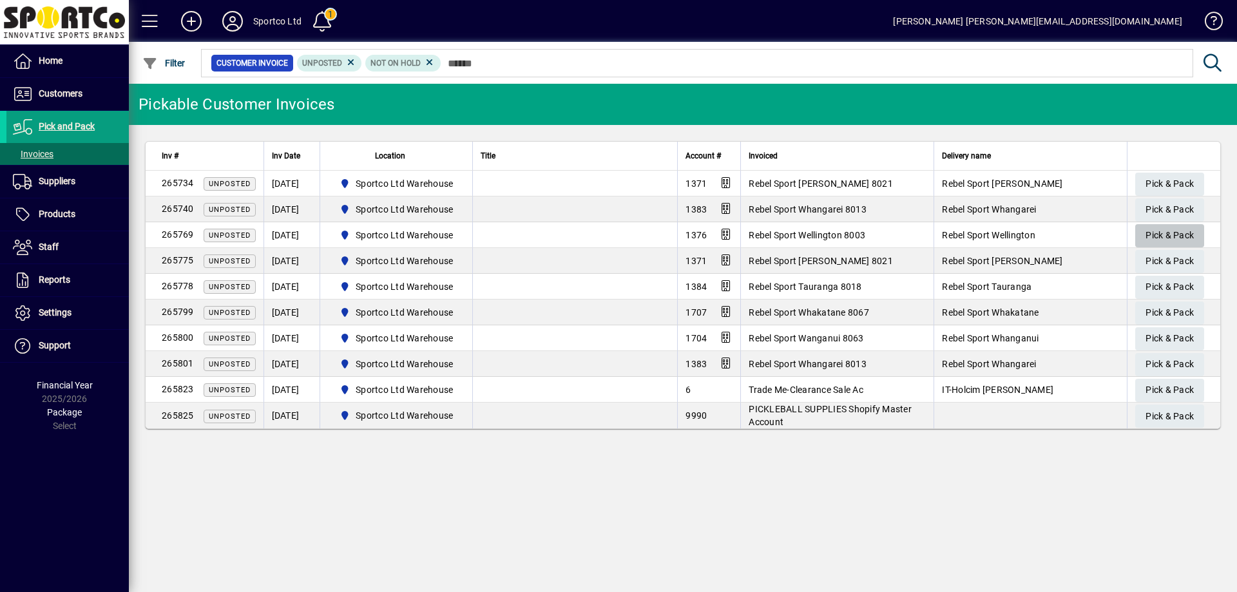
click at [1179, 230] on span "Pick & Pack" at bounding box center [1170, 235] width 48 height 21
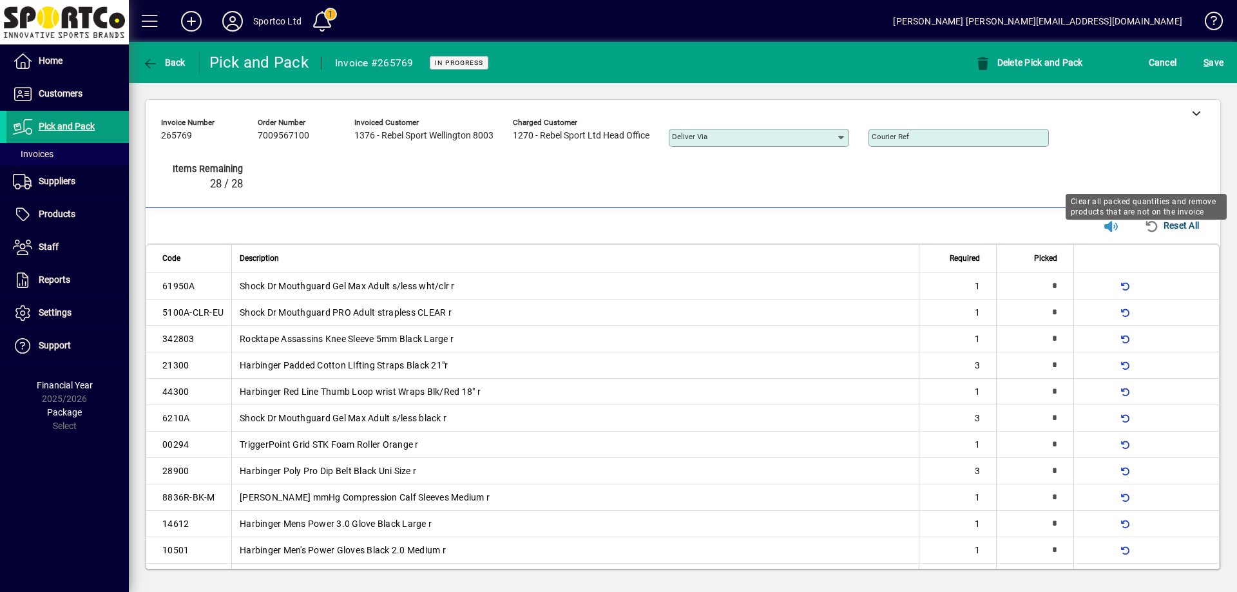
type input "*"
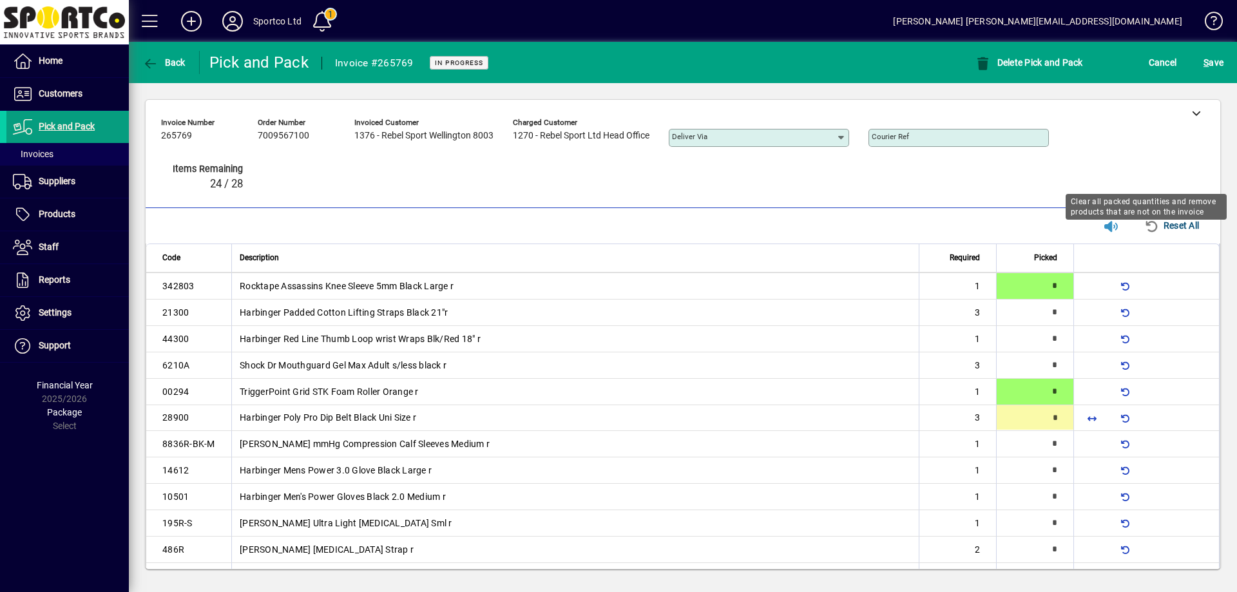
scroll to position [66, 0]
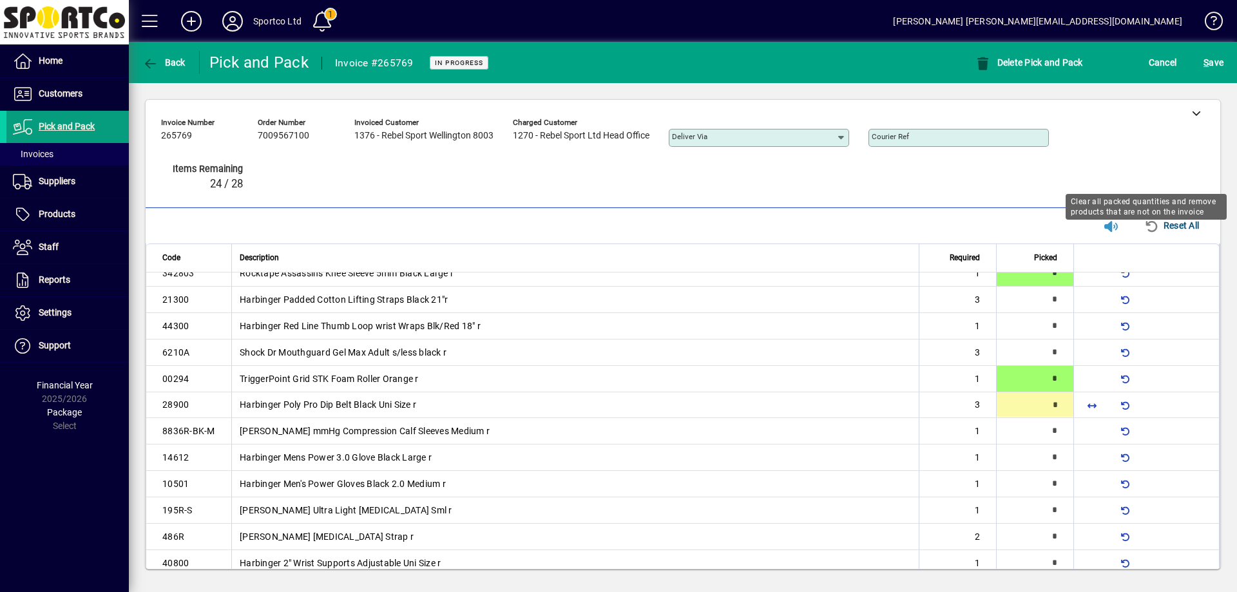
type input "*"
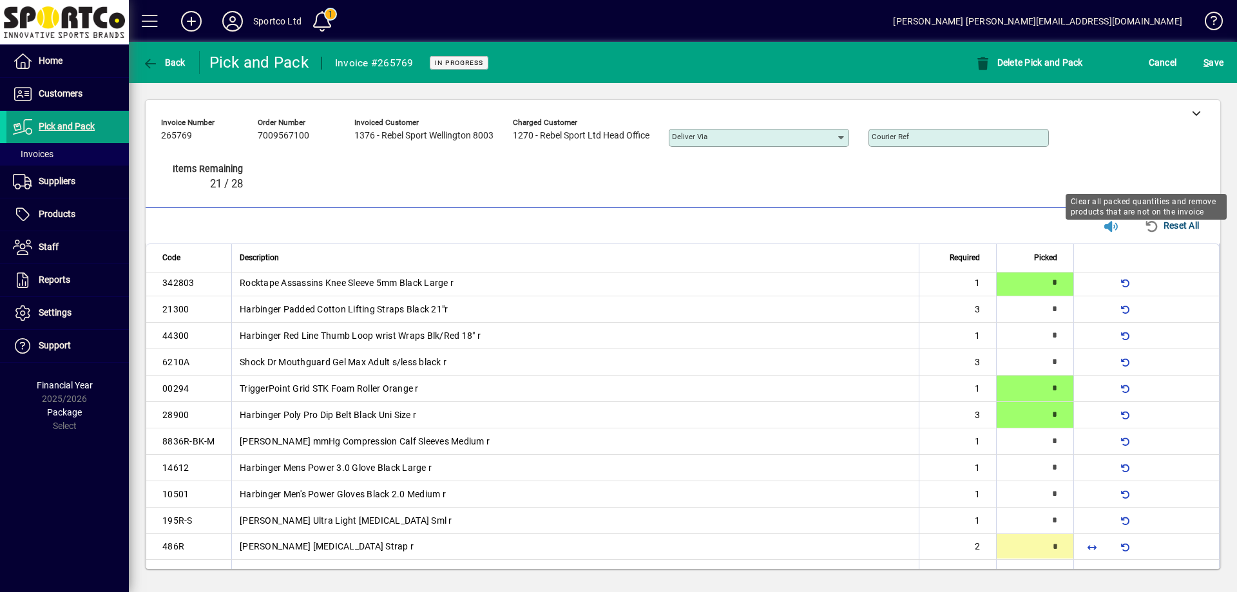
type input "*"
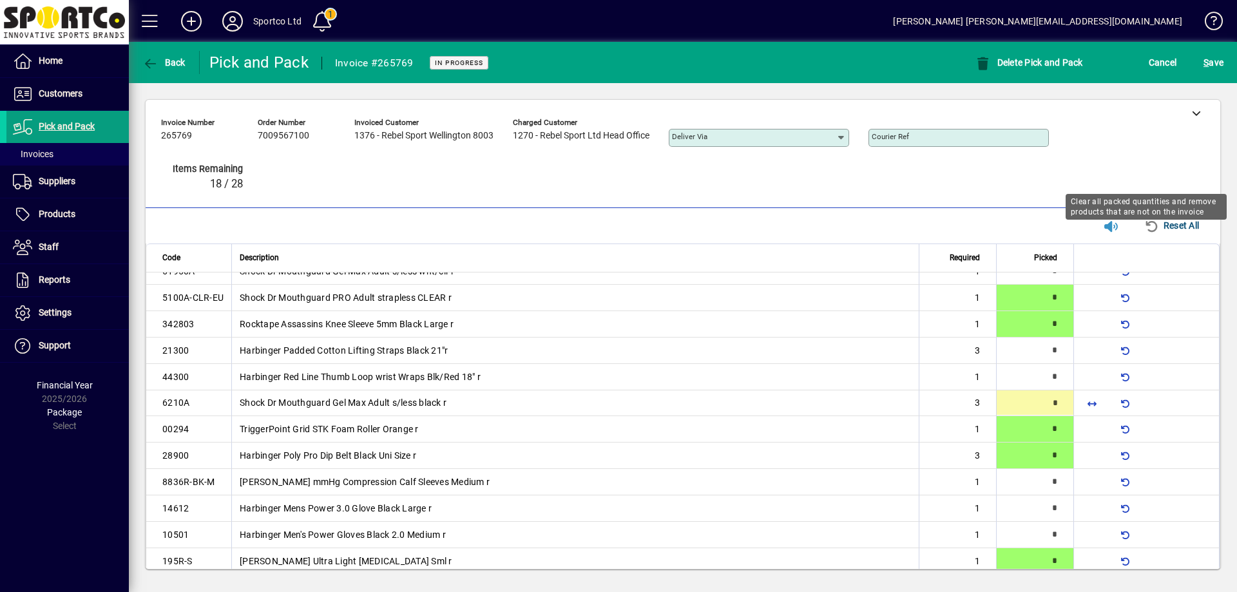
scroll to position [13, 0]
type input "*"
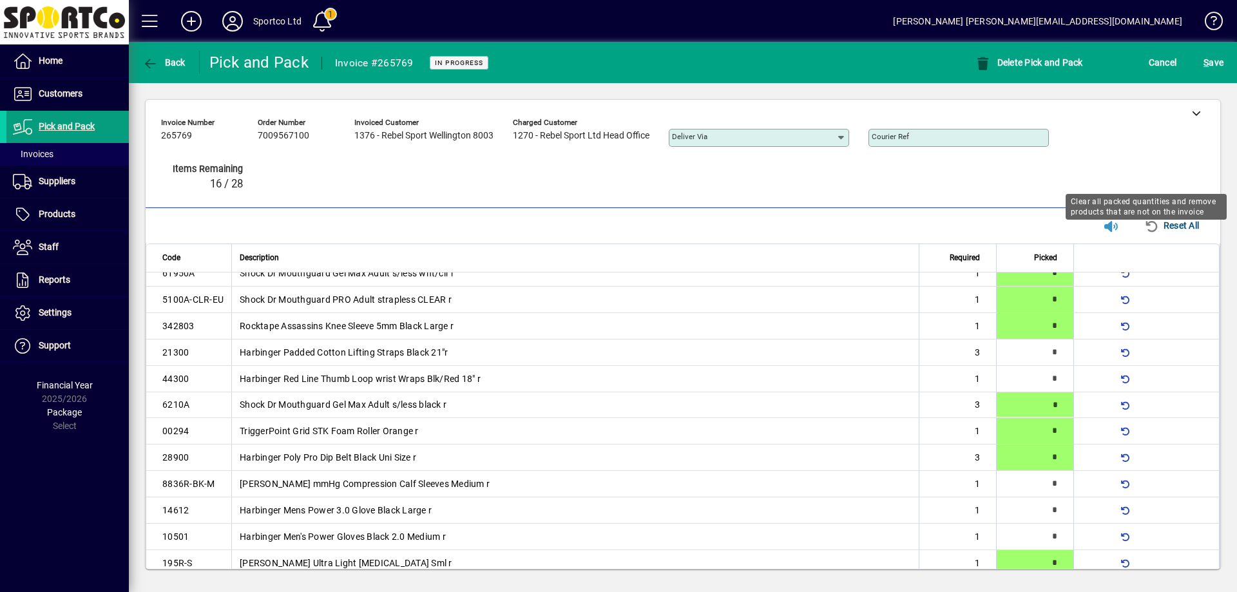
type input "*"
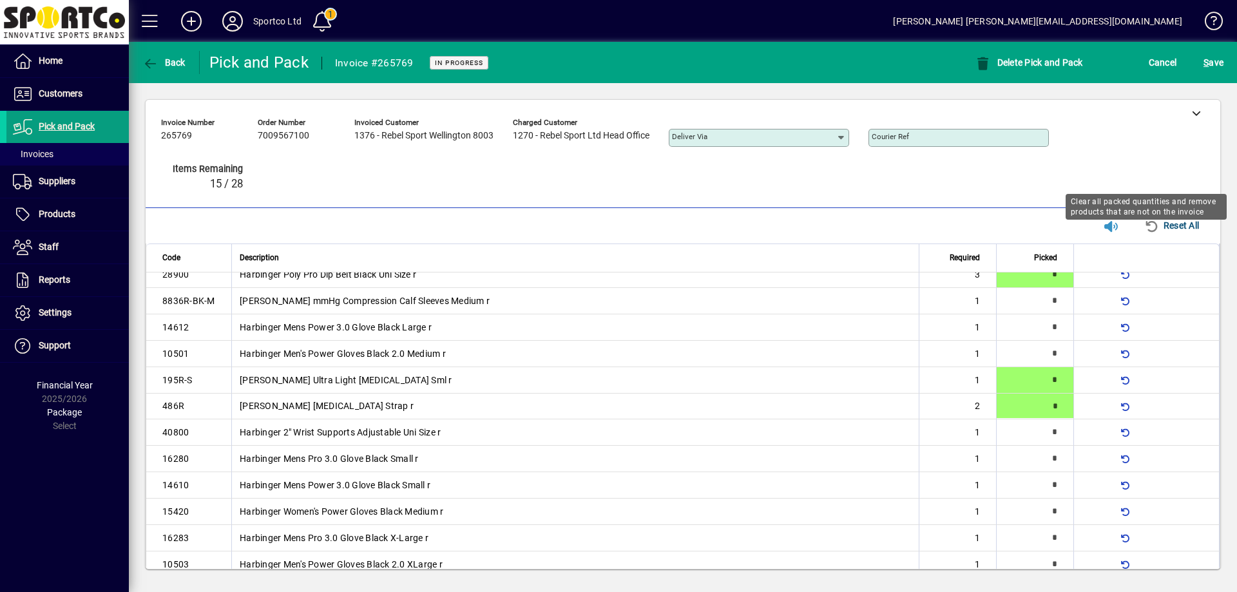
type input "*"
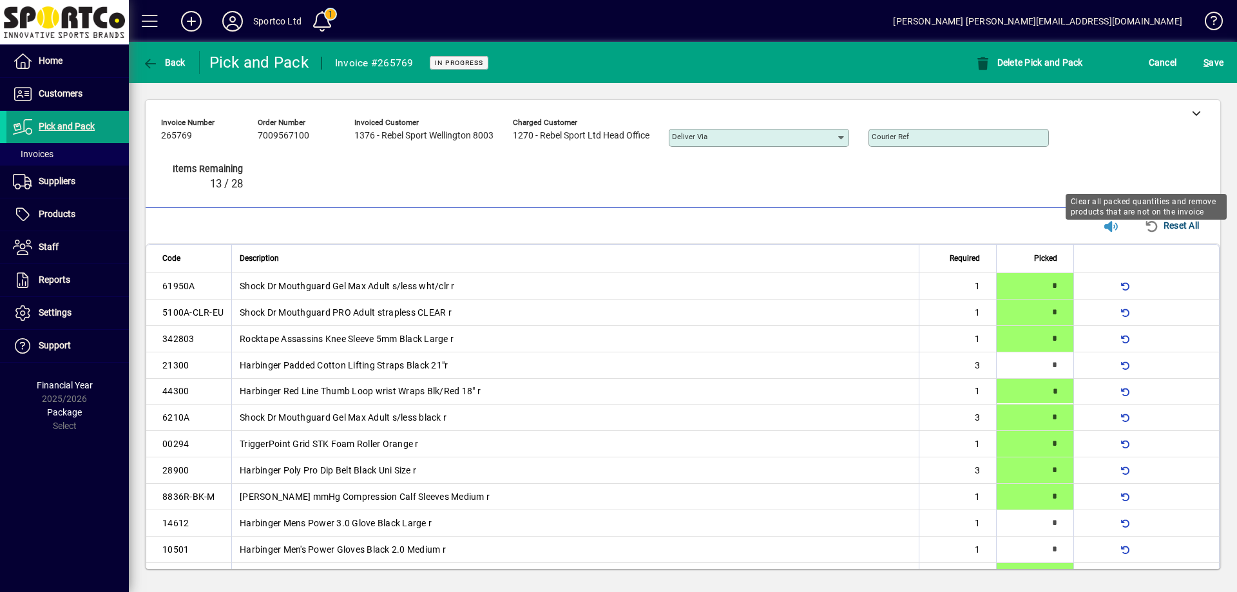
type input "*"
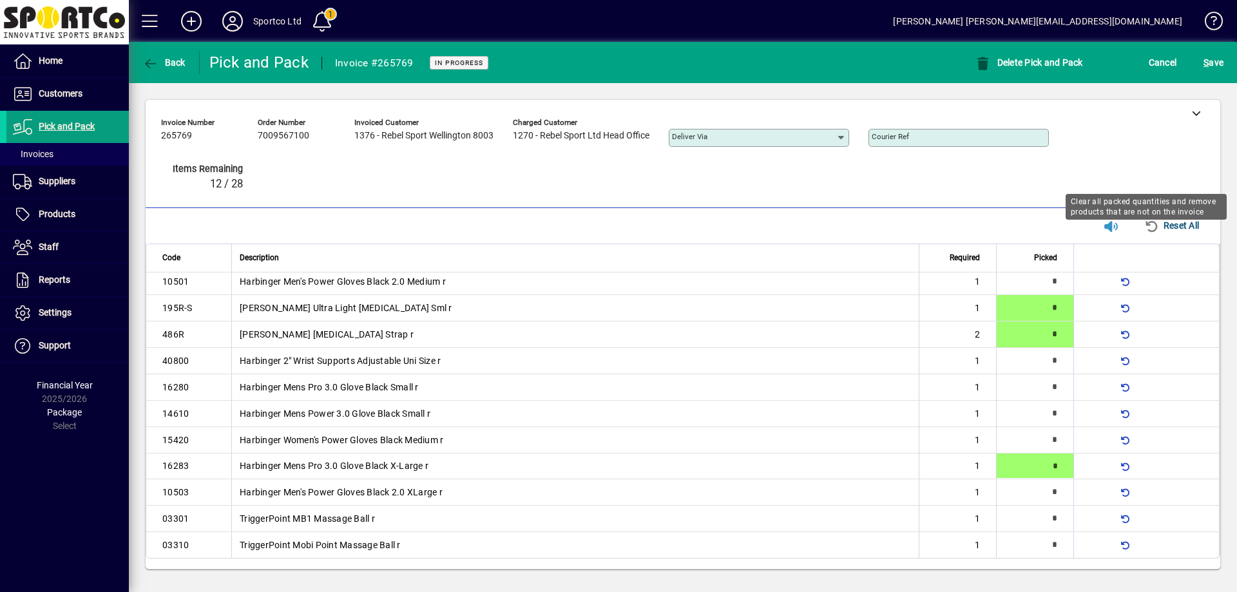
type input "*"
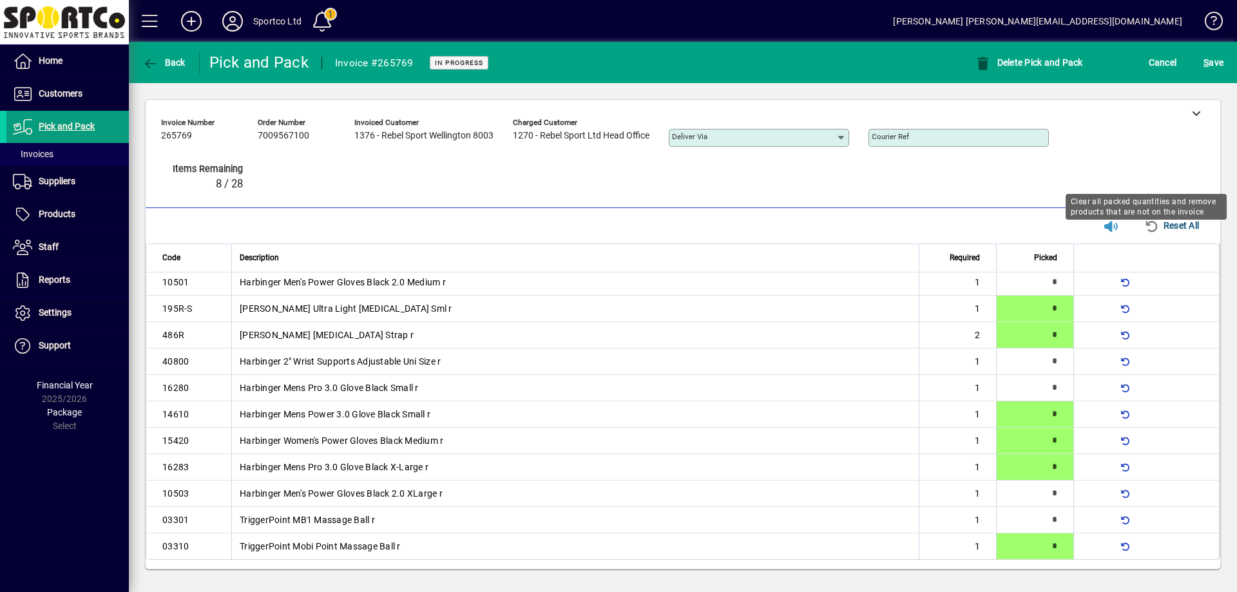
type input "*"
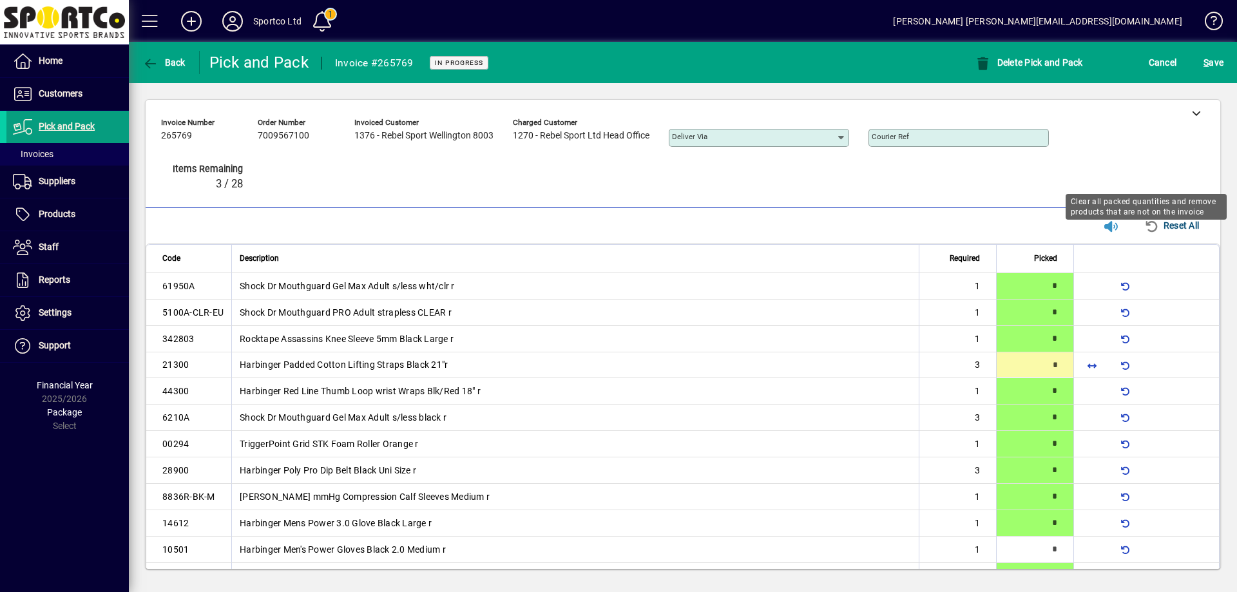
type input "*"
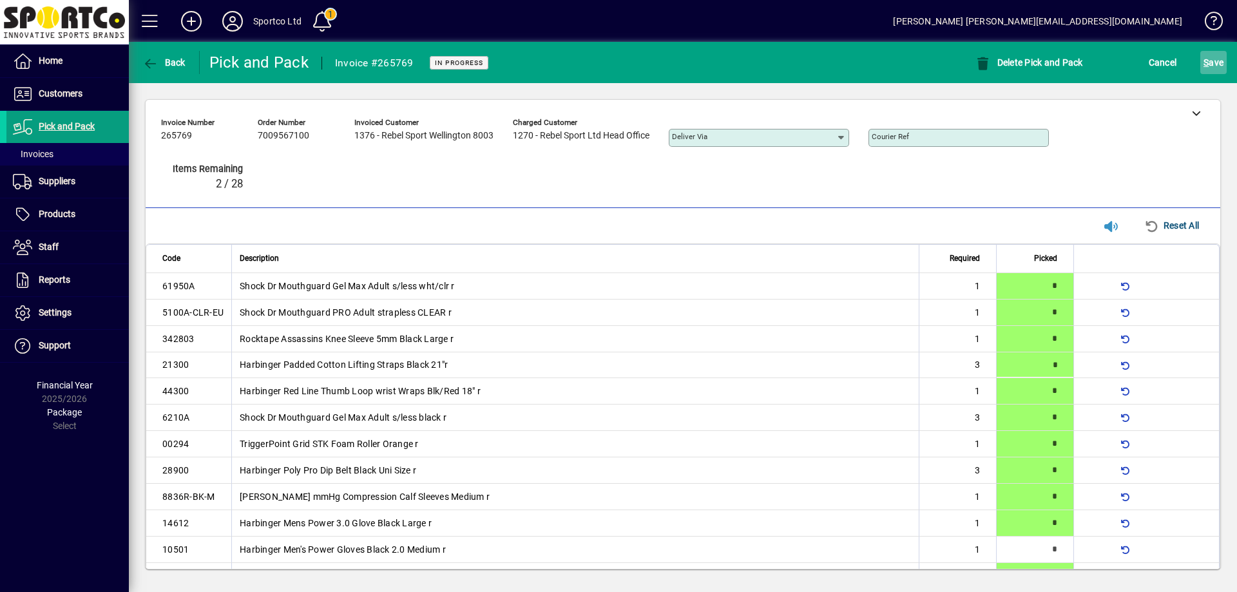
click at [1226, 58] on span "submit" at bounding box center [1213, 62] width 26 height 31
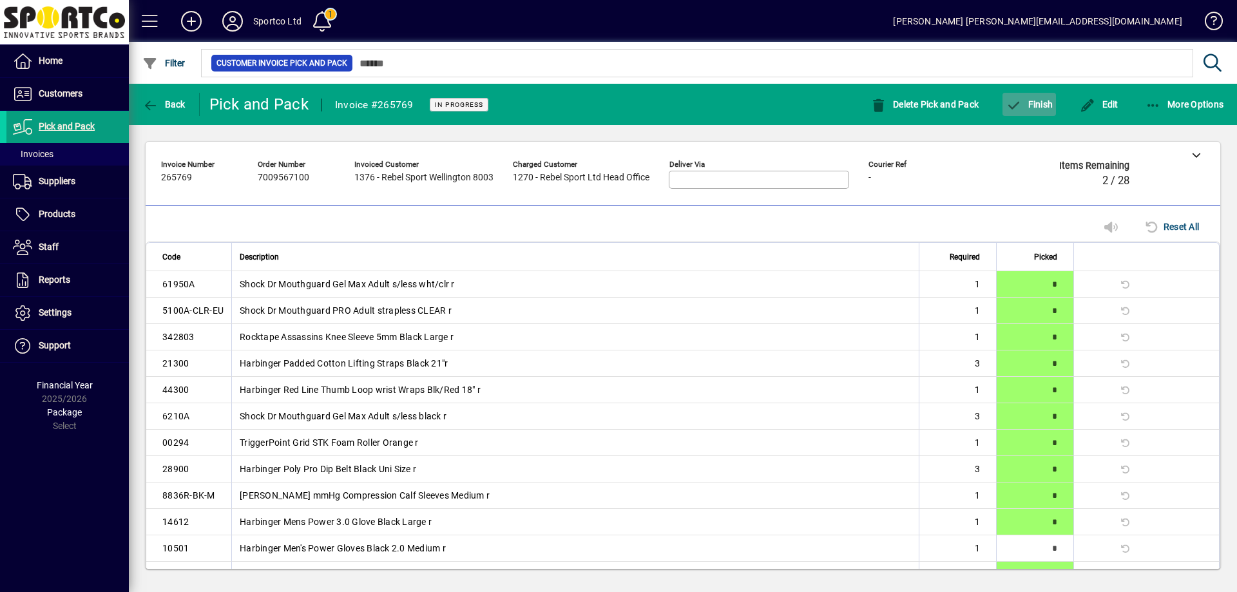
click at [1040, 106] on span "Finish" at bounding box center [1029, 104] width 47 height 10
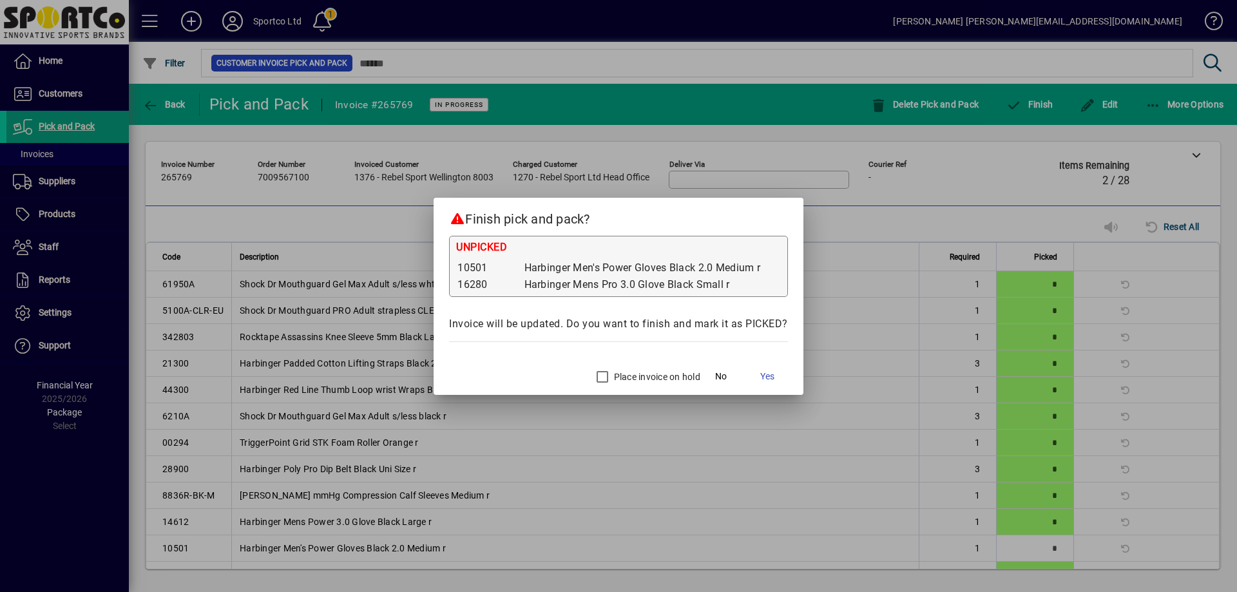
click at [626, 371] on label "Place invoice on hold" at bounding box center [655, 377] width 89 height 13
click at [771, 373] on span "Yes" at bounding box center [767, 377] width 14 height 14
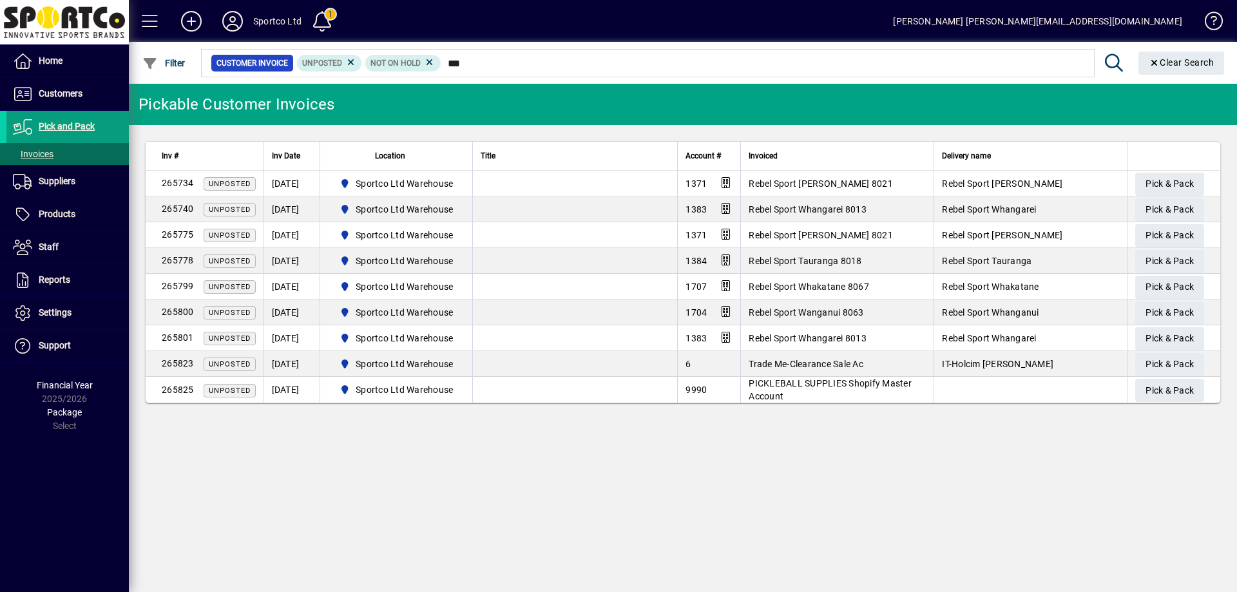
type input "****"
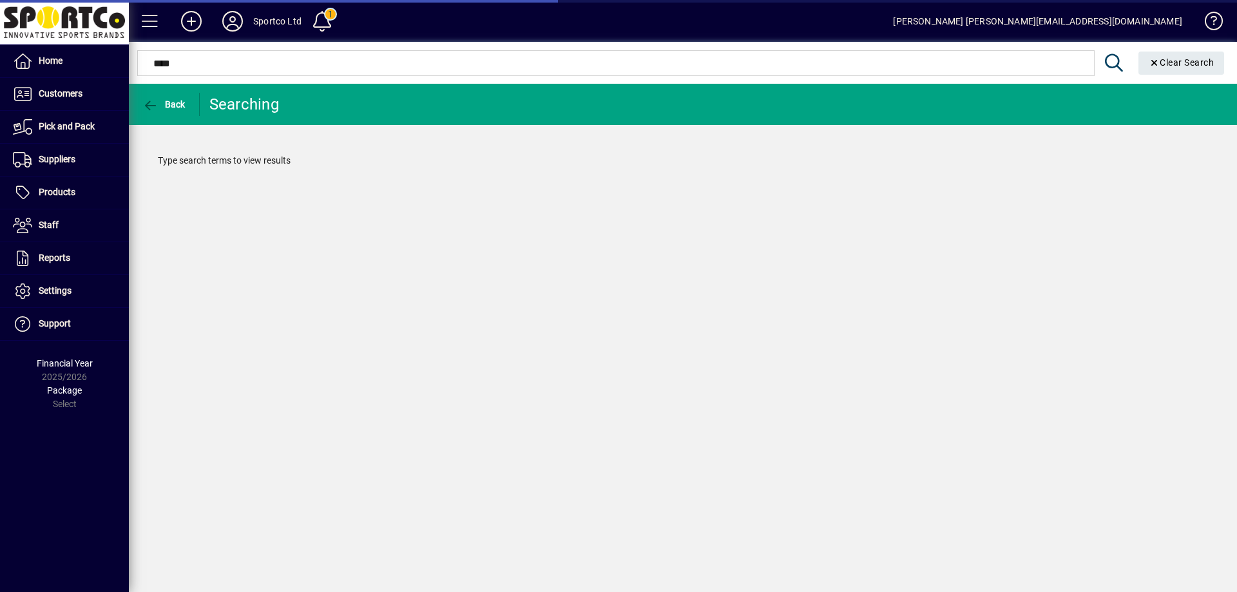
type input "*****"
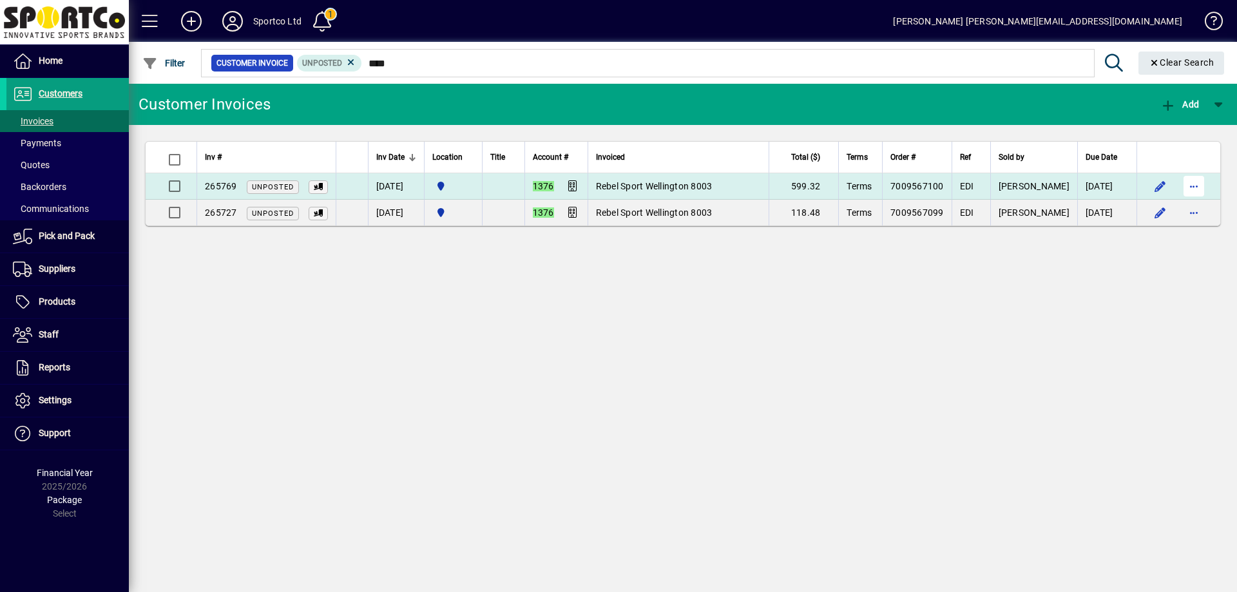
type input "****"
click at [1200, 189] on span "button" at bounding box center [1194, 186] width 31 height 31
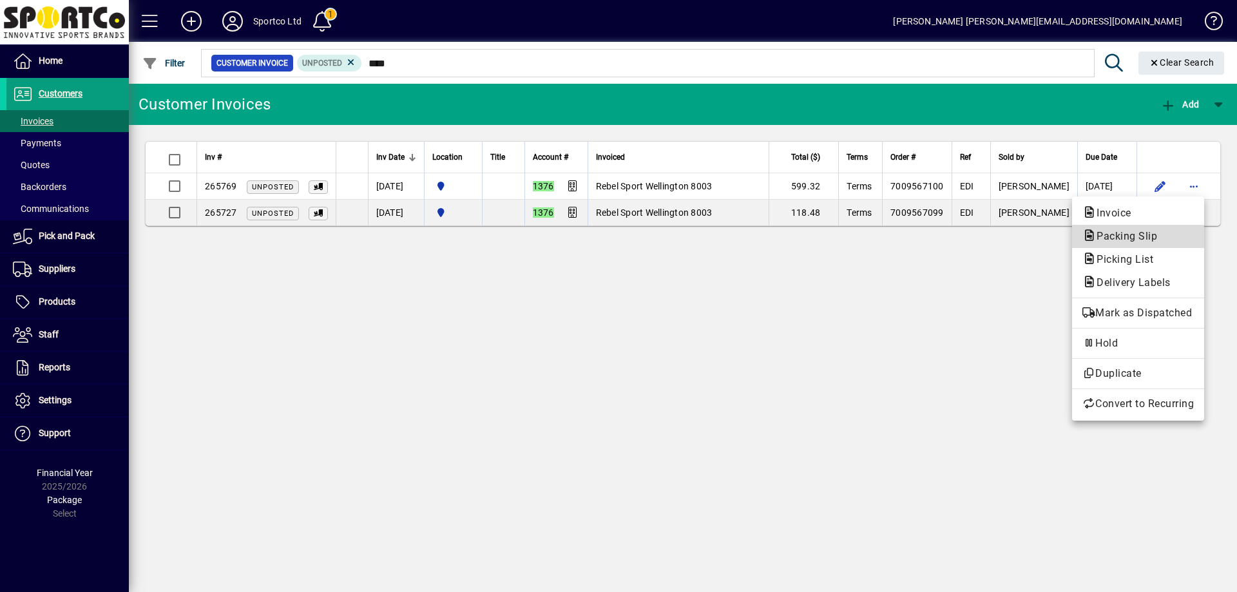
click at [1171, 239] on span "Packing Slip" at bounding box center [1138, 236] width 111 height 15
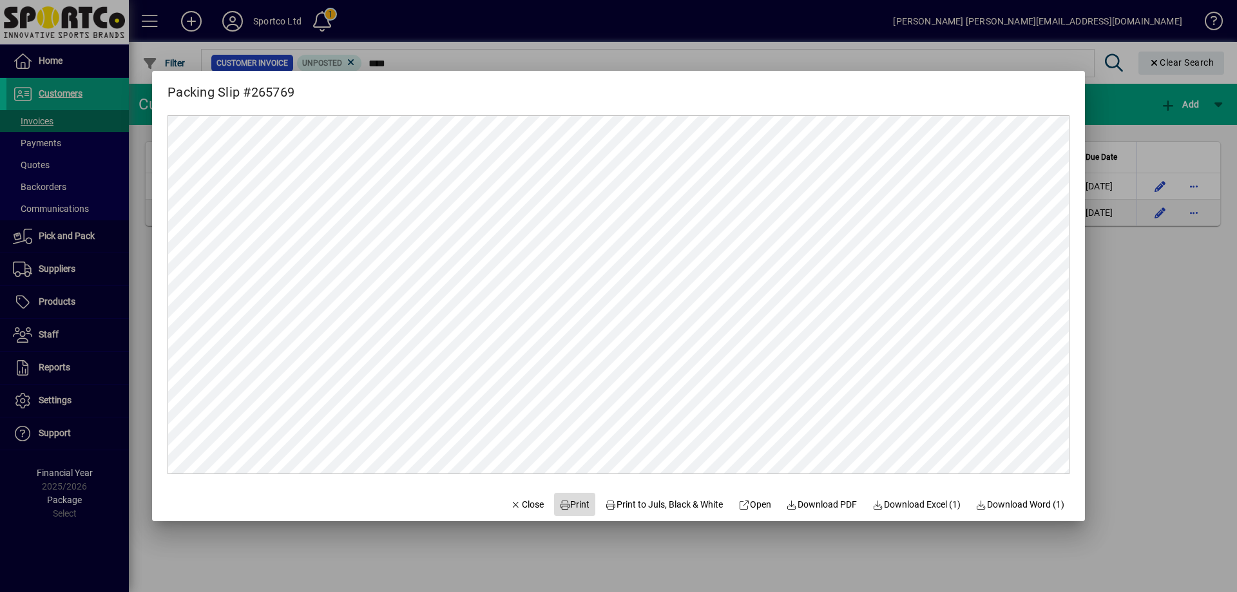
click at [561, 501] on span "Print" at bounding box center [574, 505] width 31 height 14
click at [519, 505] on span "Close" at bounding box center [527, 505] width 34 height 14
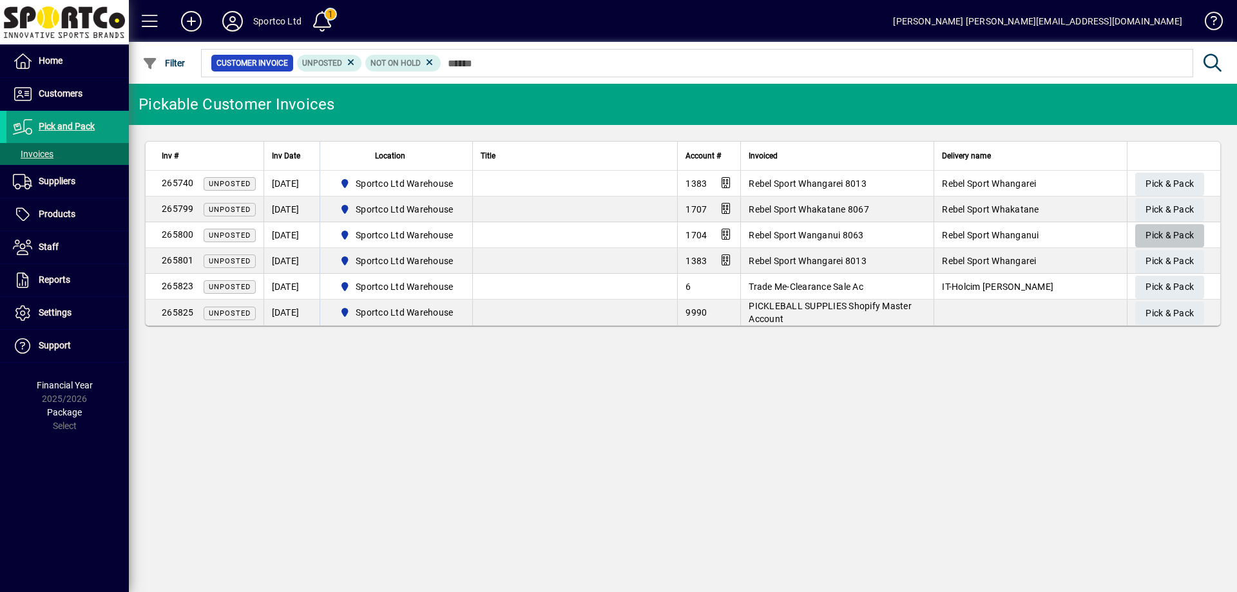
click at [1168, 234] on span "Pick & Pack" at bounding box center [1170, 235] width 48 height 21
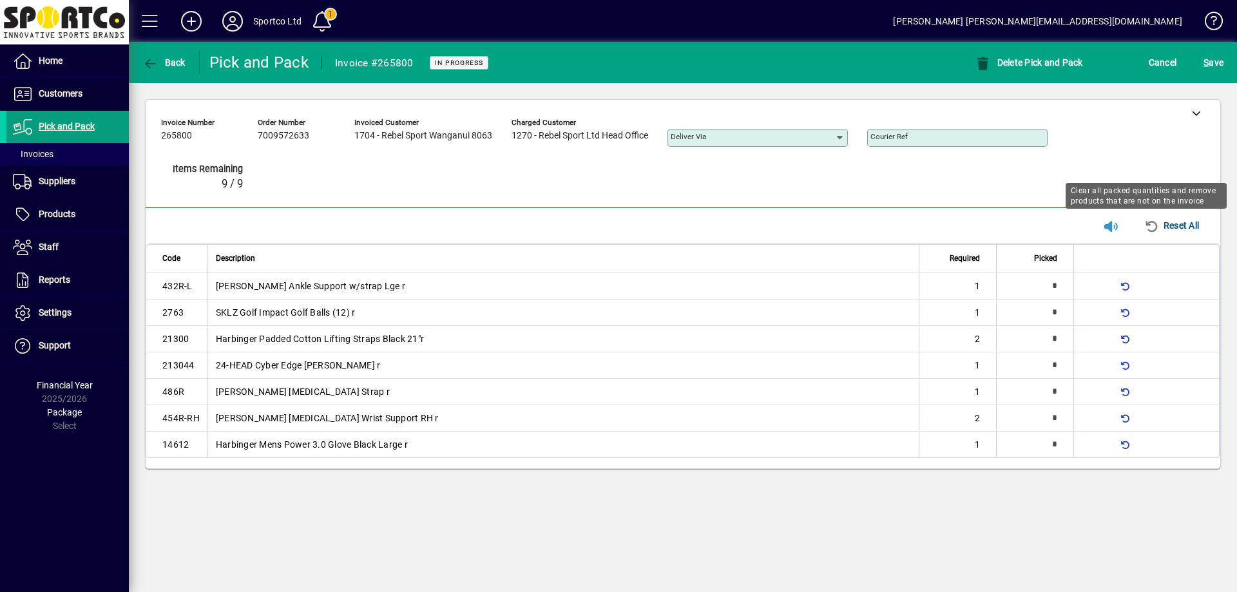
type input "*"
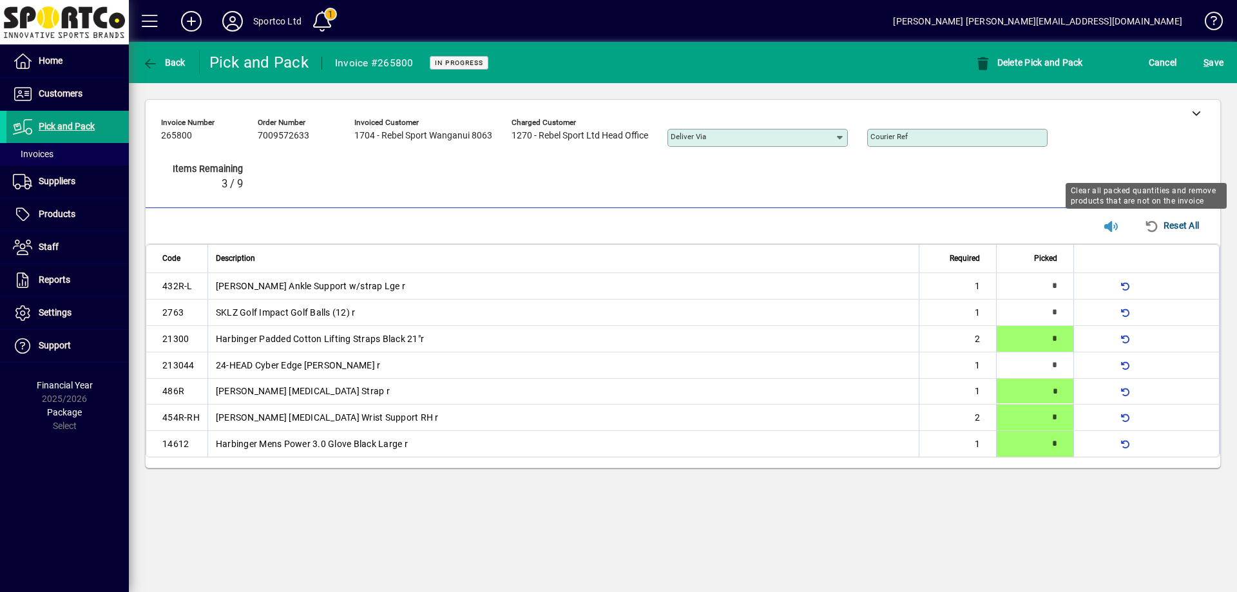
type input "*"
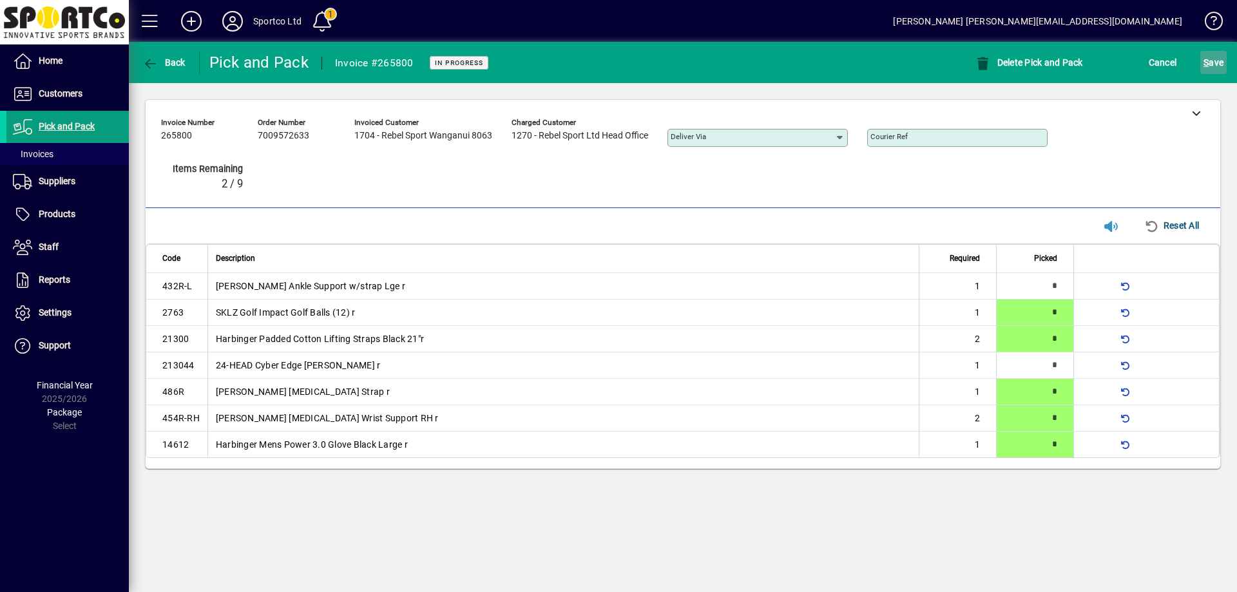
click at [1206, 65] on span "S" at bounding box center [1206, 62] width 5 height 10
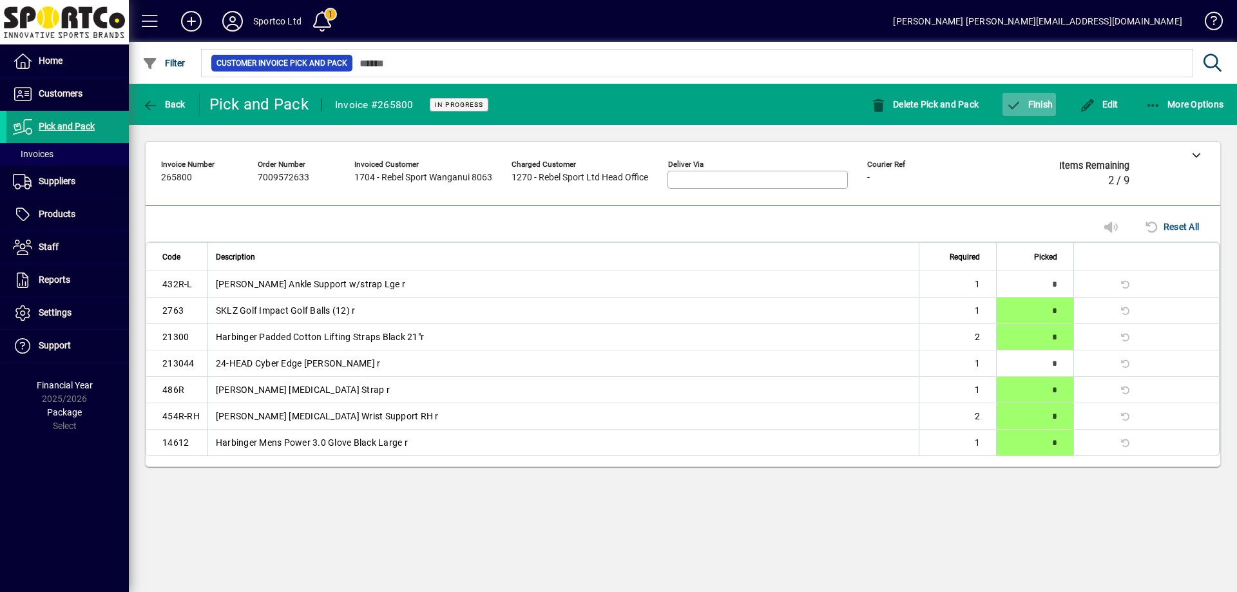
click at [1032, 106] on span "Finish" at bounding box center [1029, 104] width 47 height 10
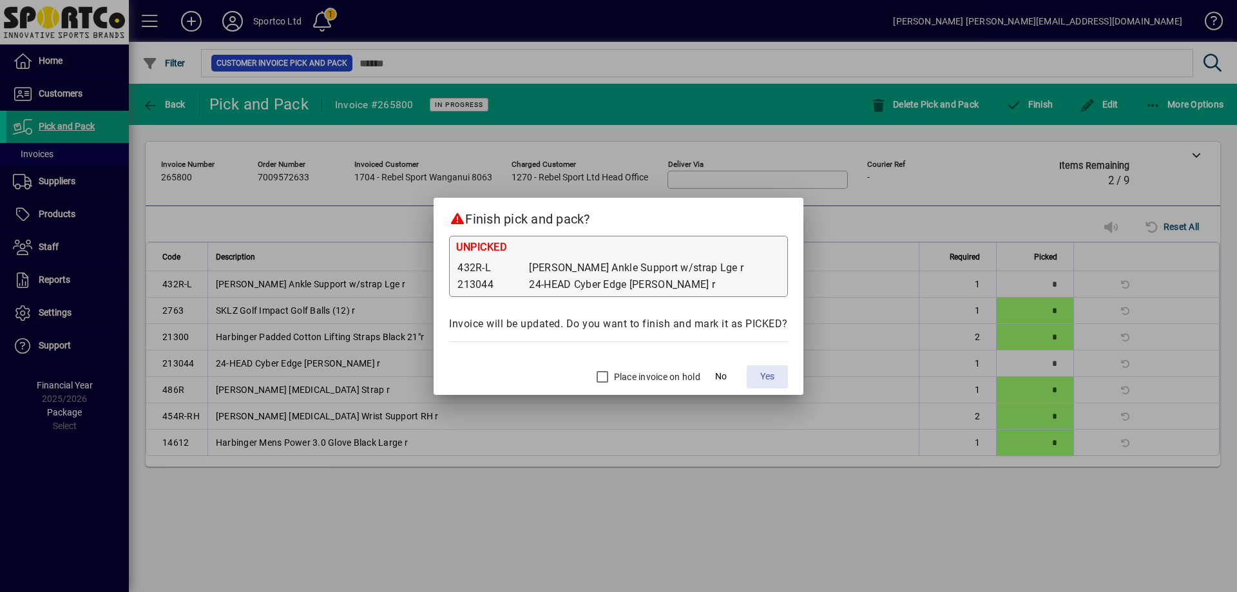
click at [762, 365] on span at bounding box center [767, 376] width 41 height 31
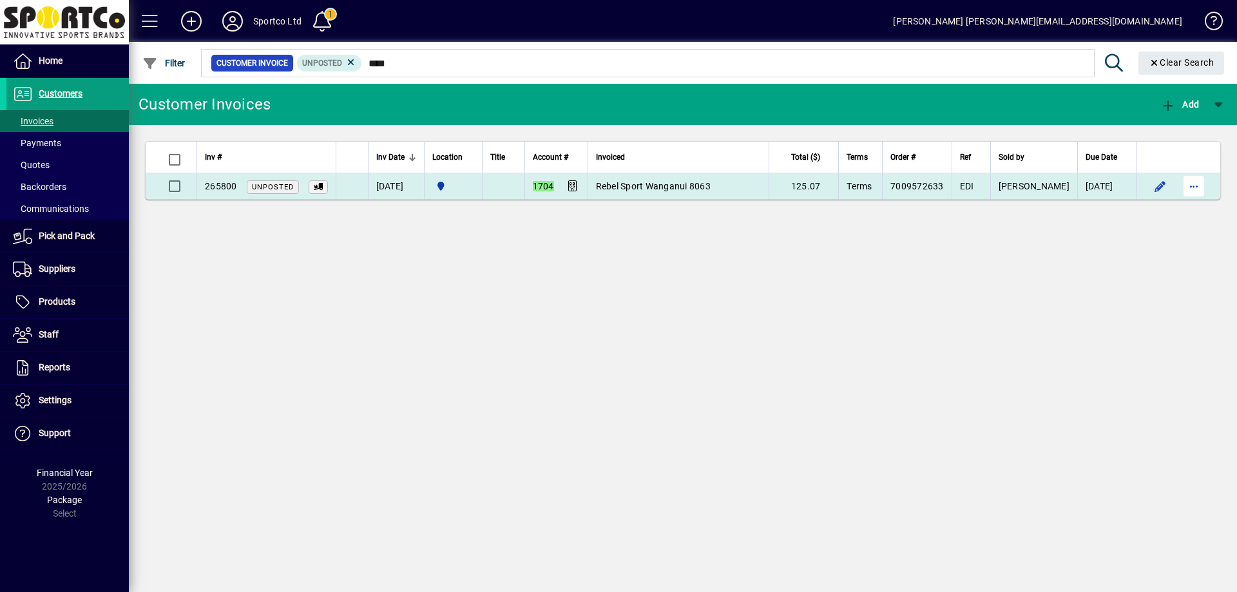
type input "****"
click at [1189, 180] on span "button" at bounding box center [1194, 186] width 31 height 31
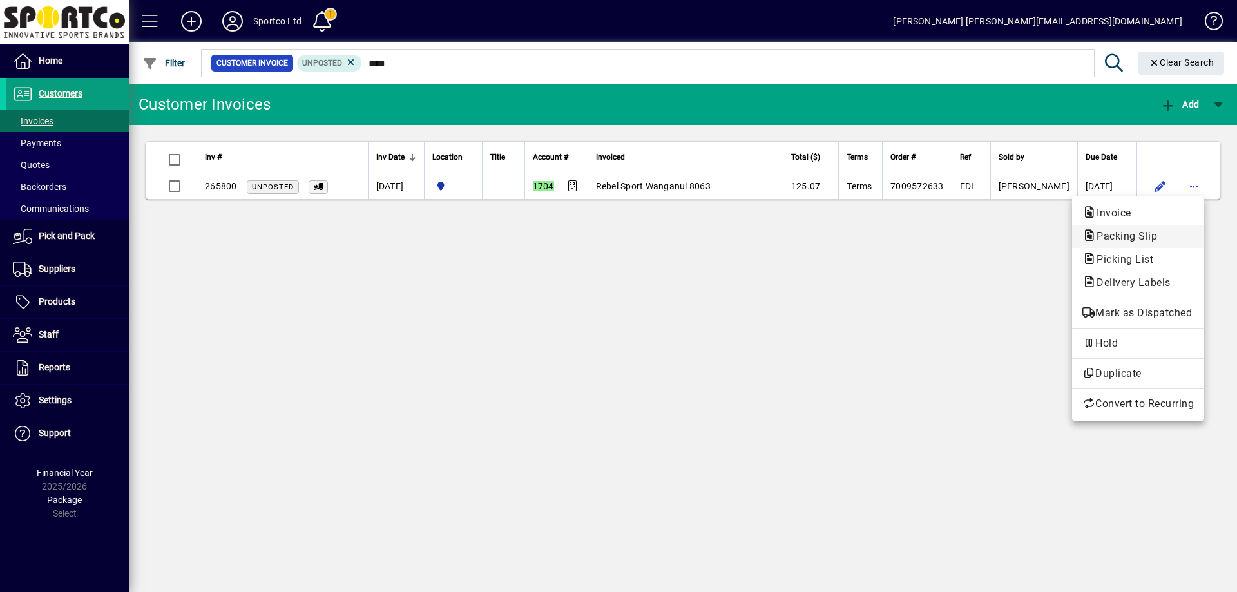
click at [1190, 233] on span "Packing Slip" at bounding box center [1138, 236] width 111 height 15
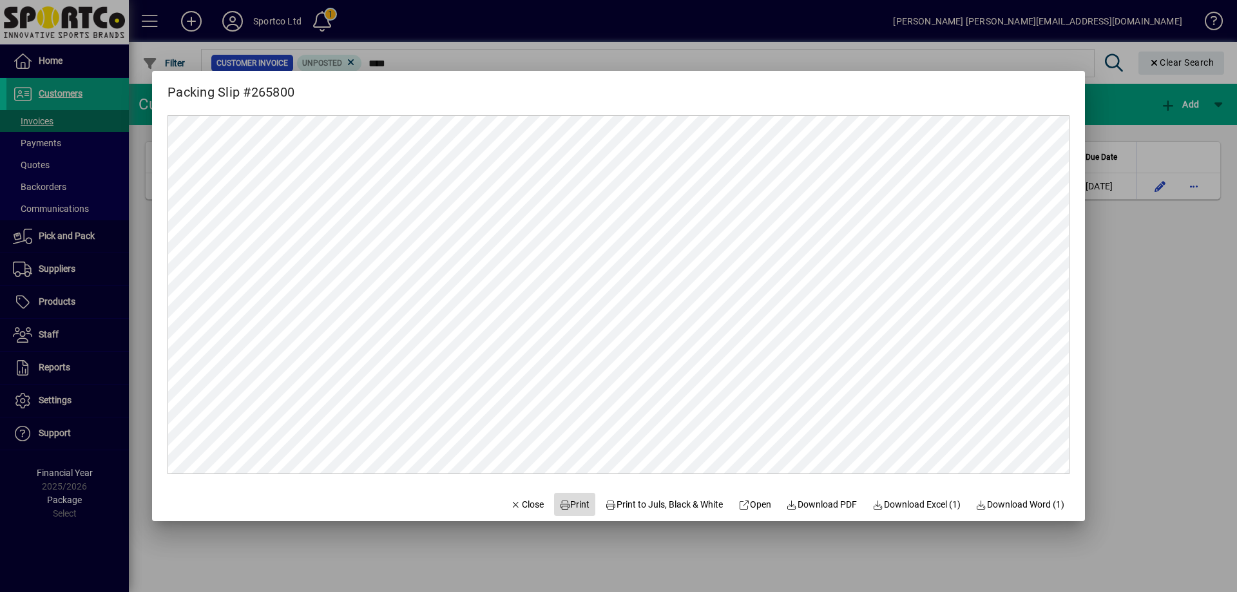
click at [564, 505] on span "Print" at bounding box center [574, 505] width 31 height 14
click at [521, 498] on span "Close" at bounding box center [527, 505] width 34 height 14
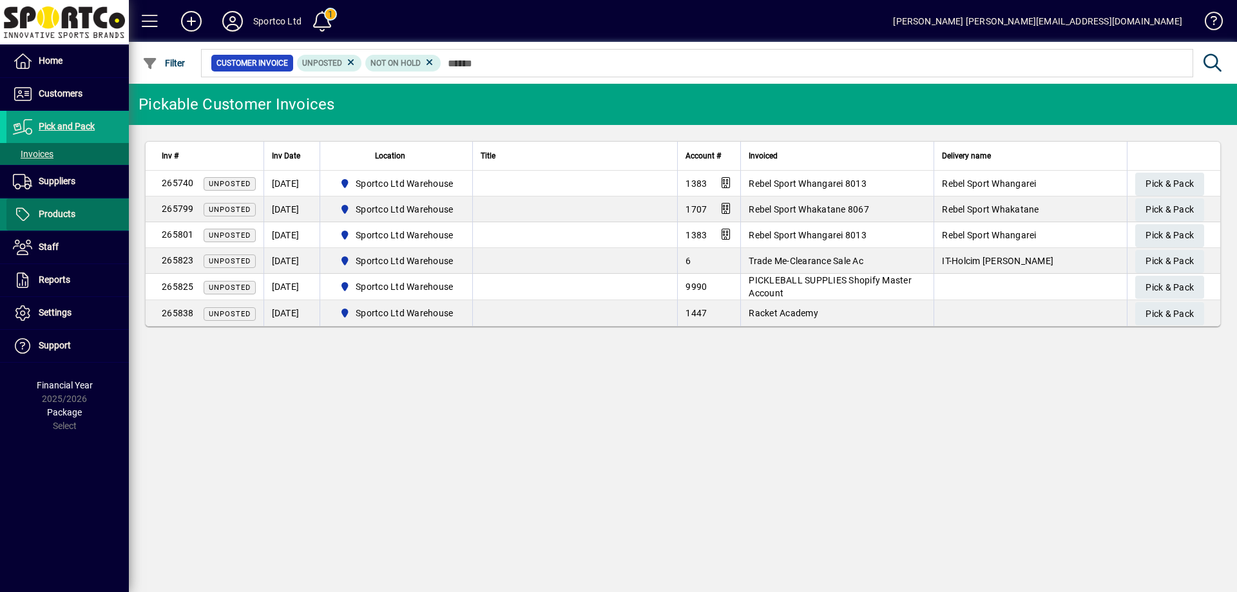
click at [46, 215] on span "Products" at bounding box center [57, 214] width 37 height 10
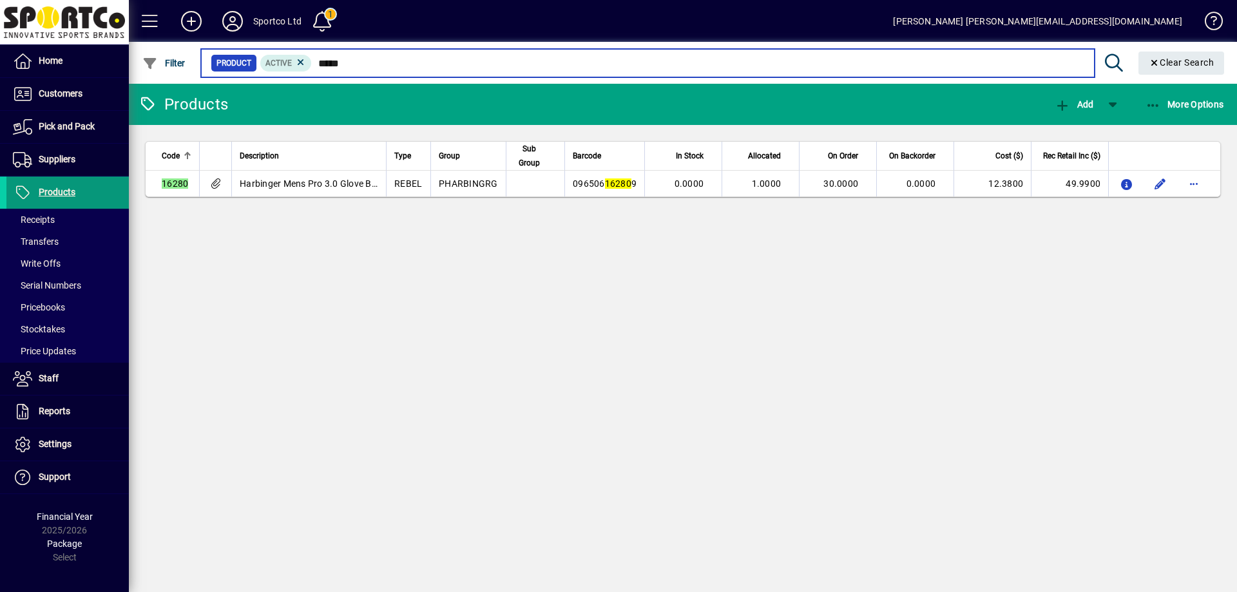
type input "*****"
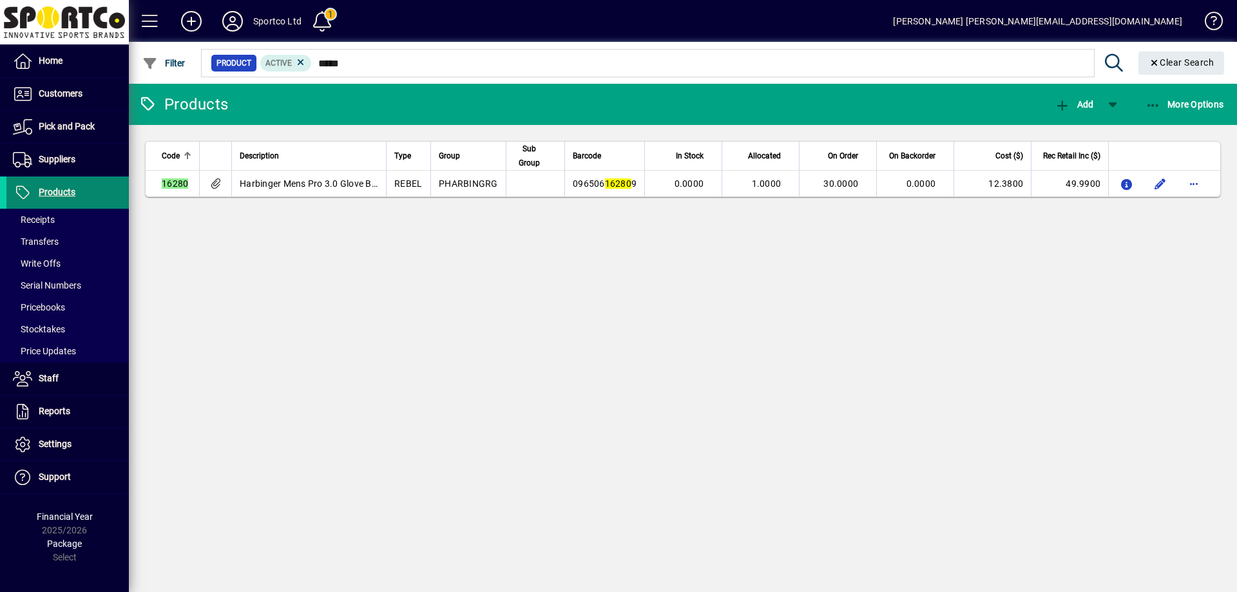
click at [61, 187] on span "Products" at bounding box center [57, 192] width 37 height 10
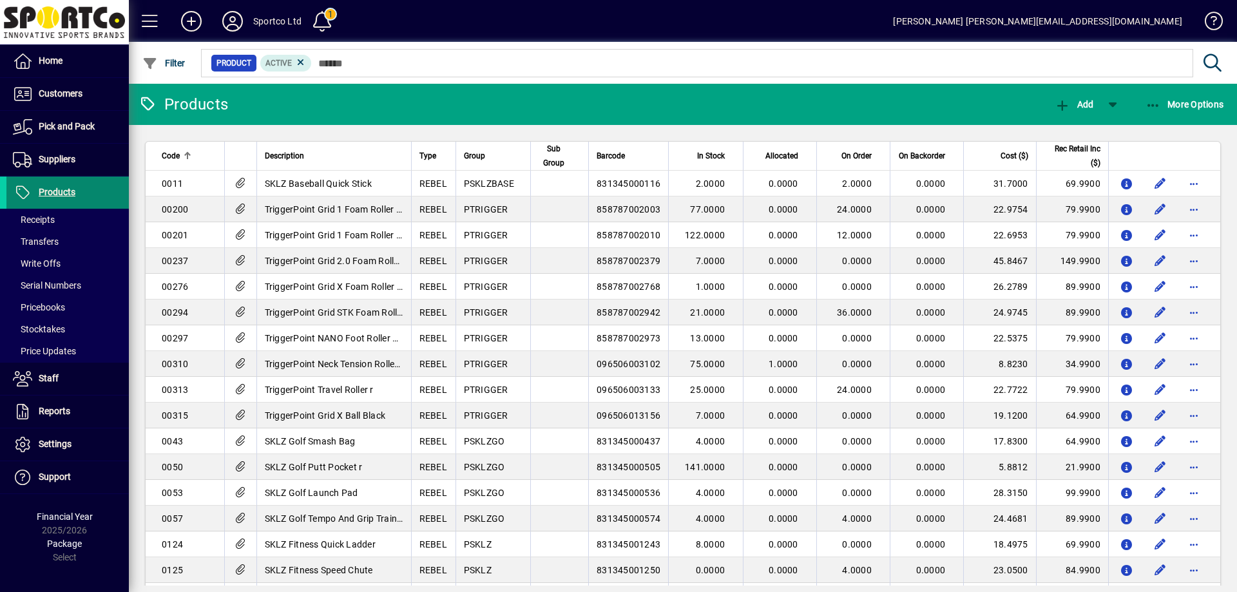
click at [61, 188] on span "Products" at bounding box center [57, 192] width 37 height 10
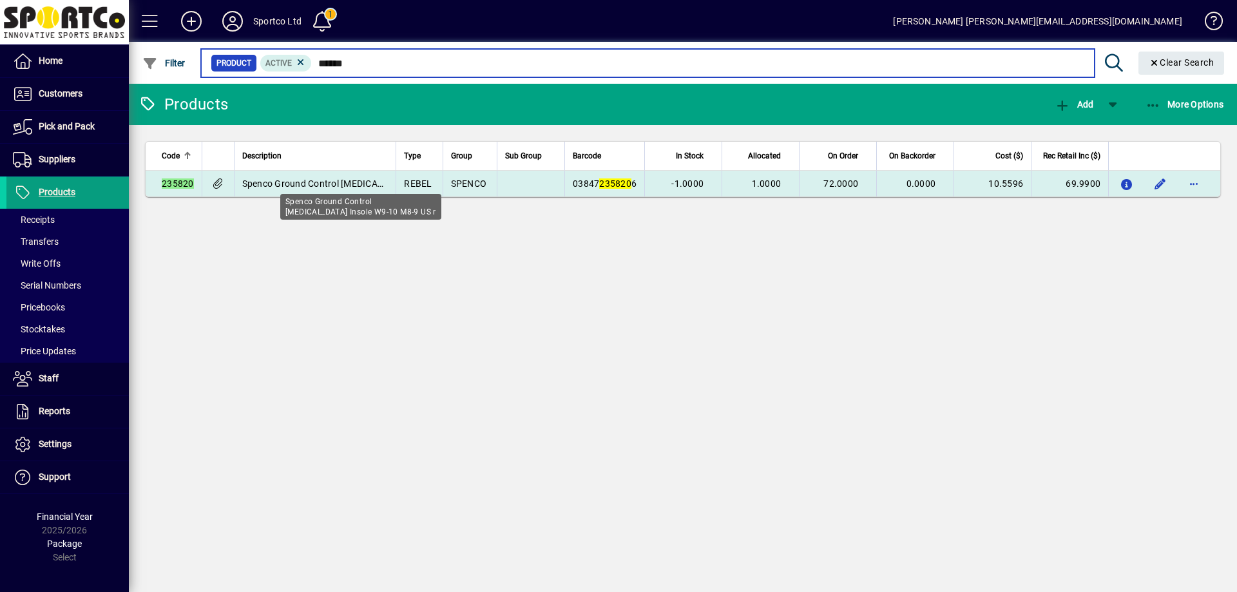
type input "******"
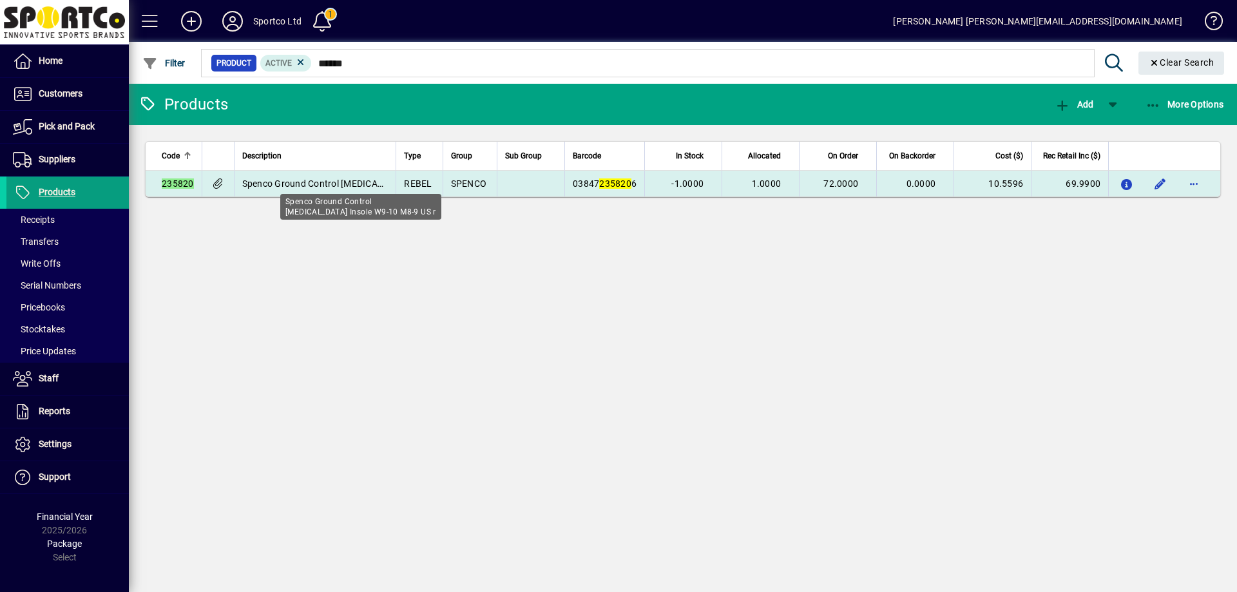
click at [355, 185] on span "Spenco Ground Control High Arch Insole W9-10 M8-9 US r" at bounding box center [375, 183] width 267 height 10
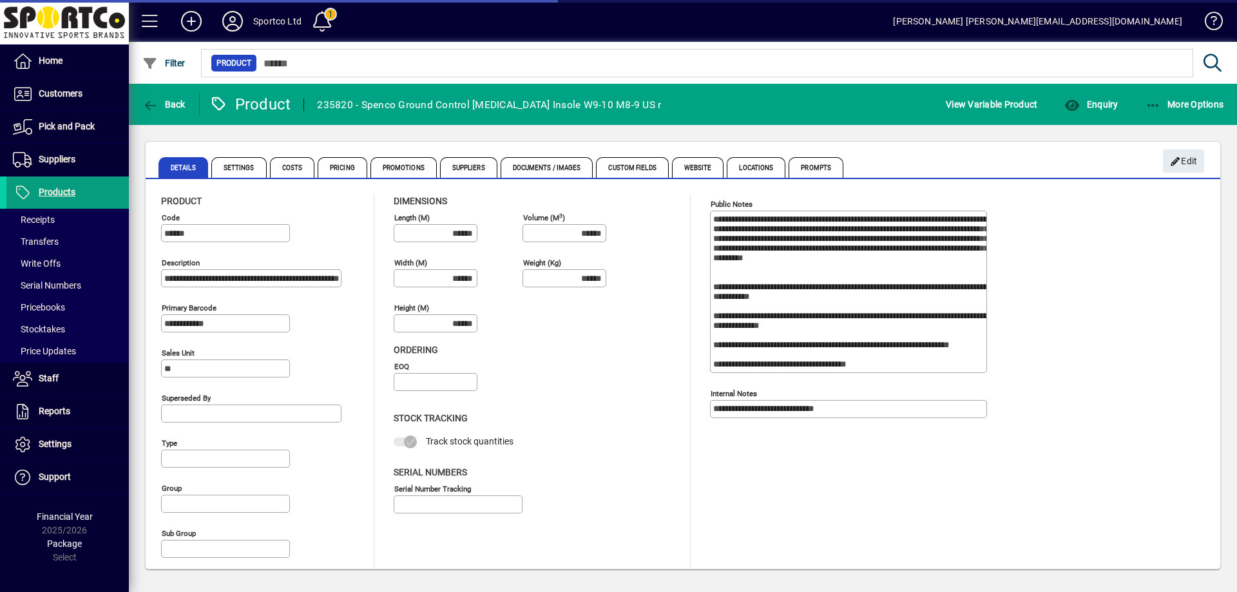
type input "**********"
type input "****"
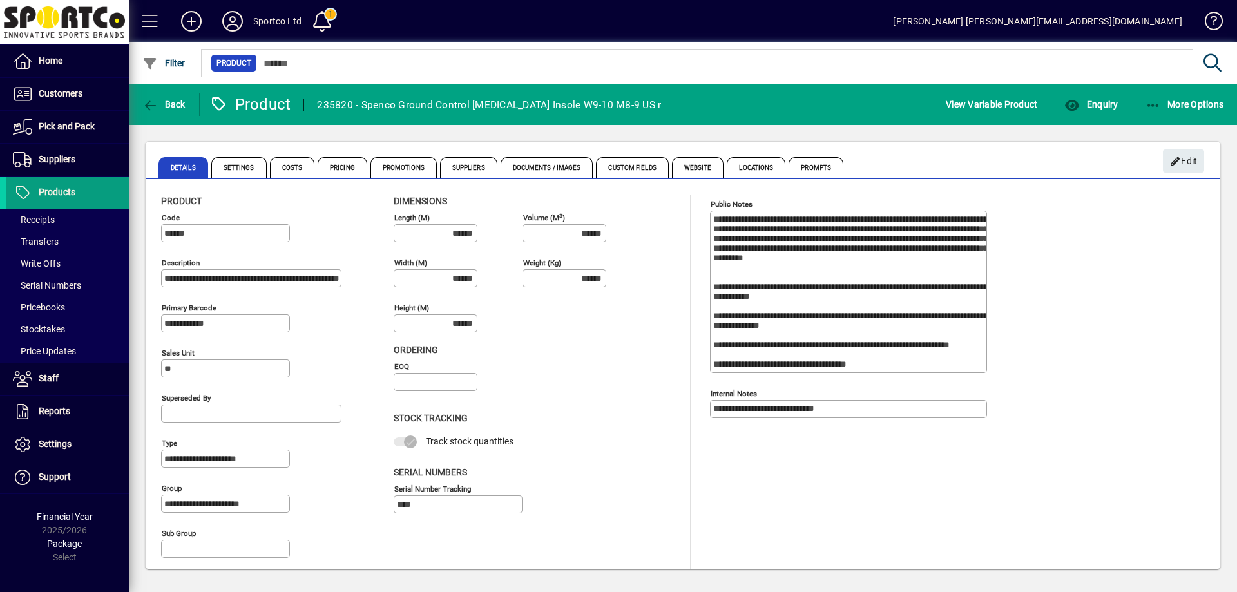
click at [1093, 88] on mat-toolbar-row "Back Product 235820 - Spenco Ground Control High Arch Insole W9-10 M8-9 US r Vi…" at bounding box center [683, 104] width 1108 height 41
click at [1100, 111] on span "button" at bounding box center [1091, 104] width 60 height 31
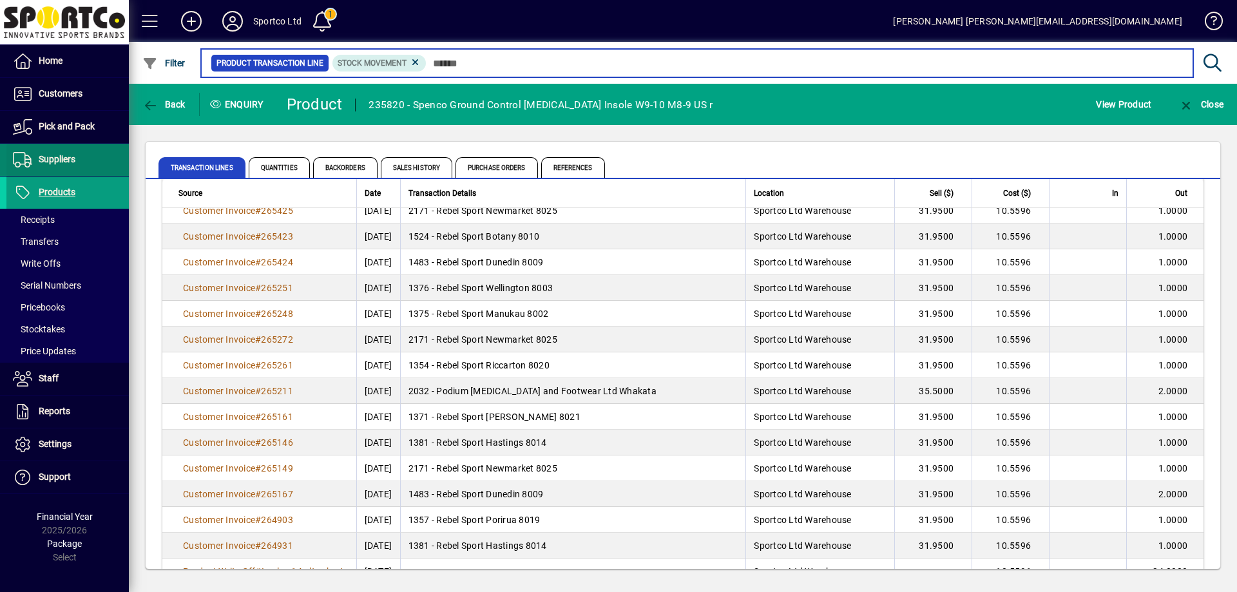
scroll to position [258, 0]
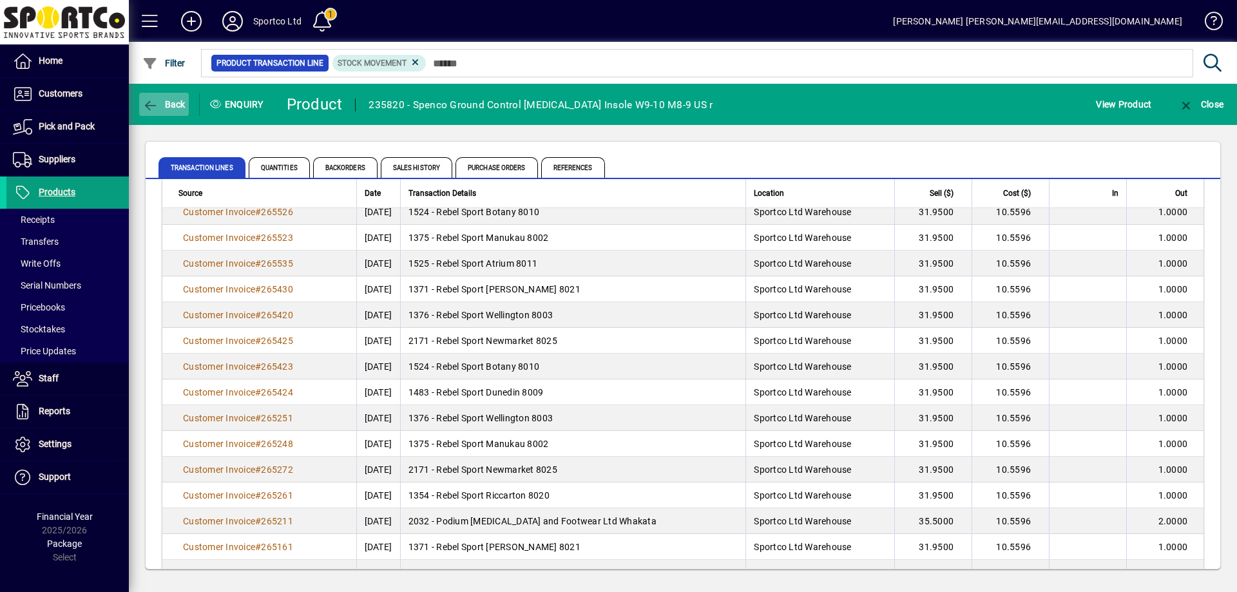
click at [154, 106] on icon "button" at bounding box center [150, 105] width 16 height 13
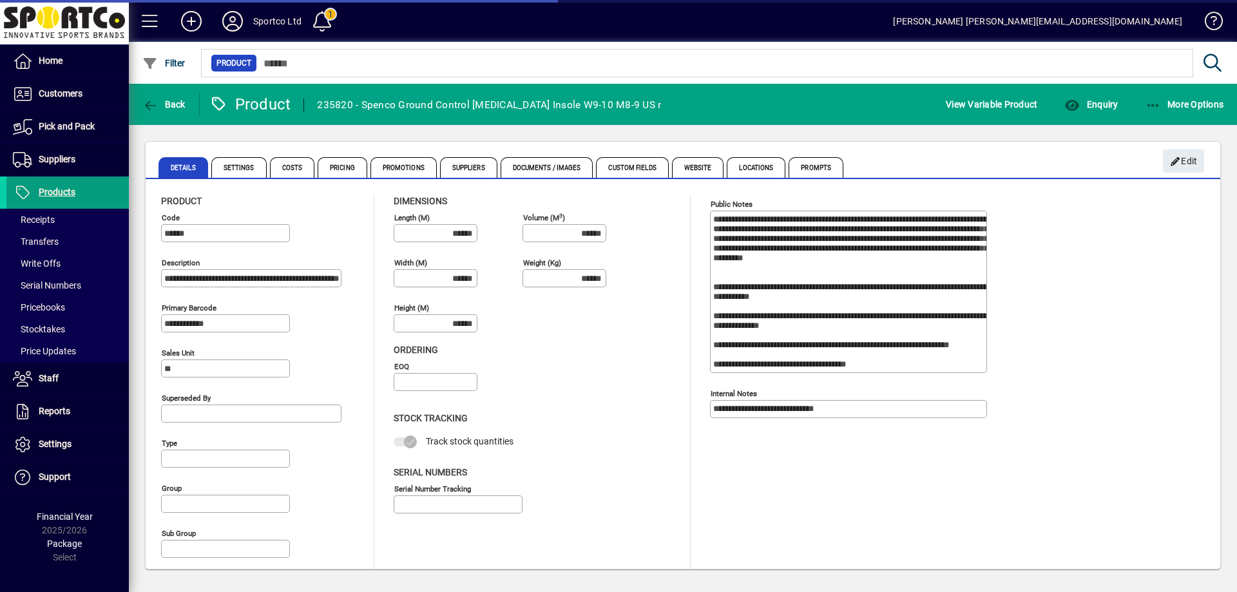
type input "**********"
type input "****"
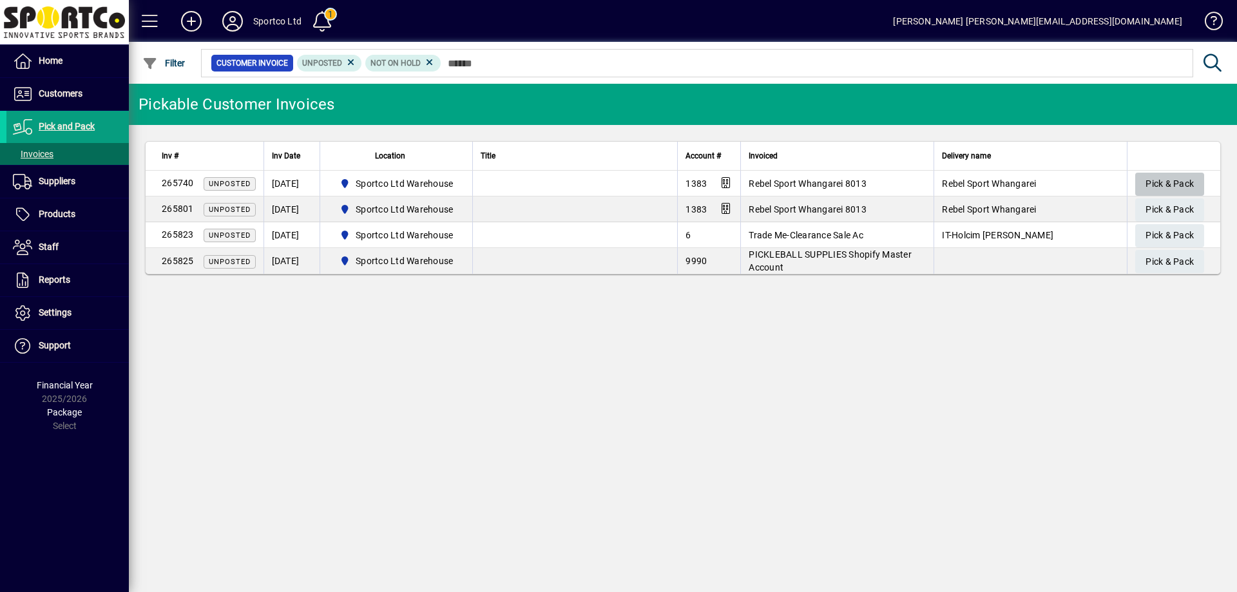
click at [1171, 178] on span "Pick & Pack" at bounding box center [1170, 183] width 48 height 21
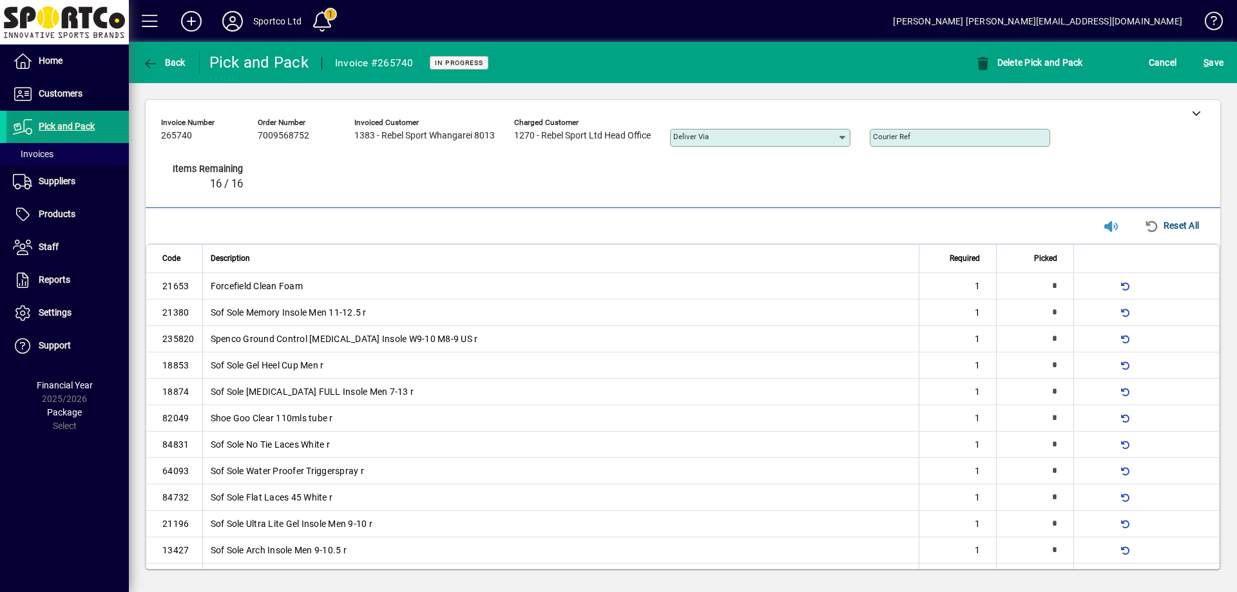
type input "*"
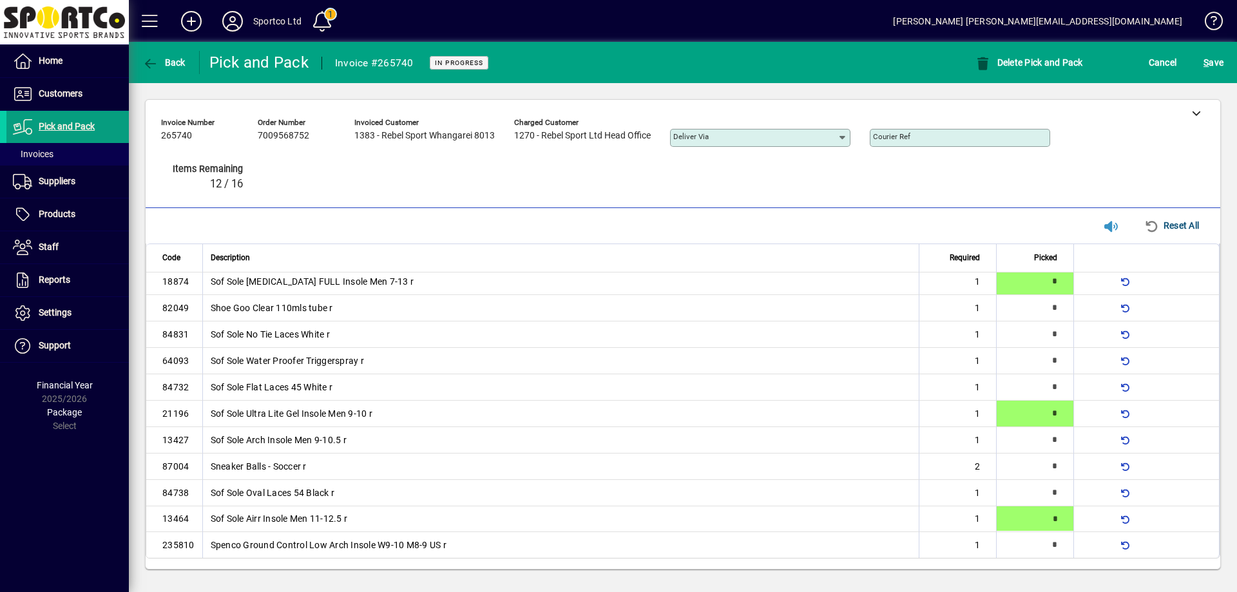
type input "*"
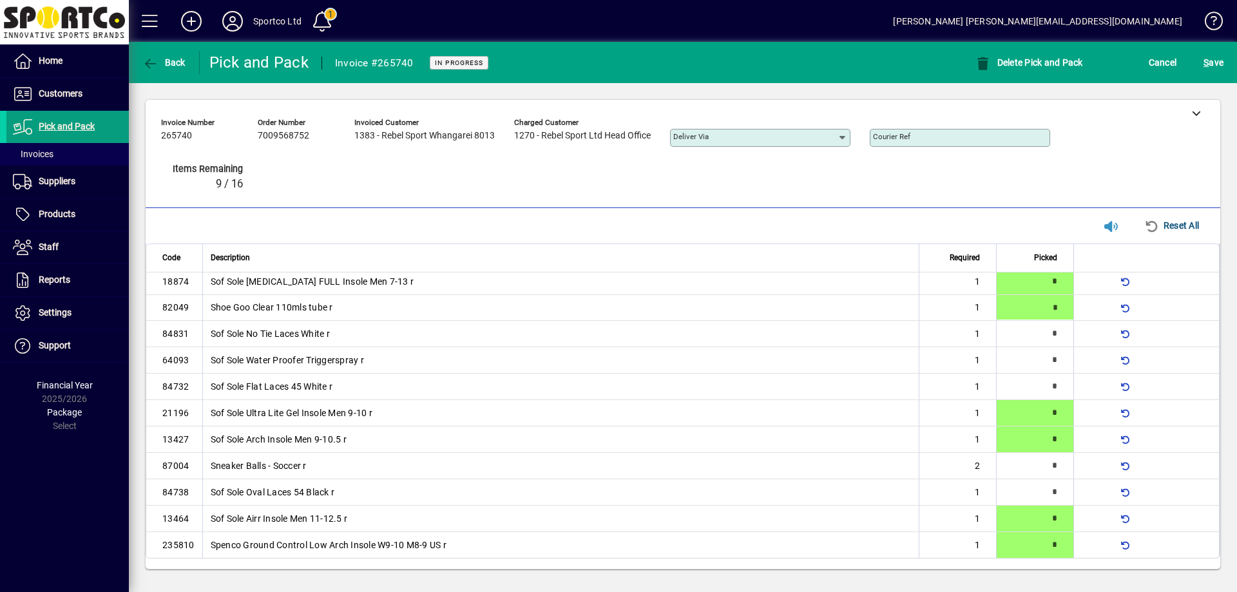
type input "*"
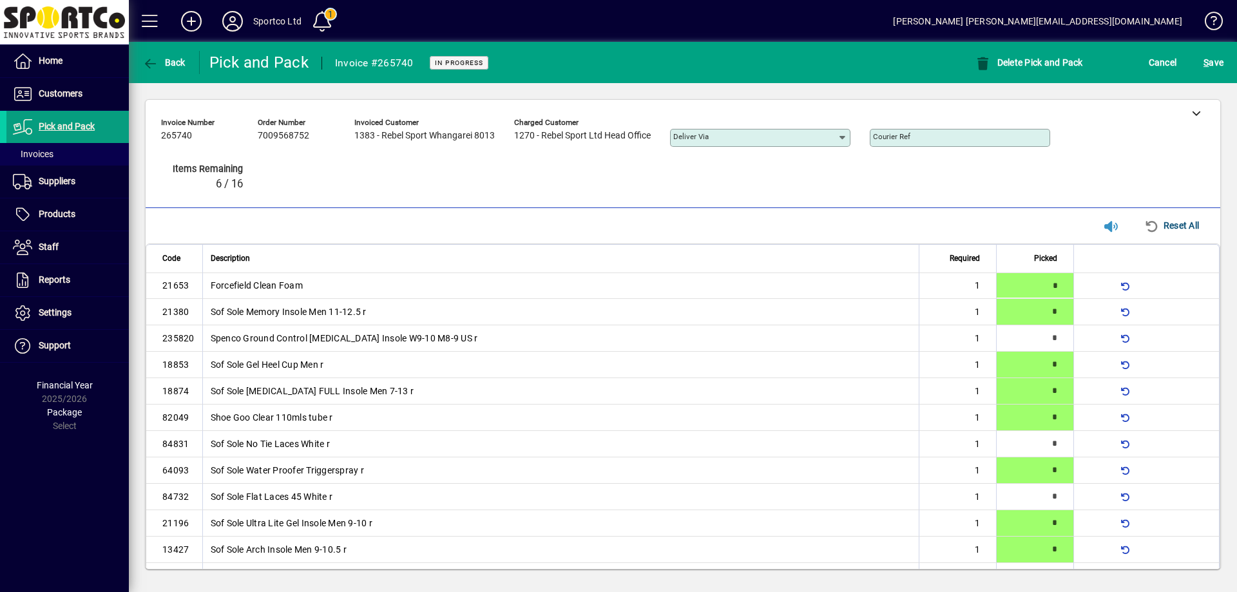
type input "*"
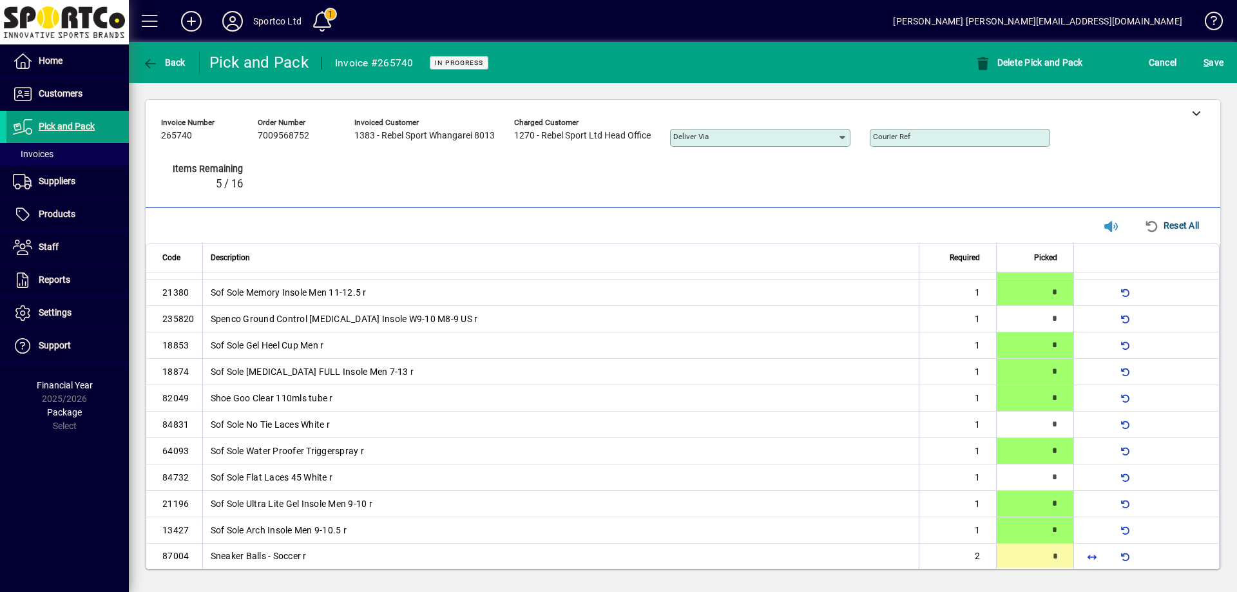
type input "*"
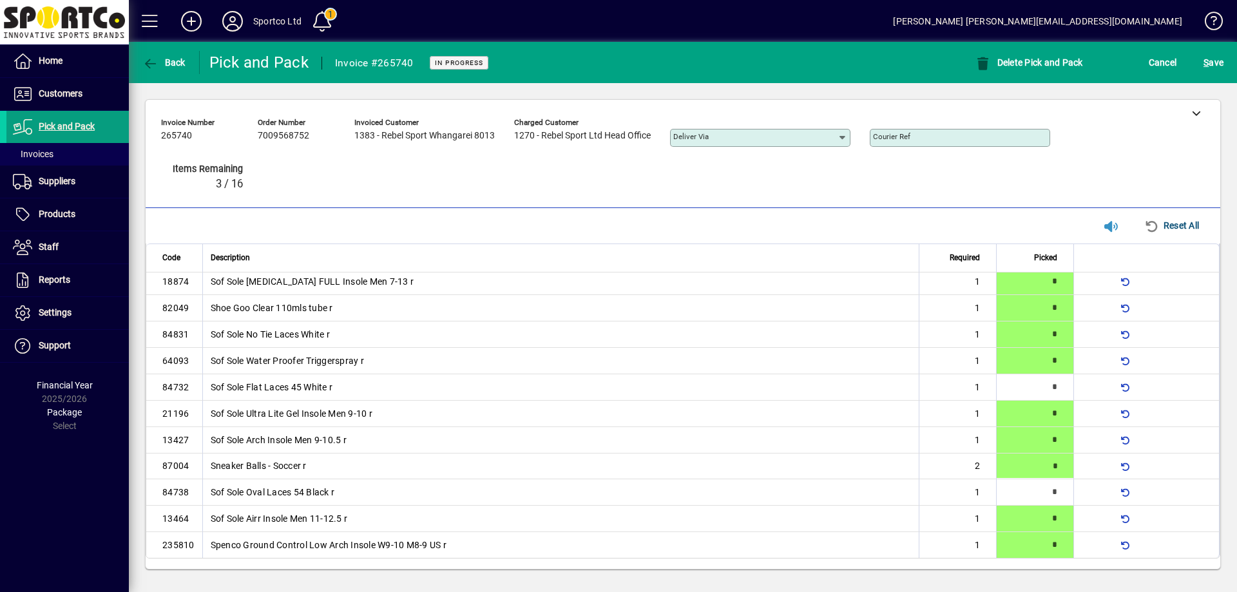
type input "*"
click at [1211, 62] on span "S ave" at bounding box center [1214, 62] width 20 height 21
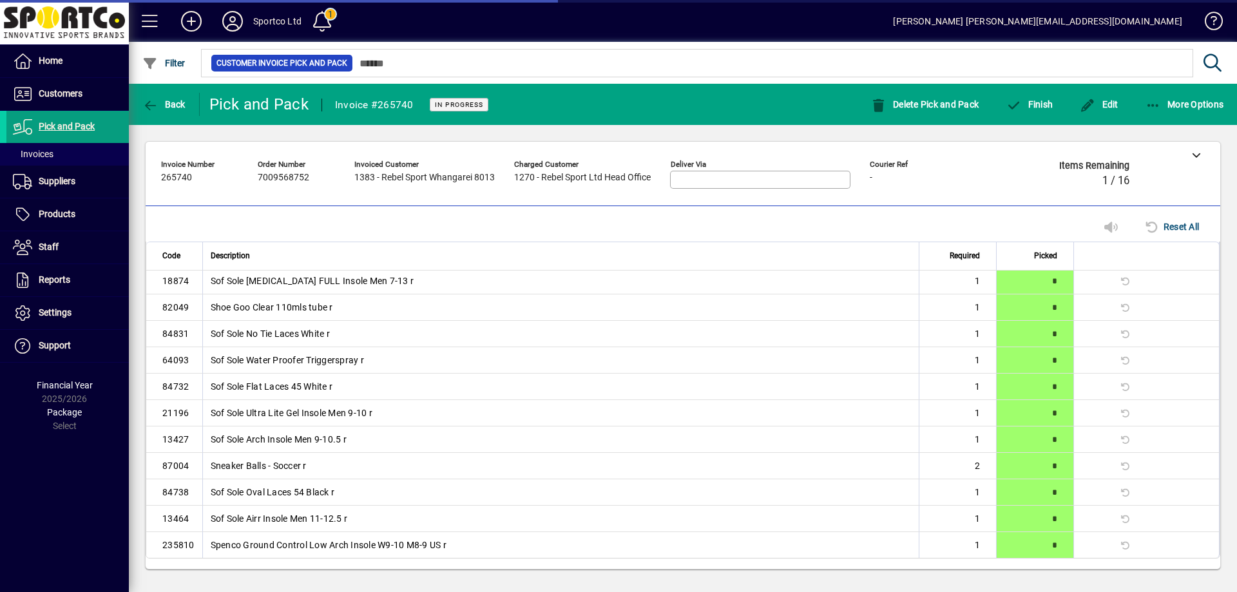
scroll to position [93, 0]
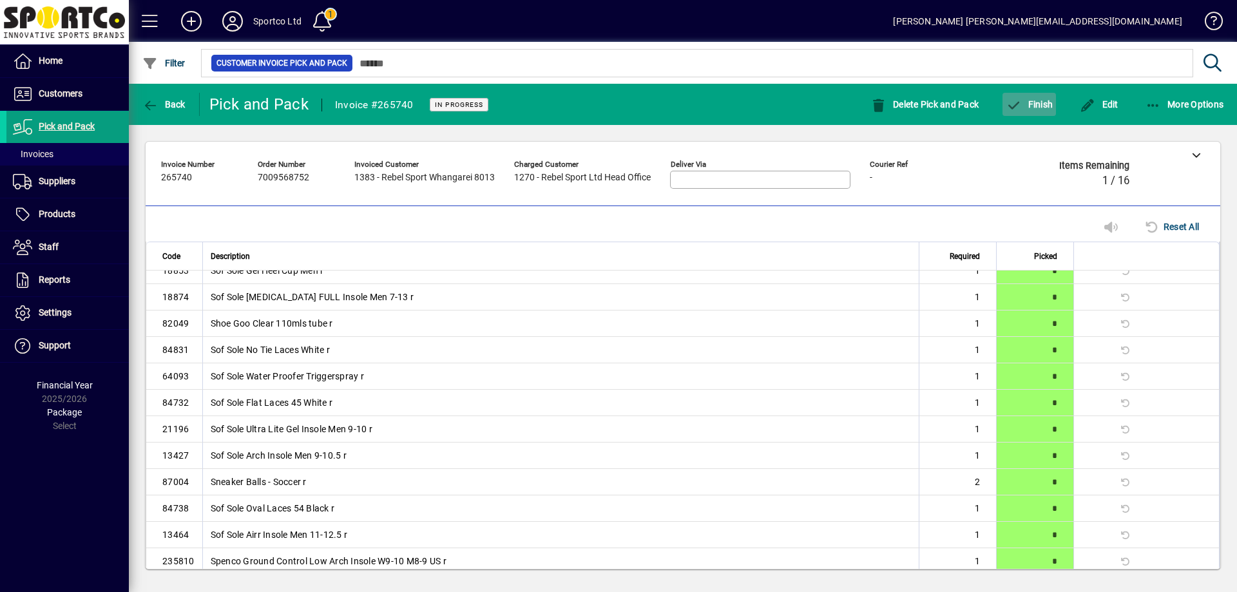
click at [1043, 101] on span "Finish" at bounding box center [1029, 104] width 47 height 10
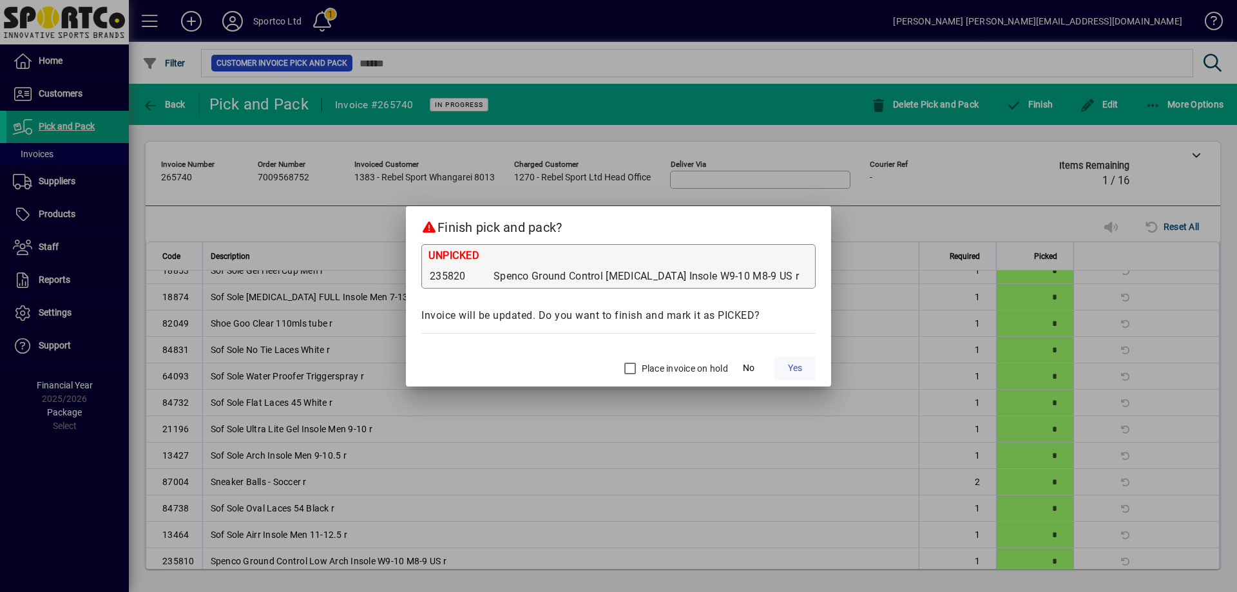
drag, startPoint x: 688, startPoint y: 365, endPoint x: 769, endPoint y: 378, distance: 82.7
click at [688, 365] on label "Place invoice on hold" at bounding box center [683, 368] width 89 height 13
drag, startPoint x: 784, startPoint y: 365, endPoint x: 793, endPoint y: 355, distance: 13.3
click at [788, 360] on button "Yes" at bounding box center [795, 368] width 41 height 23
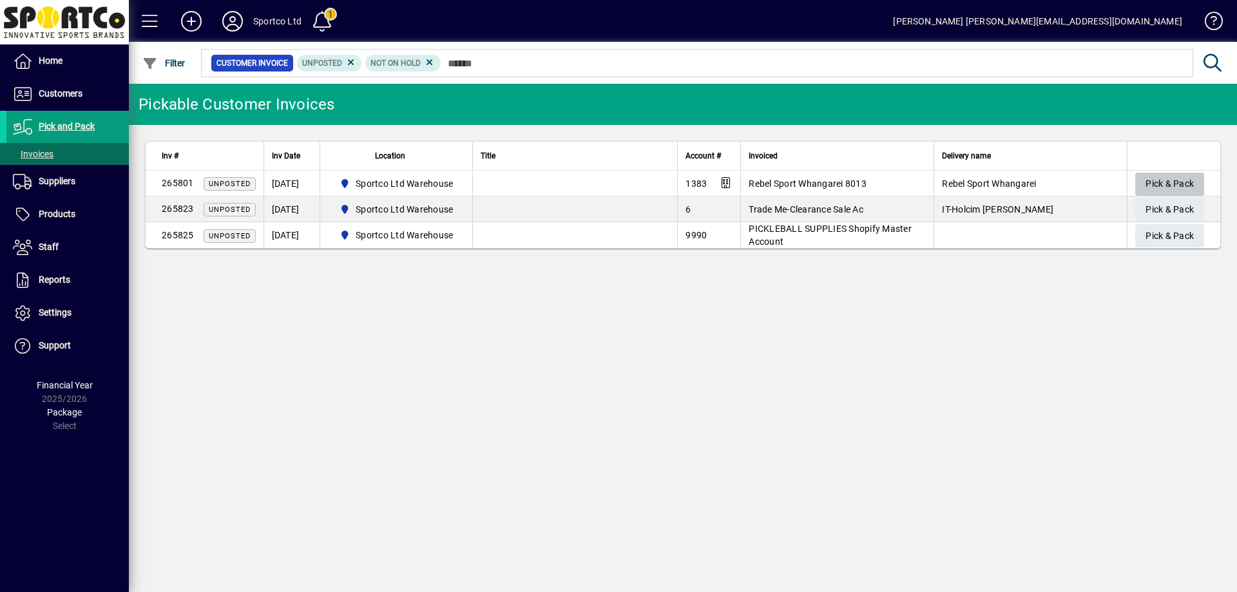
click at [1177, 178] on span "Pick & Pack" at bounding box center [1170, 183] width 48 height 21
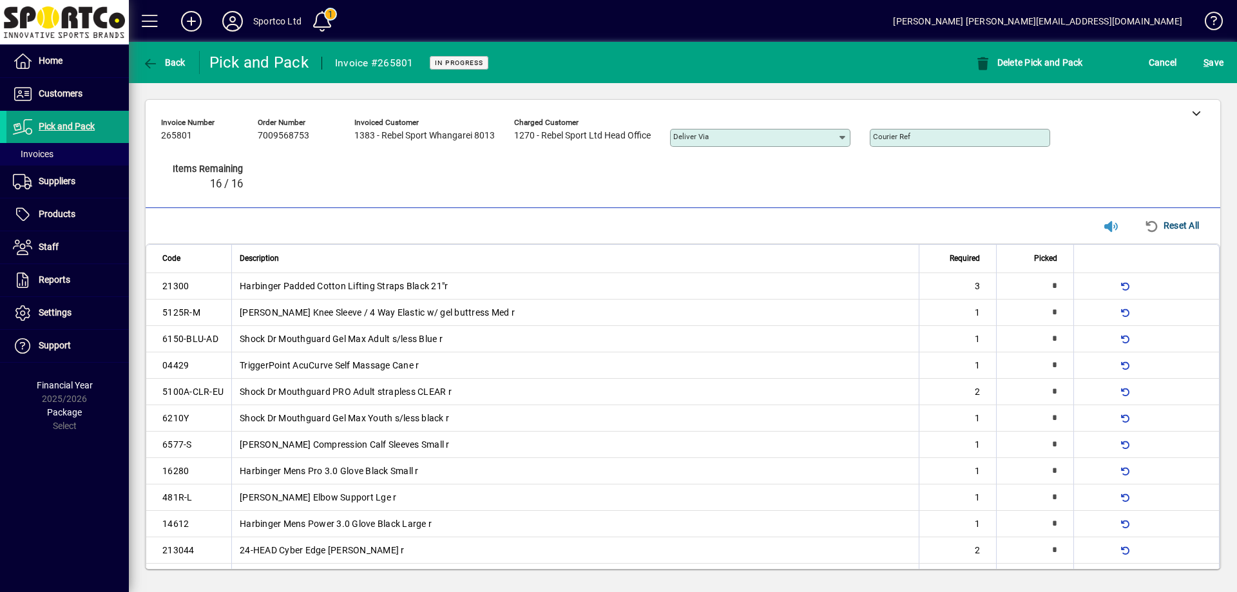
type input "*"
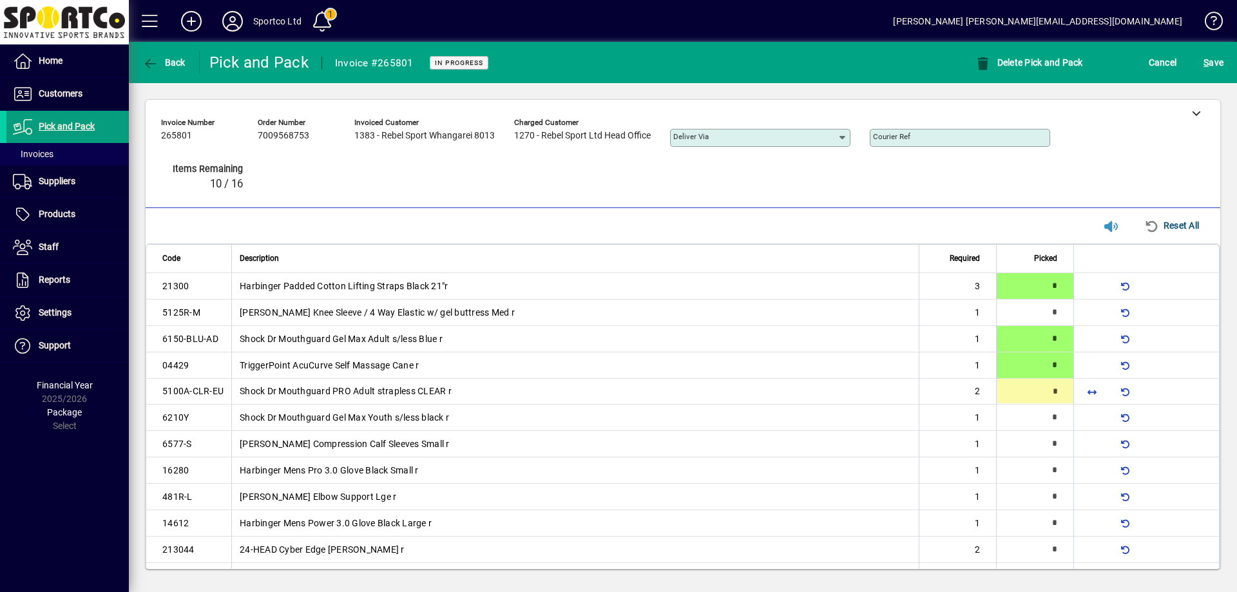
type input "*"
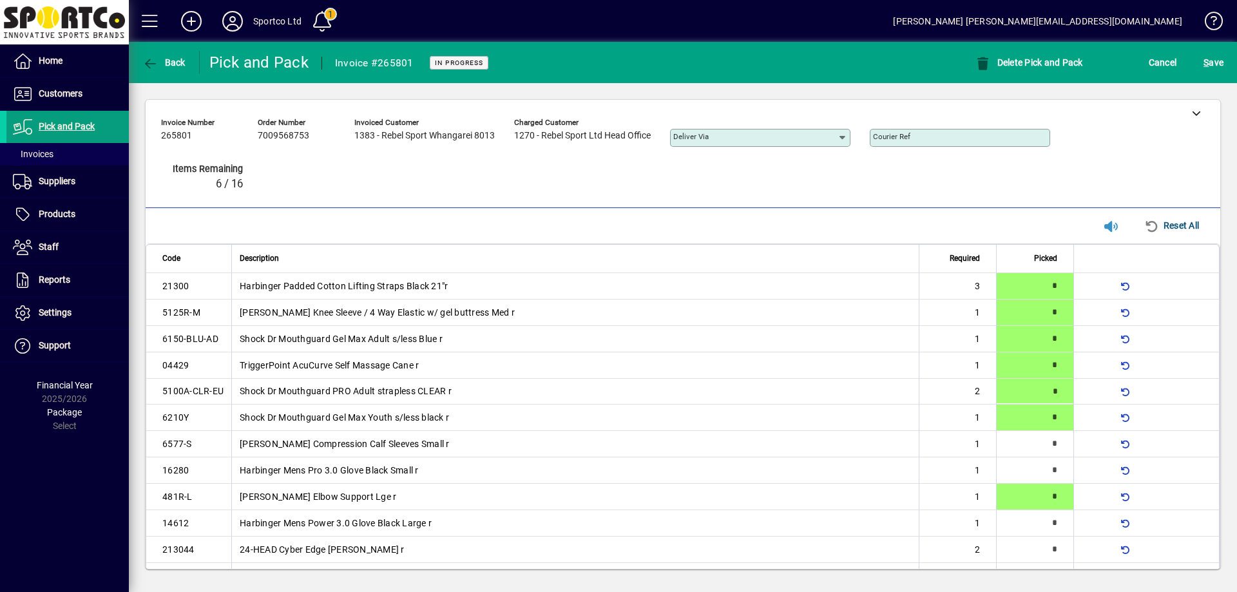
type input "*"
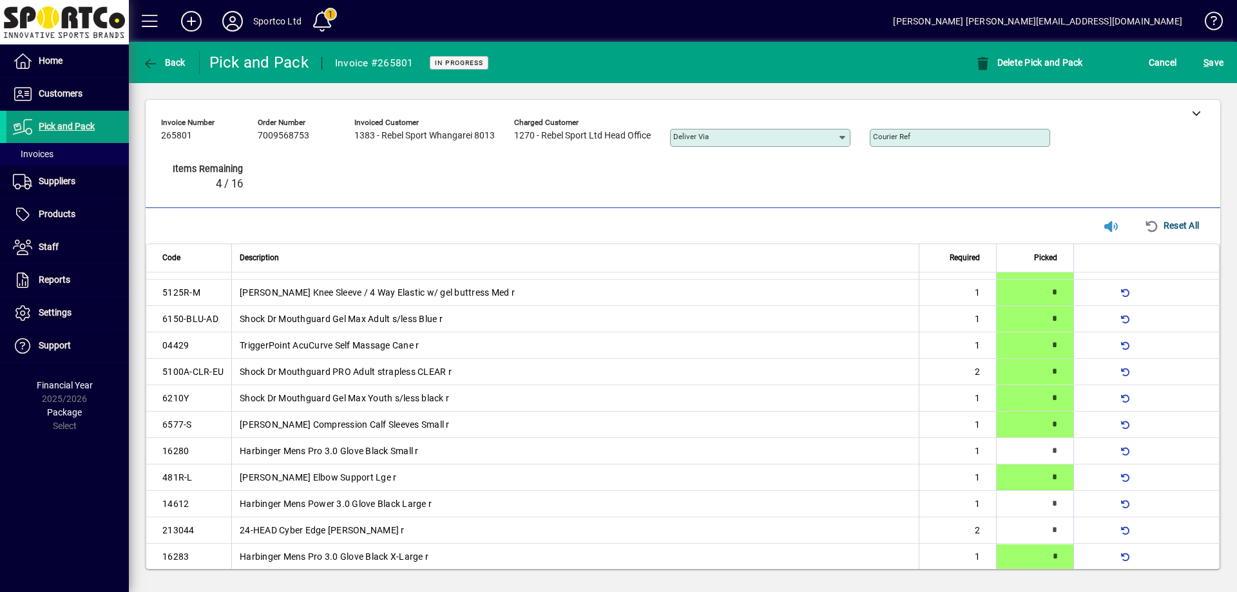
type input "*"
click at [1209, 59] on span "S" at bounding box center [1206, 62] width 5 height 10
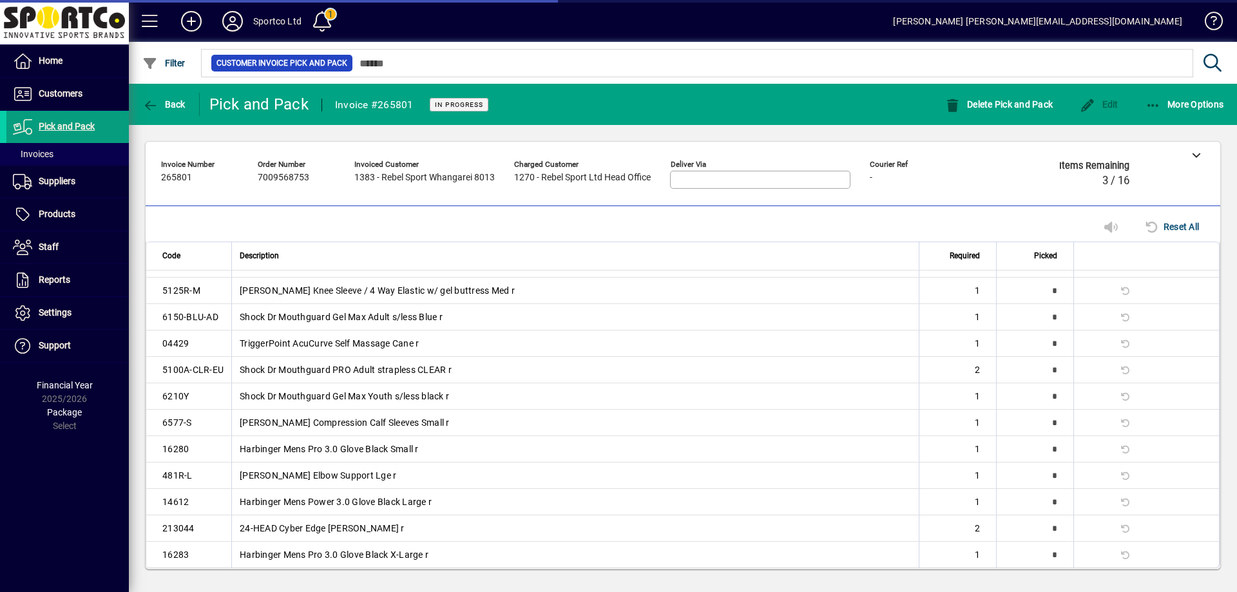
scroll to position [0, 0]
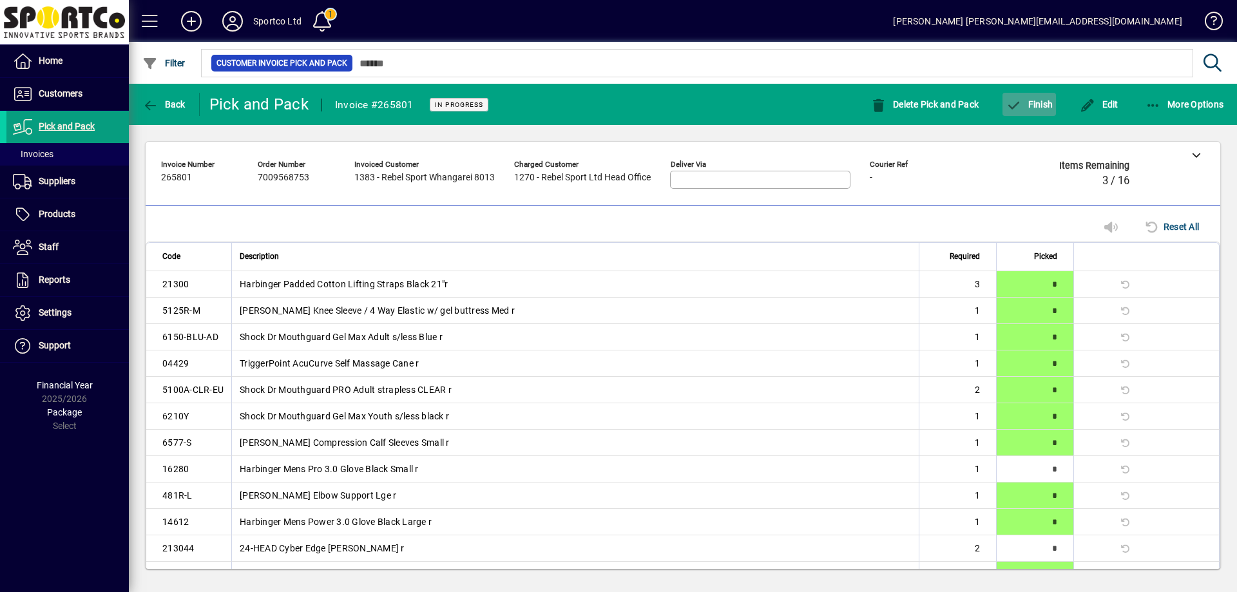
click at [1035, 101] on span "Finish" at bounding box center [1029, 104] width 47 height 10
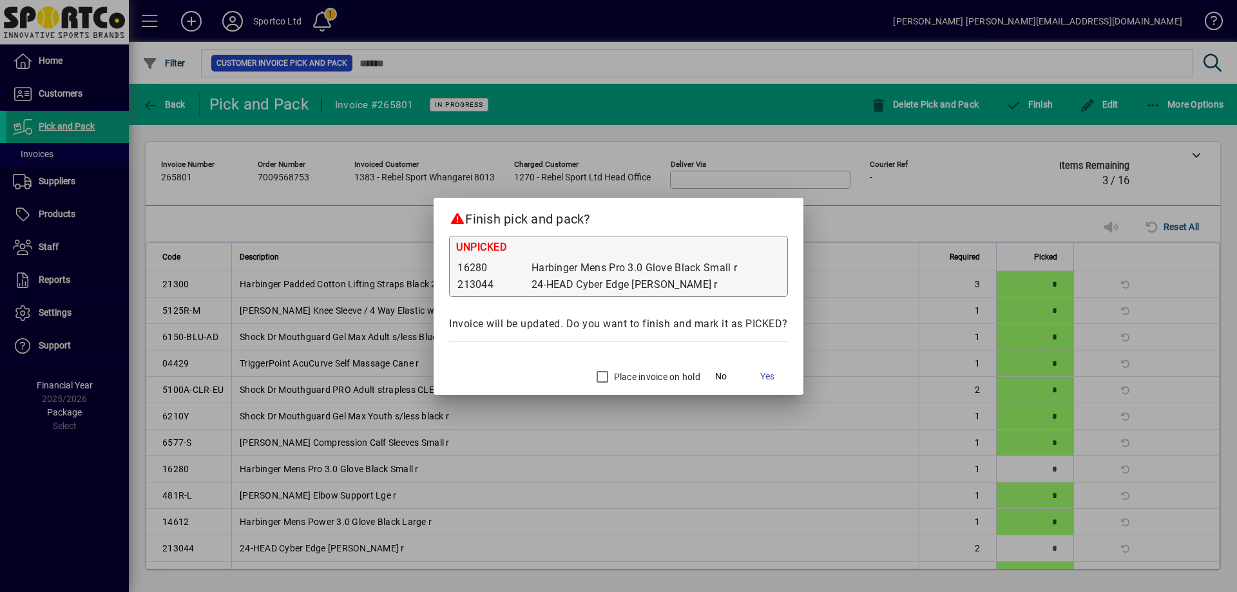
click at [684, 374] on label "Place invoice on hold" at bounding box center [655, 377] width 89 height 13
click at [773, 376] on span "Yes" at bounding box center [767, 377] width 14 height 14
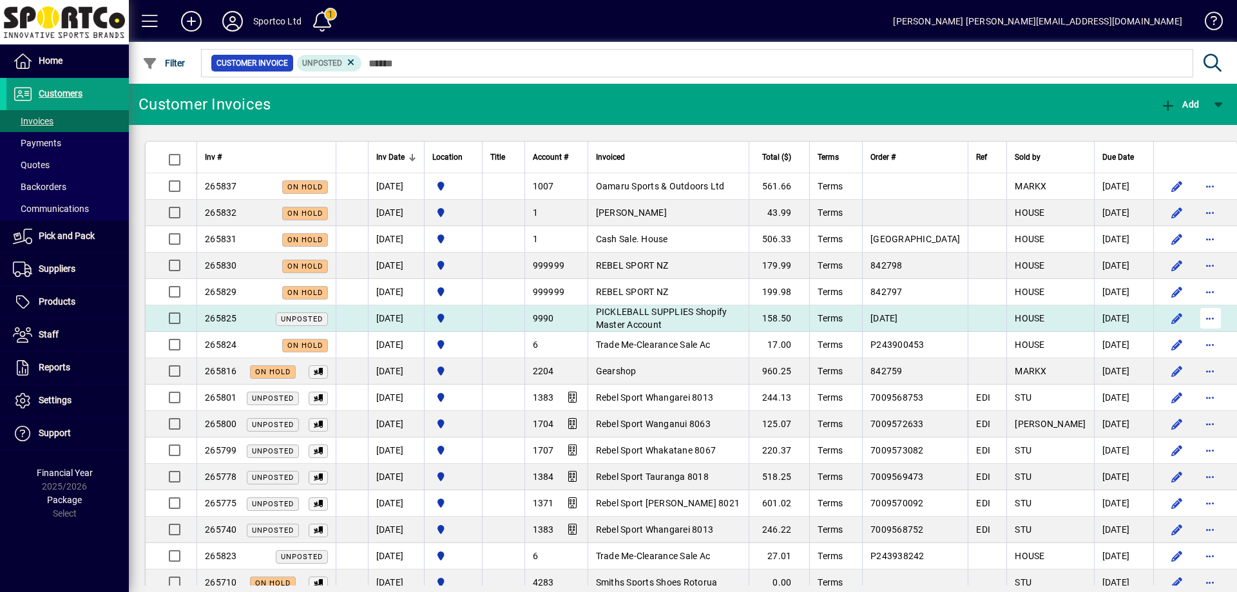
click at [1195, 311] on span "button" at bounding box center [1210, 318] width 31 height 31
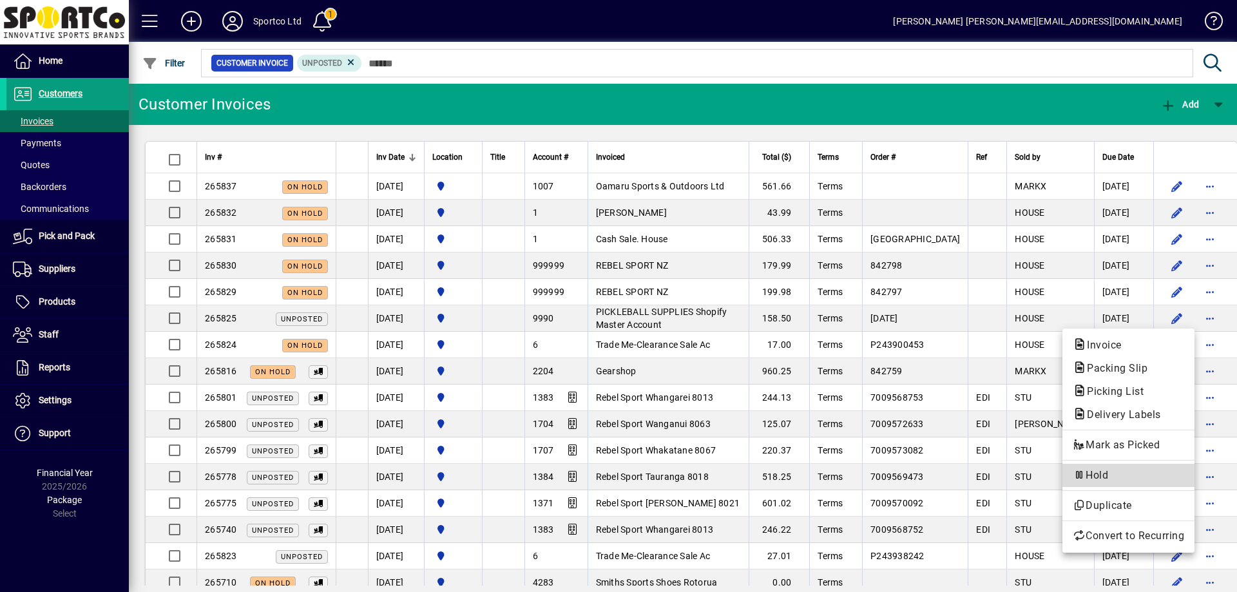
click at [1130, 475] on span "Hold" at bounding box center [1128, 475] width 111 height 15
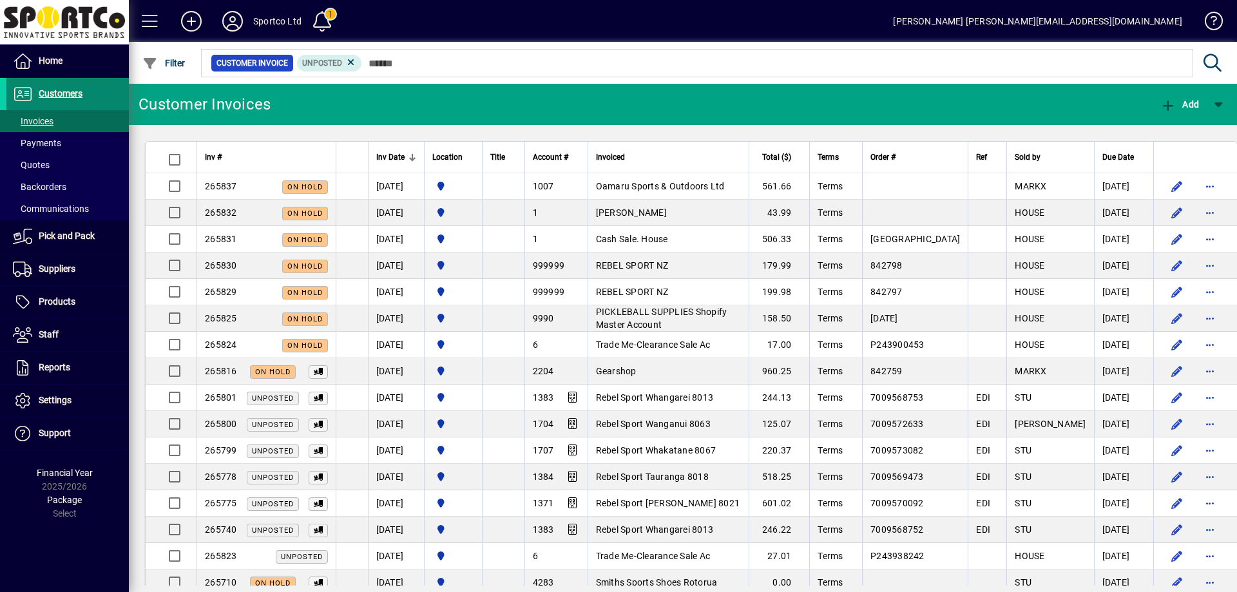
click at [59, 96] on span "Customers" at bounding box center [61, 93] width 44 height 10
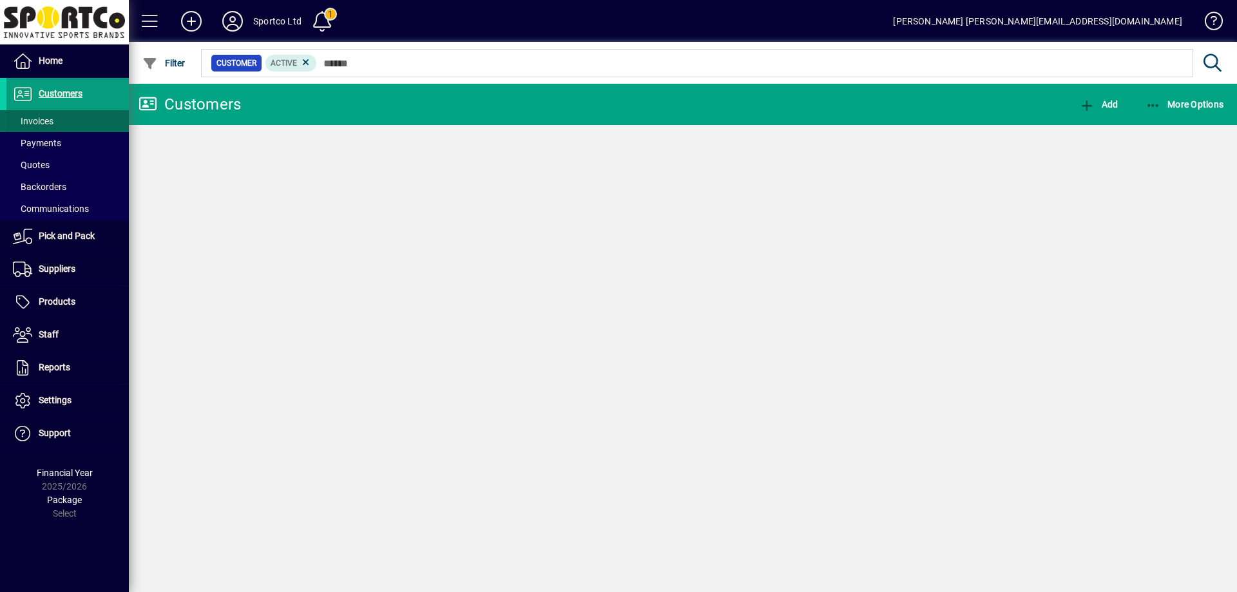
click at [34, 119] on span "Invoices" at bounding box center [33, 121] width 41 height 10
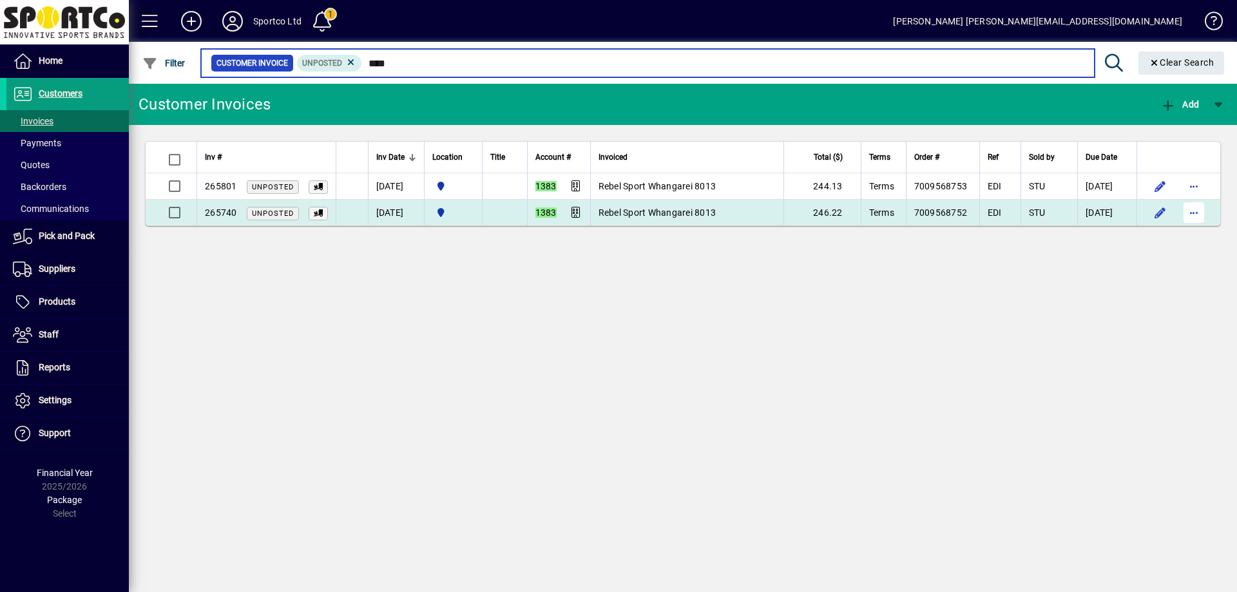
type input "****"
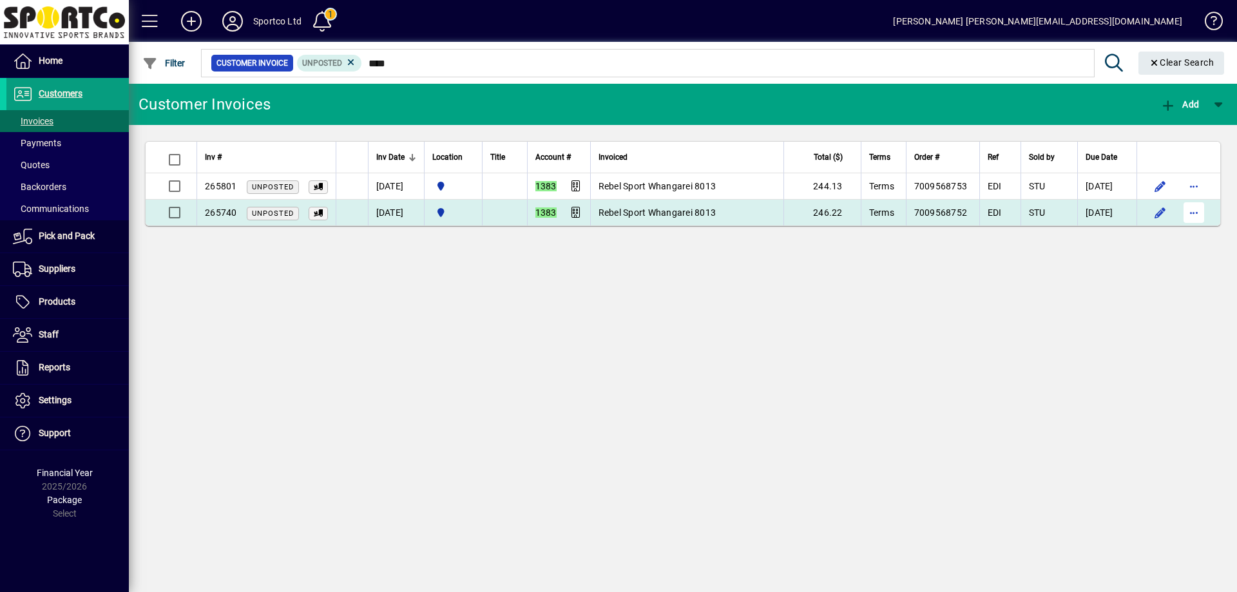
click at [1193, 212] on span "button" at bounding box center [1194, 212] width 31 height 31
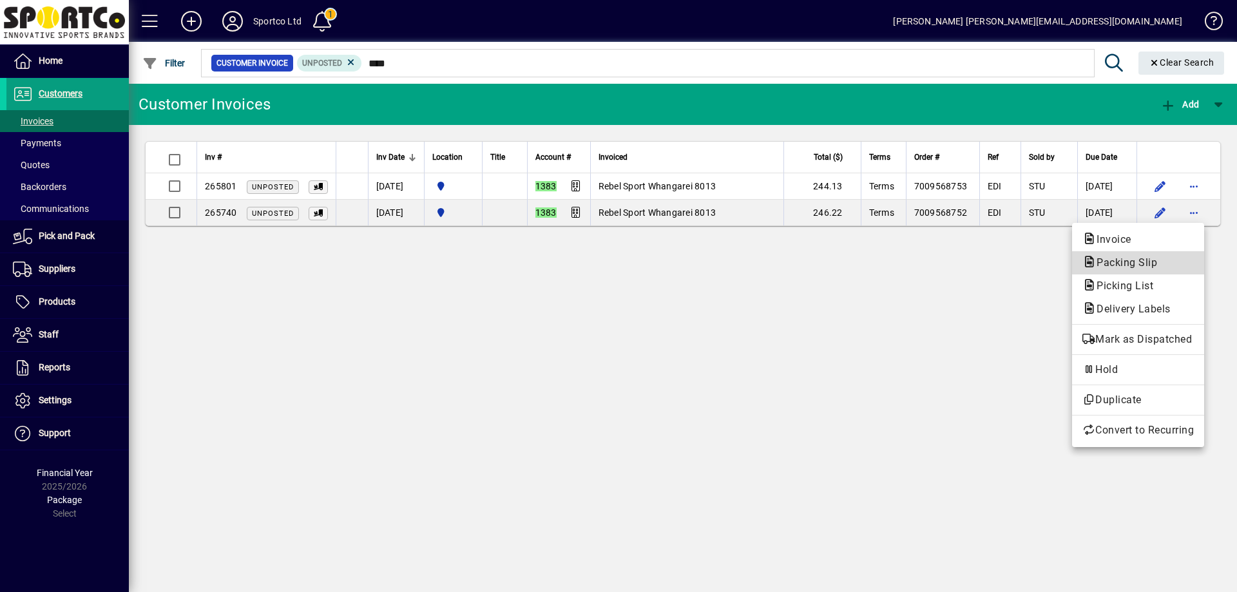
click at [1171, 260] on span "Packing Slip" at bounding box center [1138, 262] width 111 height 15
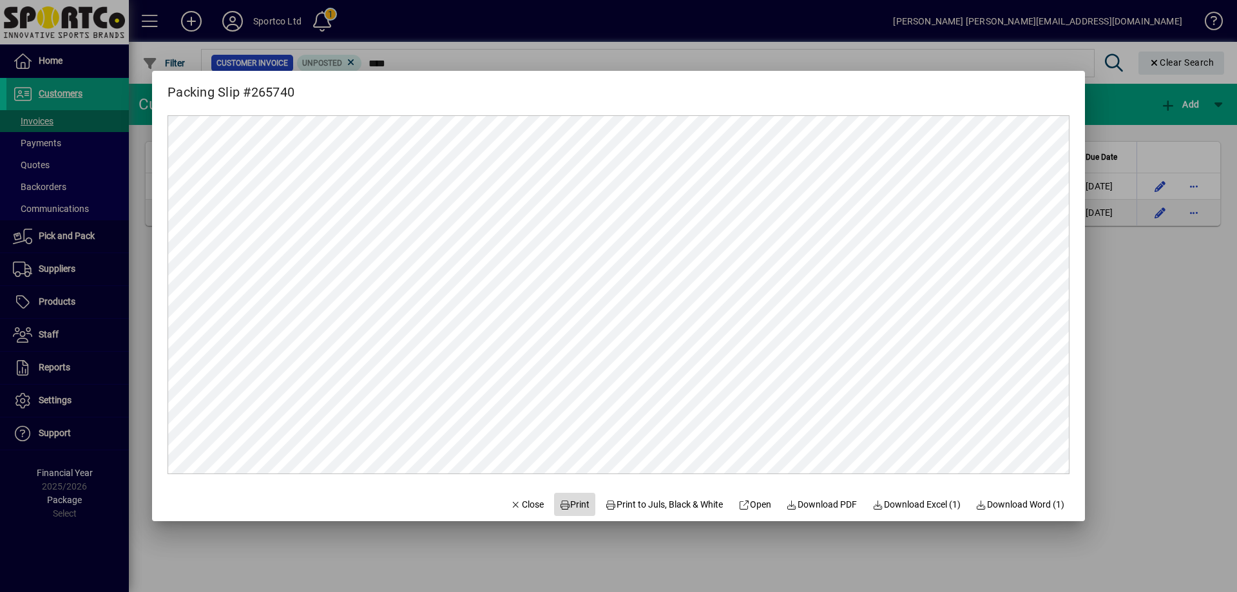
click at [568, 505] on span "Print" at bounding box center [574, 505] width 31 height 14
click at [523, 506] on span "Close" at bounding box center [527, 505] width 34 height 14
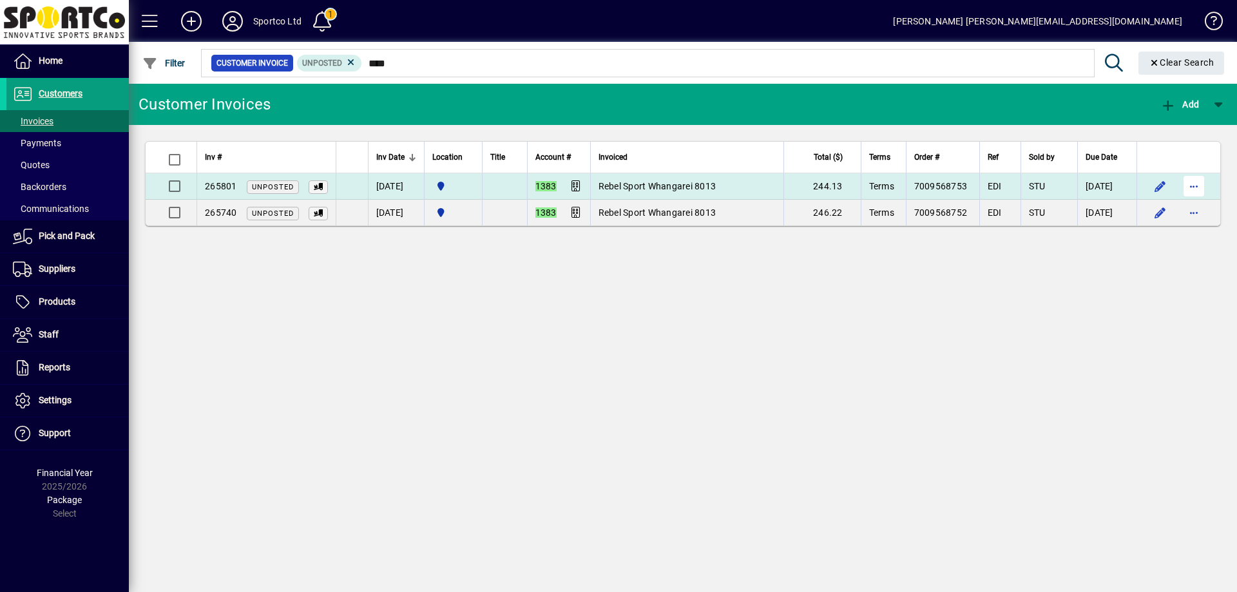
click at [1197, 186] on span "button" at bounding box center [1194, 186] width 31 height 31
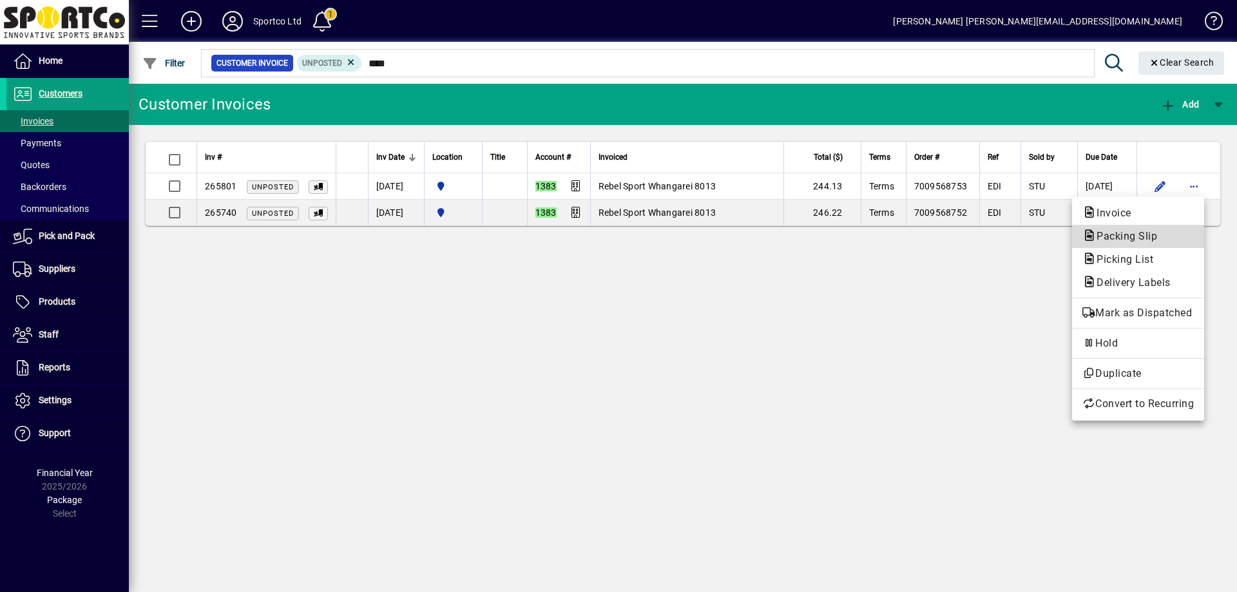
click at [1170, 236] on span "Packing Slip" at bounding box center [1138, 236] width 111 height 15
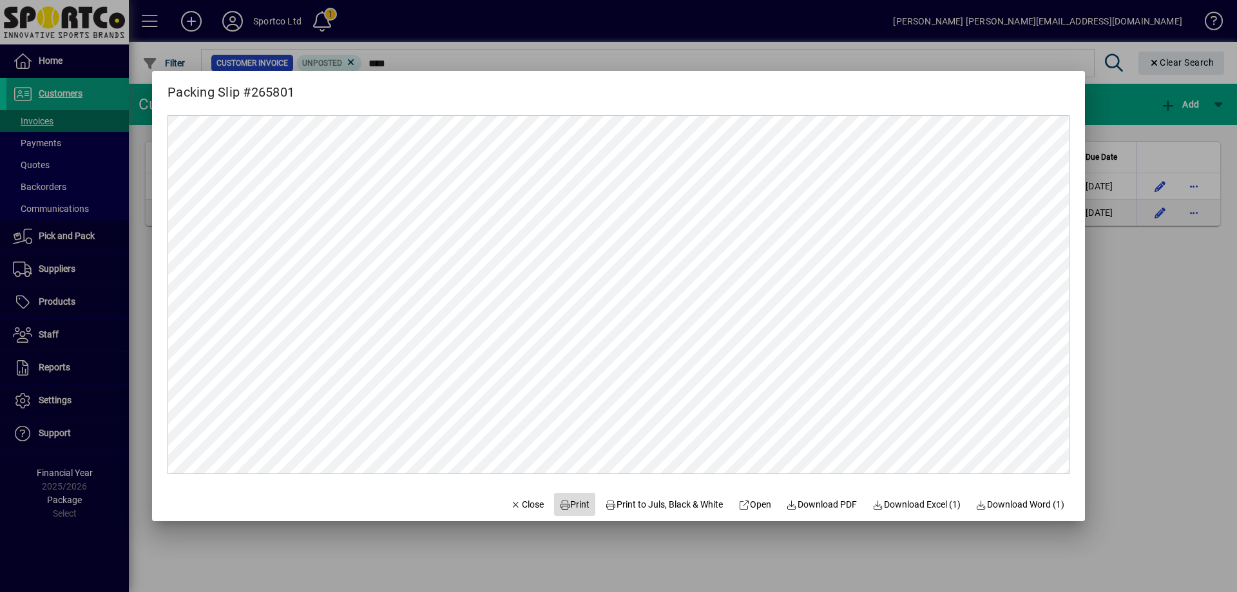
click at [566, 504] on span "Print" at bounding box center [574, 505] width 31 height 14
click at [512, 502] on span "Close" at bounding box center [527, 505] width 34 height 14
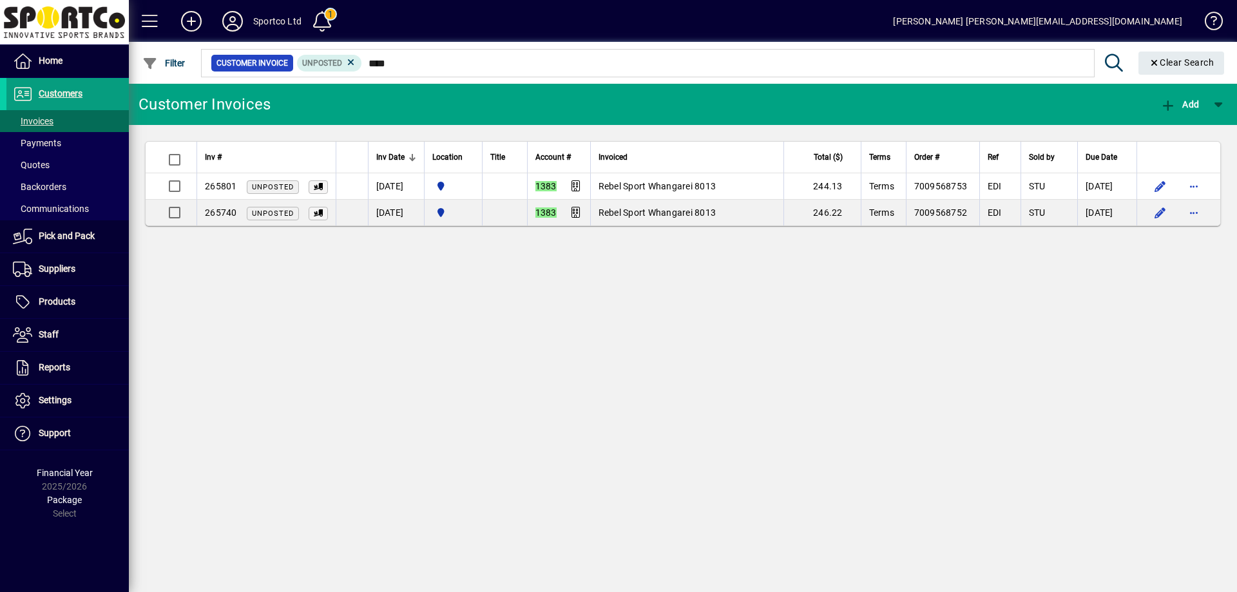
drag, startPoint x: 713, startPoint y: 446, endPoint x: 711, endPoint y: 452, distance: 6.6
click at [713, 447] on div "Customer Invoices Add Inv # Inv Date Location Title Account # Invoiced Total ($…" at bounding box center [683, 338] width 1108 height 508
click at [29, 116] on span "Invoices" at bounding box center [33, 121] width 41 height 10
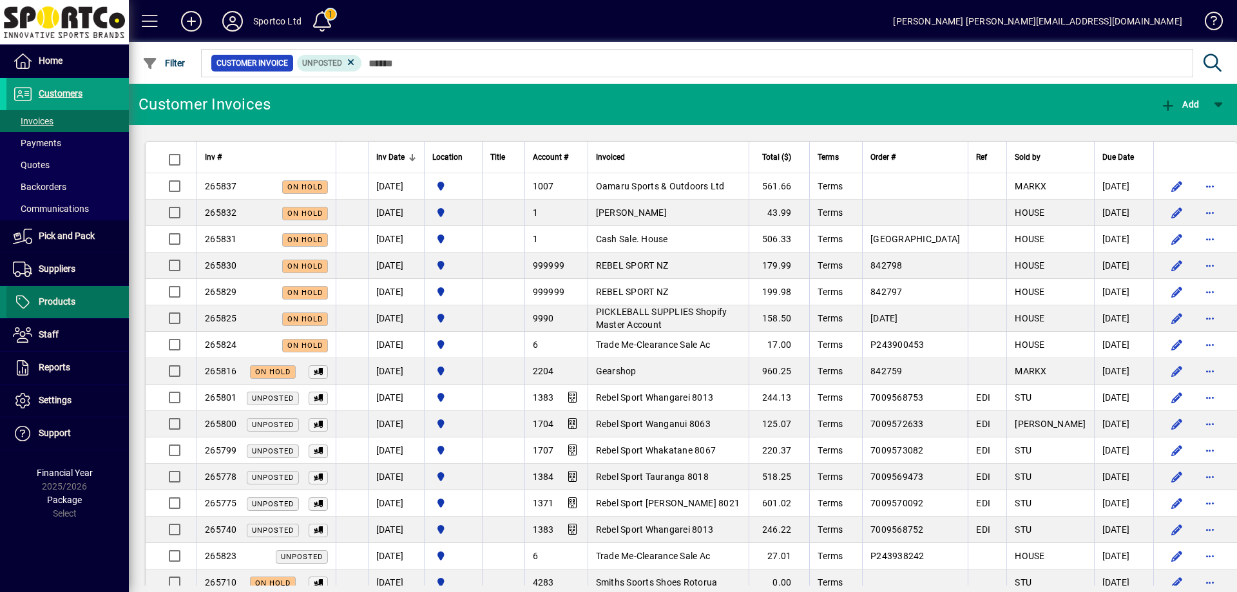
click at [64, 300] on span "Products" at bounding box center [57, 301] width 37 height 10
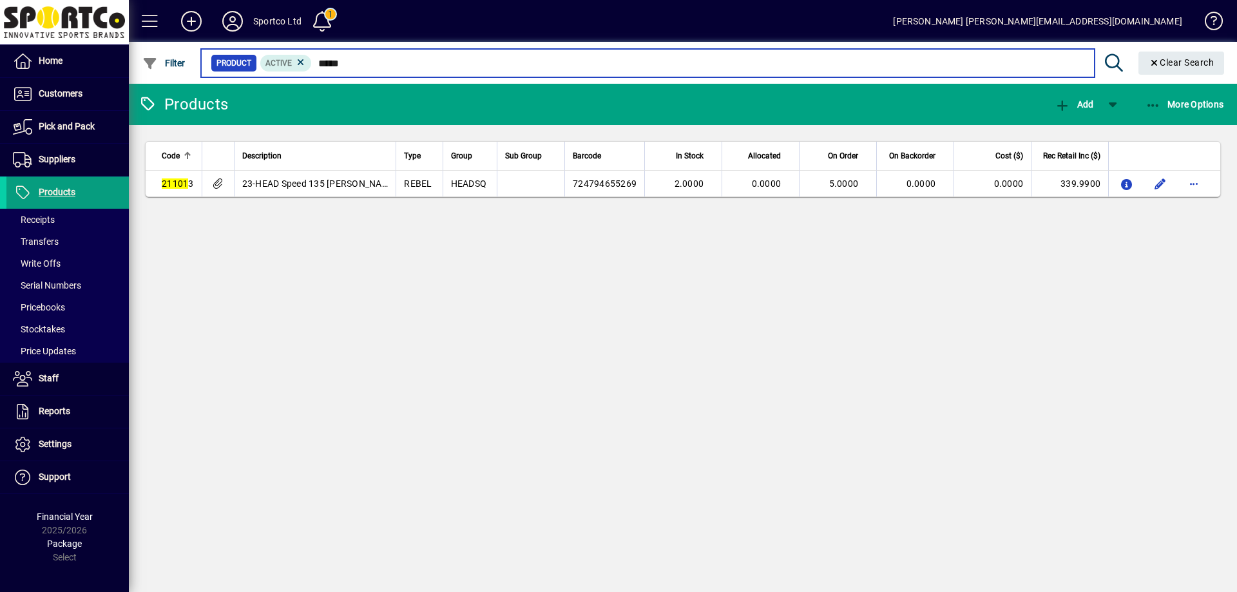
type input "****"
